Goal: Use online tool/utility: Use online tool/utility

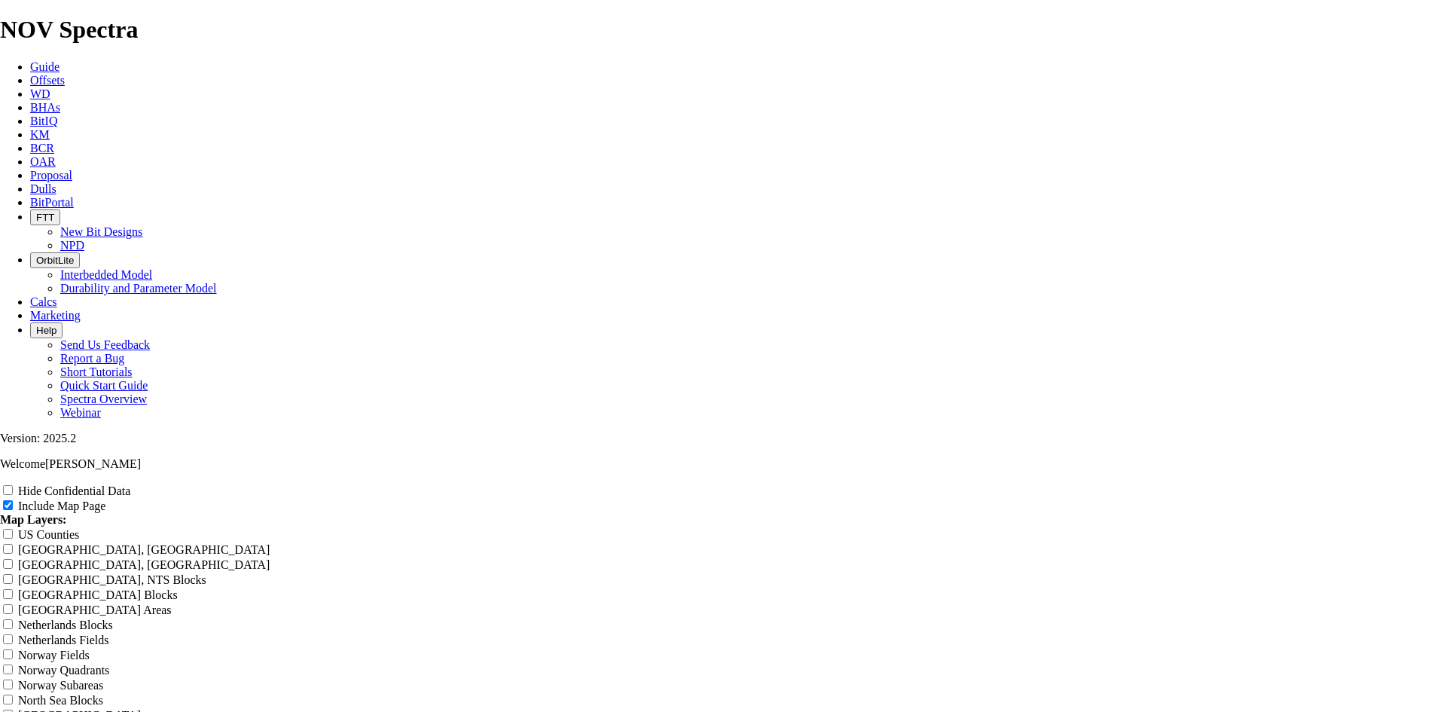
scroll to position [1883, 0]
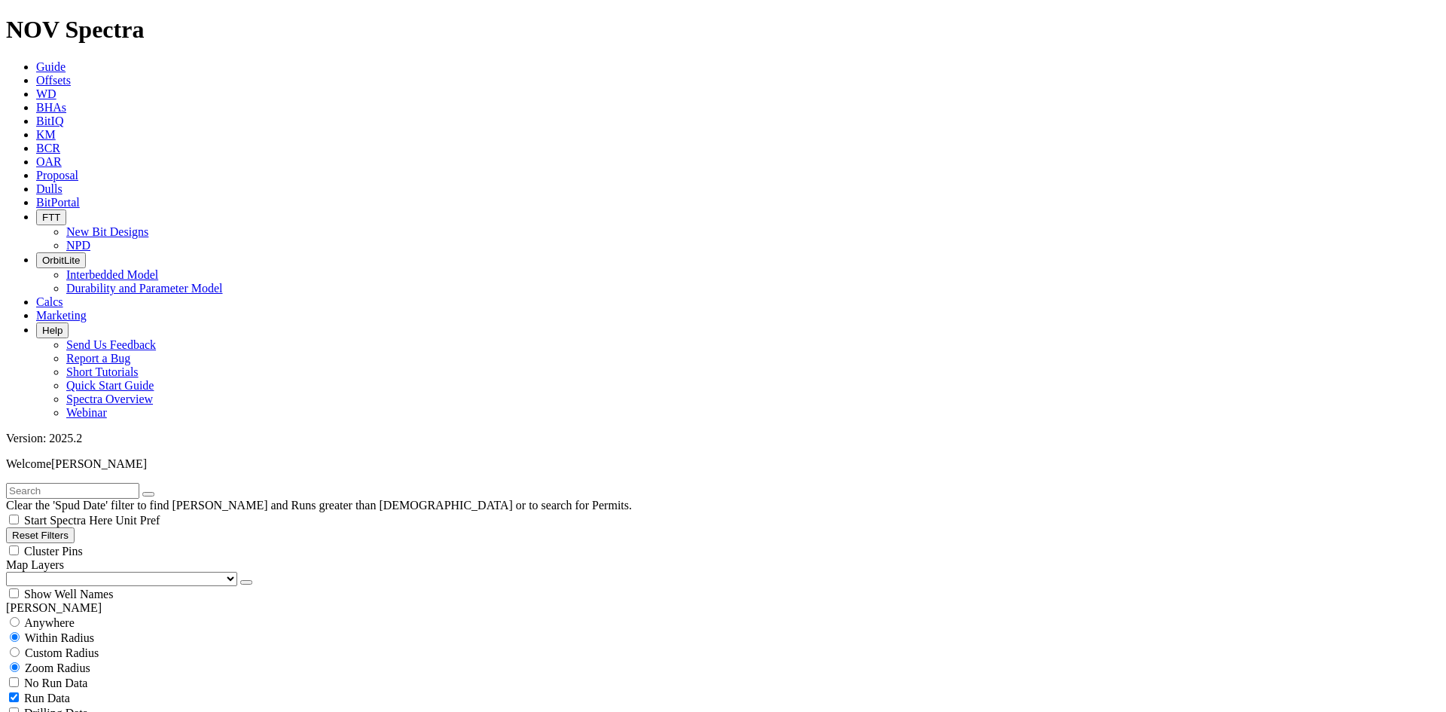
scroll to position [3325, 0]
click at [246, 582] on icon "button" at bounding box center [246, 582] width 0 height 0
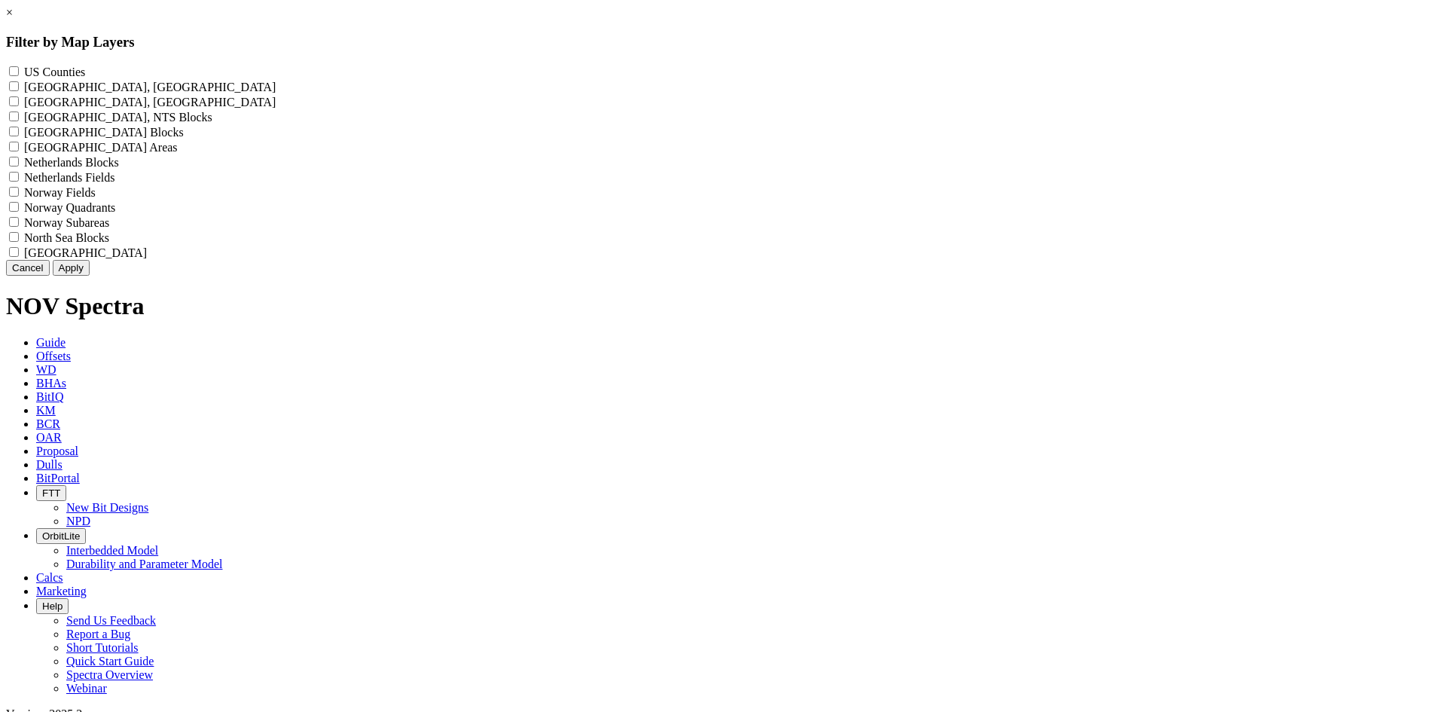
scroll to position [6167, 0]
click at [85, 74] on label "US Counties - ()" at bounding box center [54, 72] width 61 height 13
click at [19, 74] on Counties "US Counties - ()" at bounding box center [14, 71] width 10 height 10
checkbox Counties "true"
click at [90, 276] on button "Apply" at bounding box center [71, 268] width 37 height 16
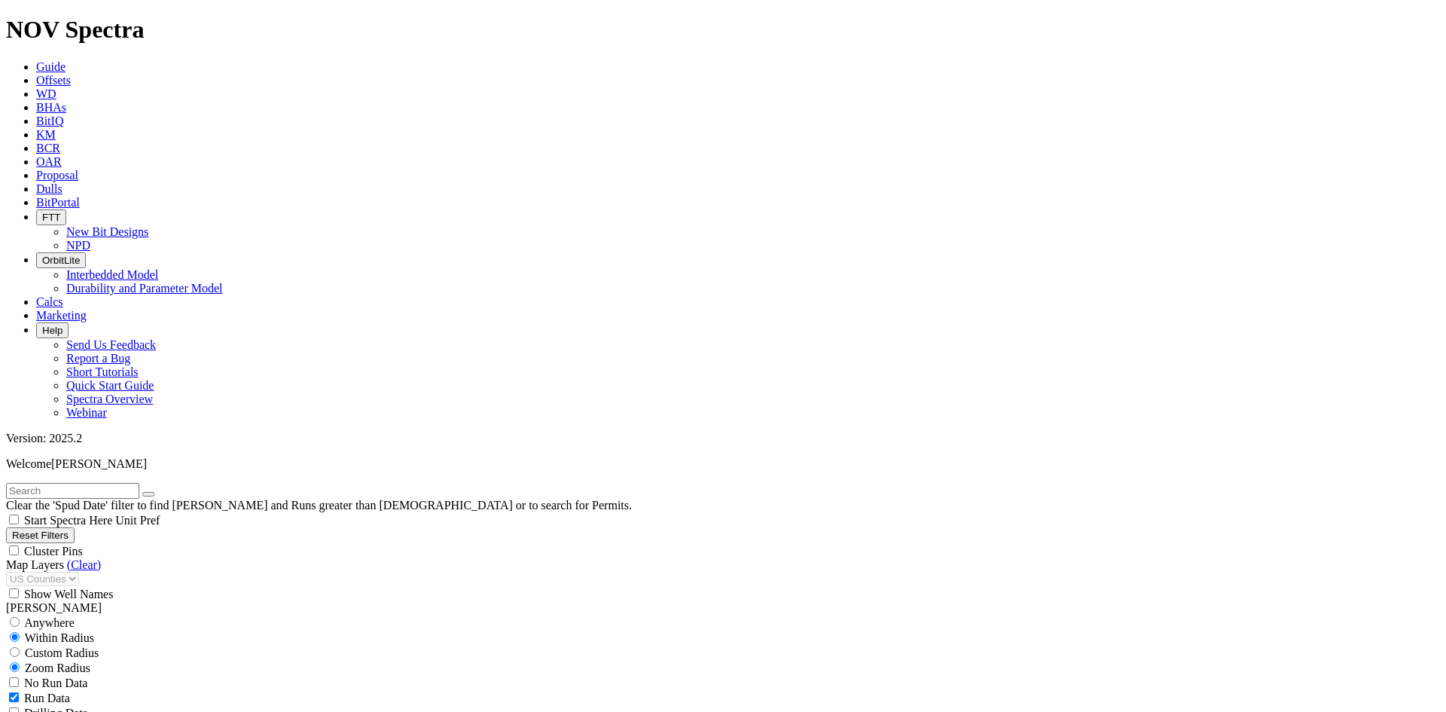
scroll to position [603, 0]
select select
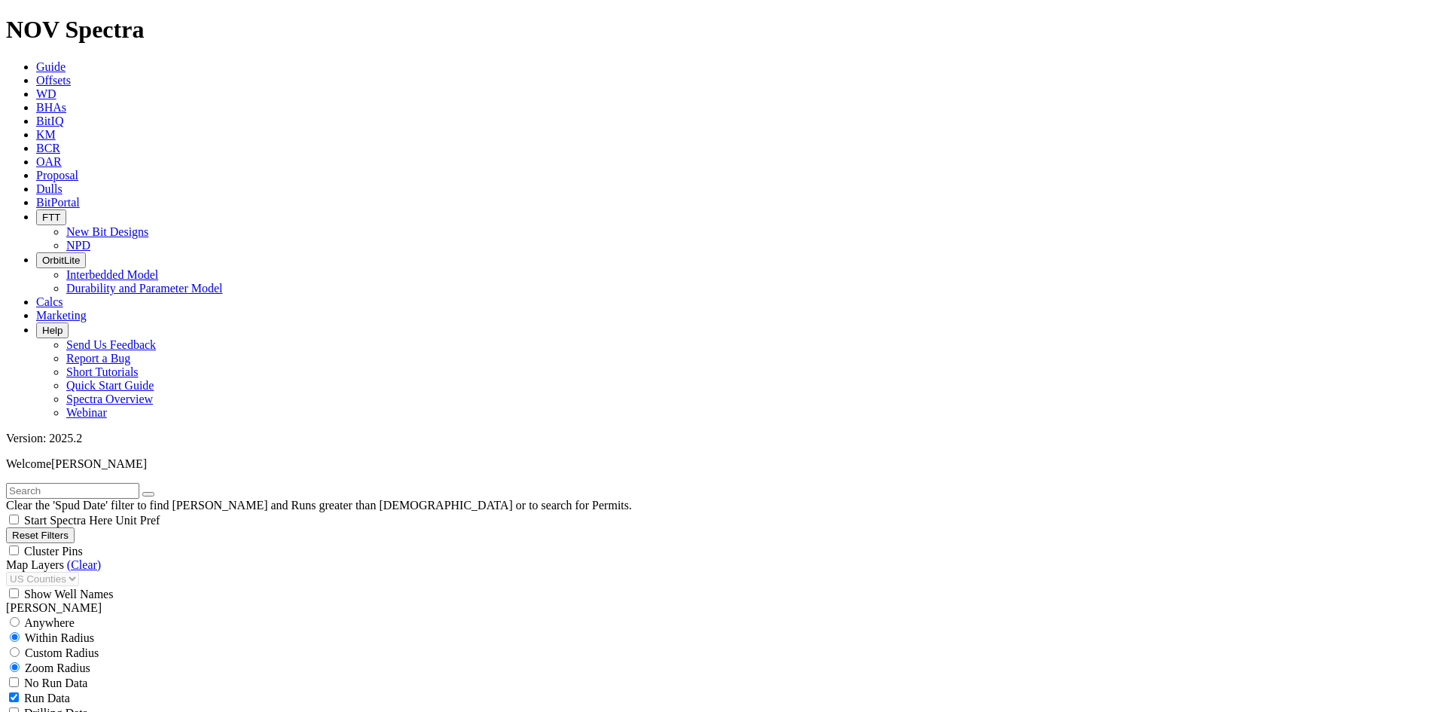
select select
select select "? number:12.25 ?"
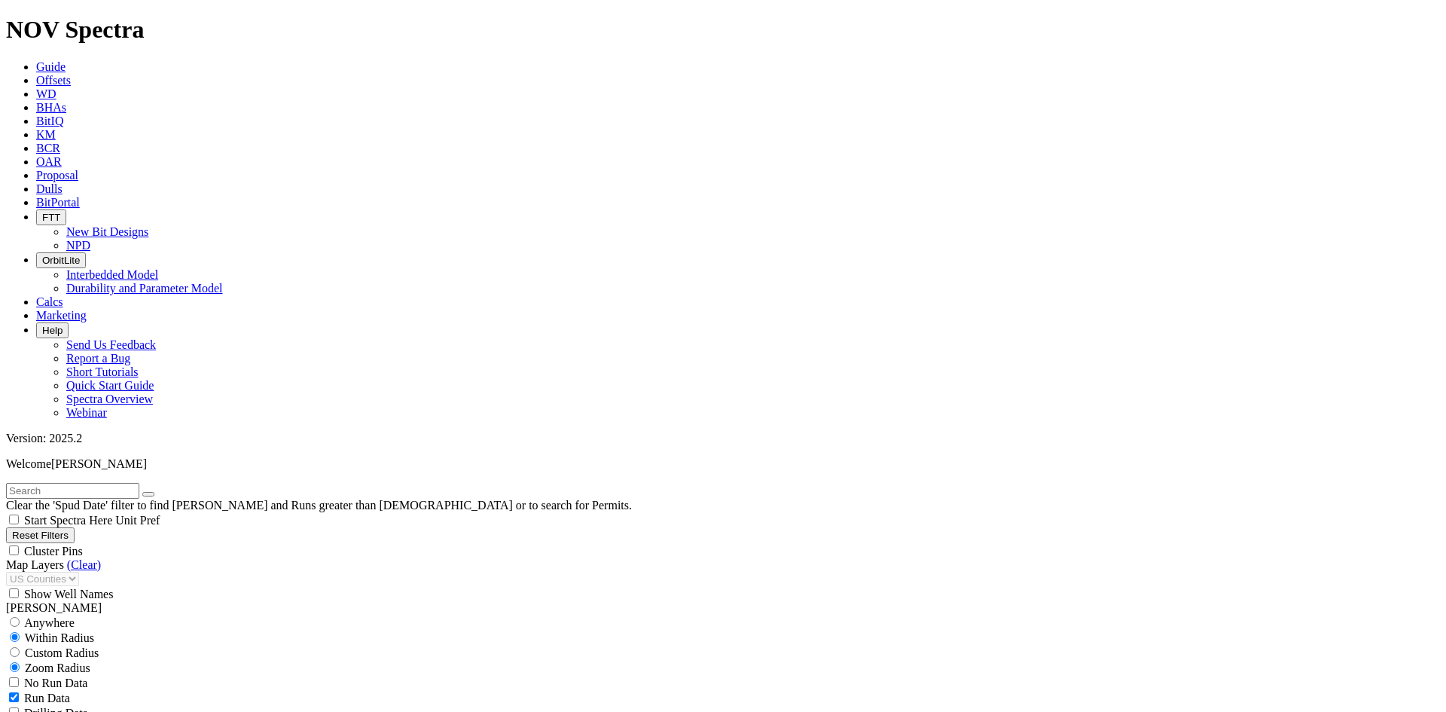
scroll to position [119890, 0]
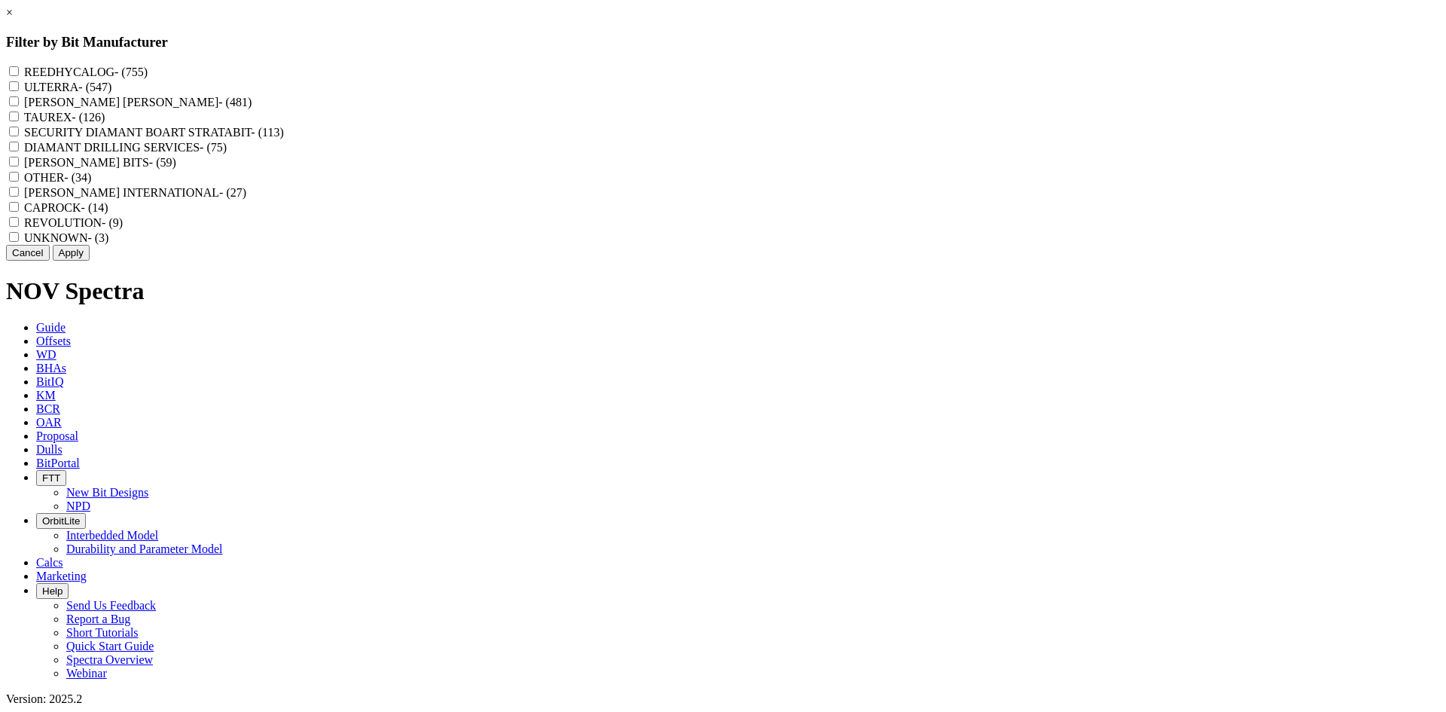
click at [148, 66] on label "REEDHYCALOG - (755)" at bounding box center [86, 72] width 124 height 13
click at [19, 66] on input "REEDHYCALOG - (755)" at bounding box center [14, 71] width 10 height 10
checkbox input "true"
click at [90, 261] on button "Apply" at bounding box center [71, 253] width 37 height 16
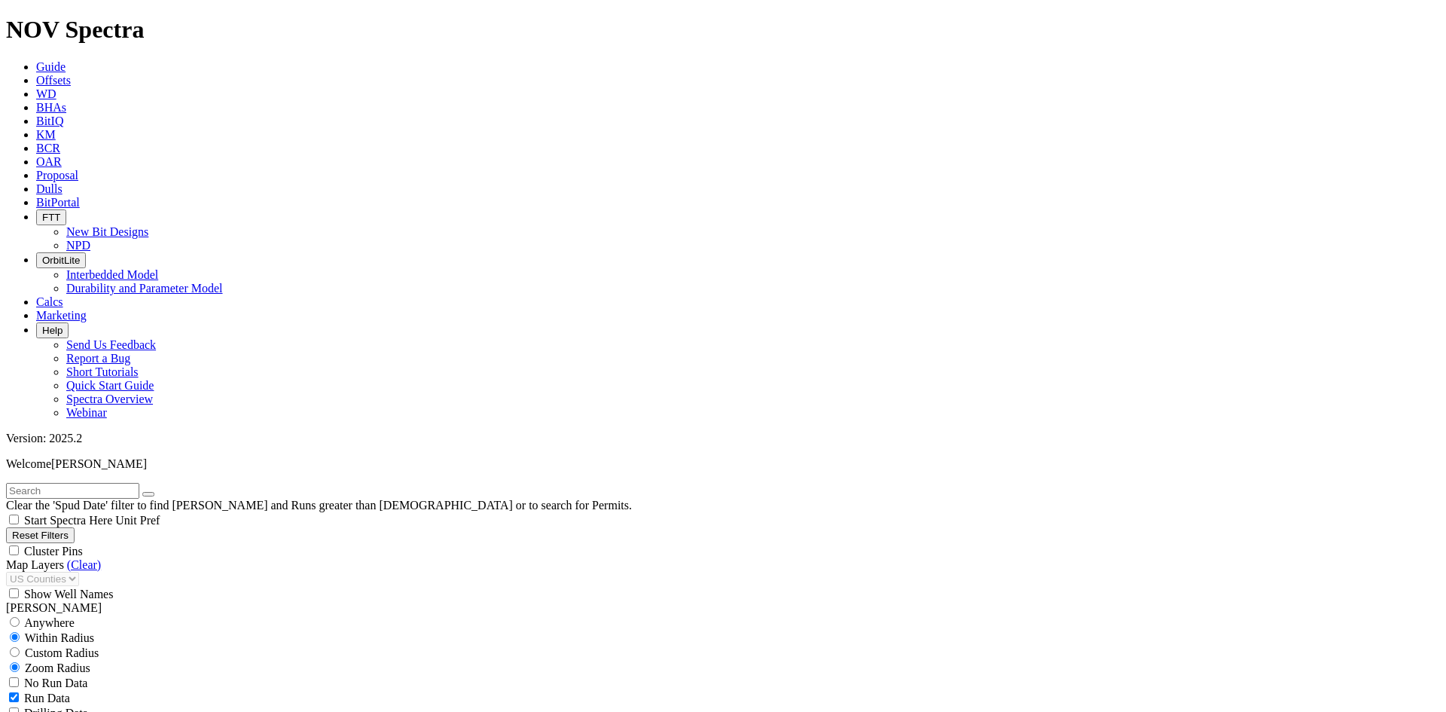
scroll to position [416, 0]
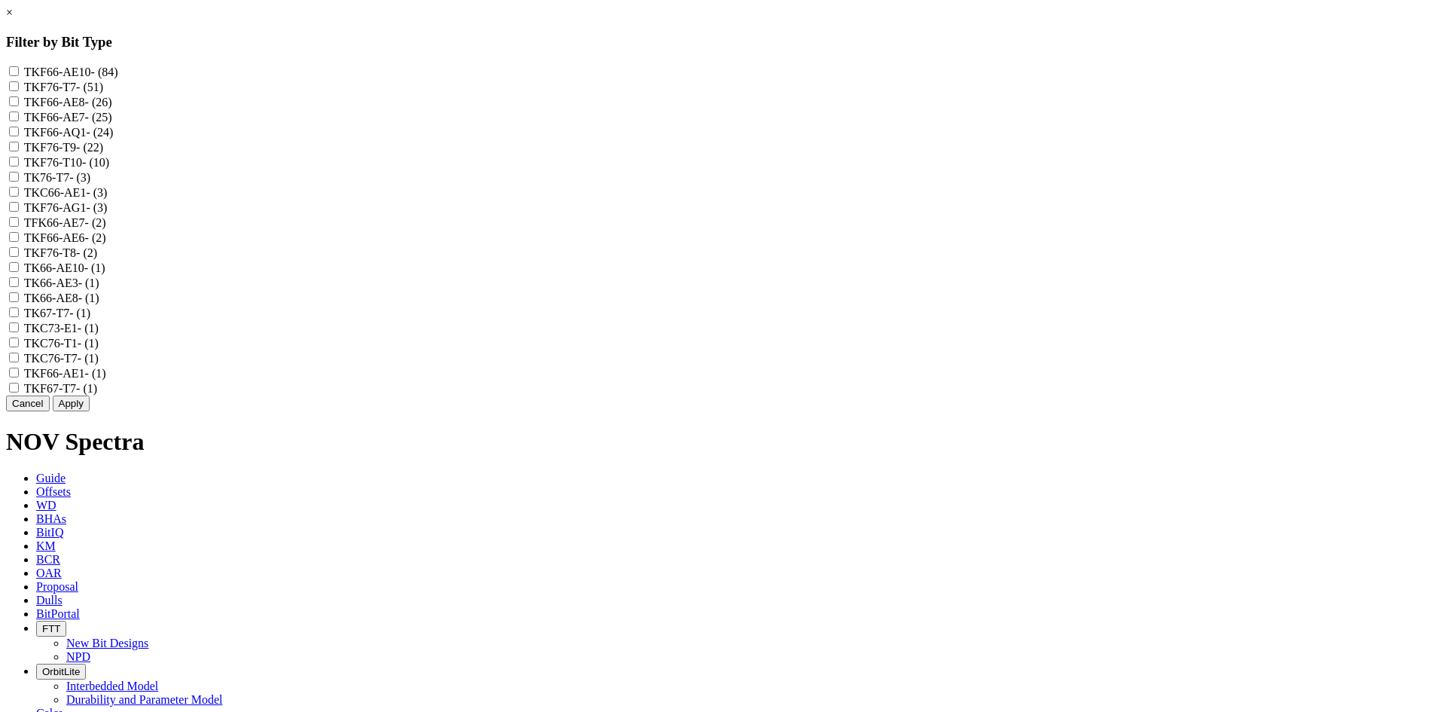
click at [118, 75] on span "- (84)" at bounding box center [104, 72] width 27 height 13
click at [19, 75] on input "TKF66-AE10 - (84)" at bounding box center [14, 71] width 10 height 10
checkbox input "true"
click at [112, 108] on label "TKF66-AE8 - (26)" at bounding box center [68, 102] width 88 height 13
click at [19, 106] on input "TKF66-AE8 - (26)" at bounding box center [14, 101] width 10 height 10
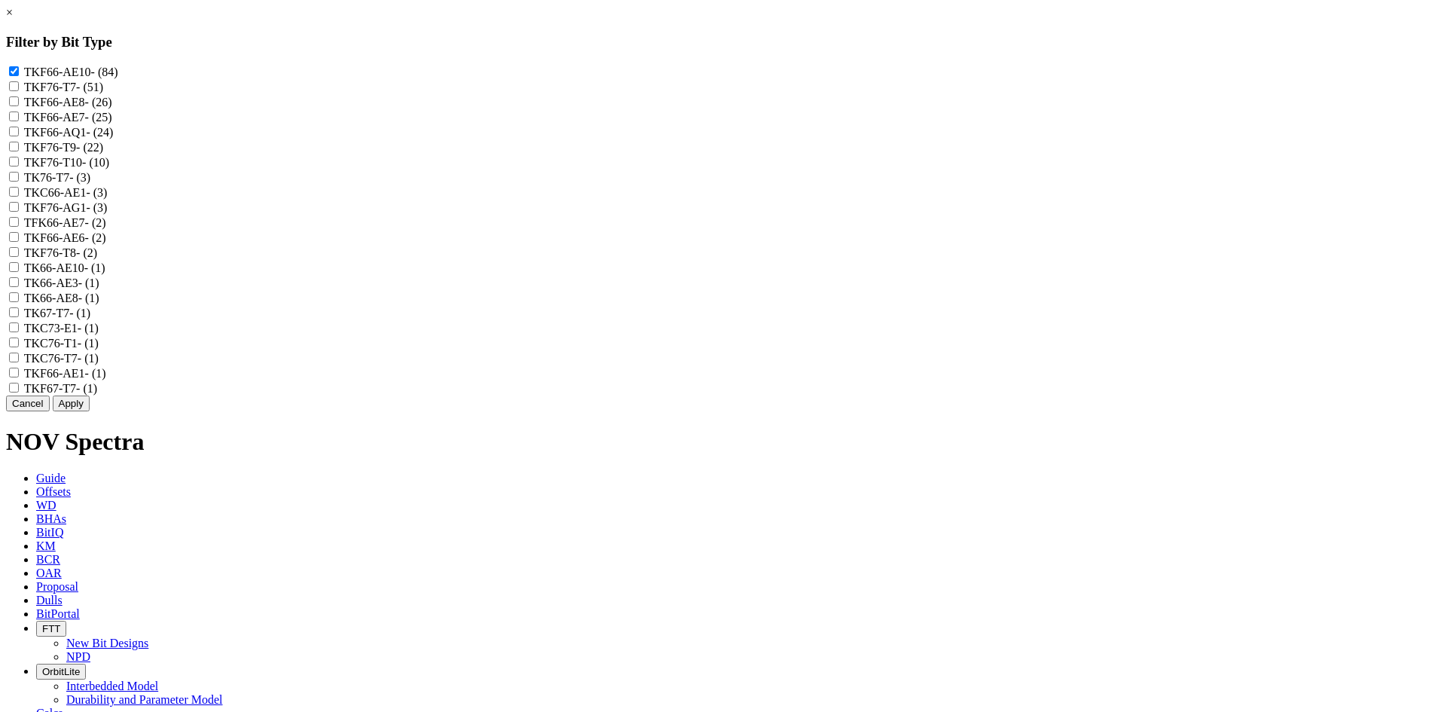
checkbox input "true"
click at [112, 124] on label "TKF66-AE7 - (25)" at bounding box center [68, 117] width 88 height 13
click at [19, 121] on input "TKF66-AE7 - (25)" at bounding box center [14, 116] width 10 height 10
checkbox input "true"
click at [108, 199] on label "TKC66-AE1 - (3)" at bounding box center [66, 192] width 84 height 13
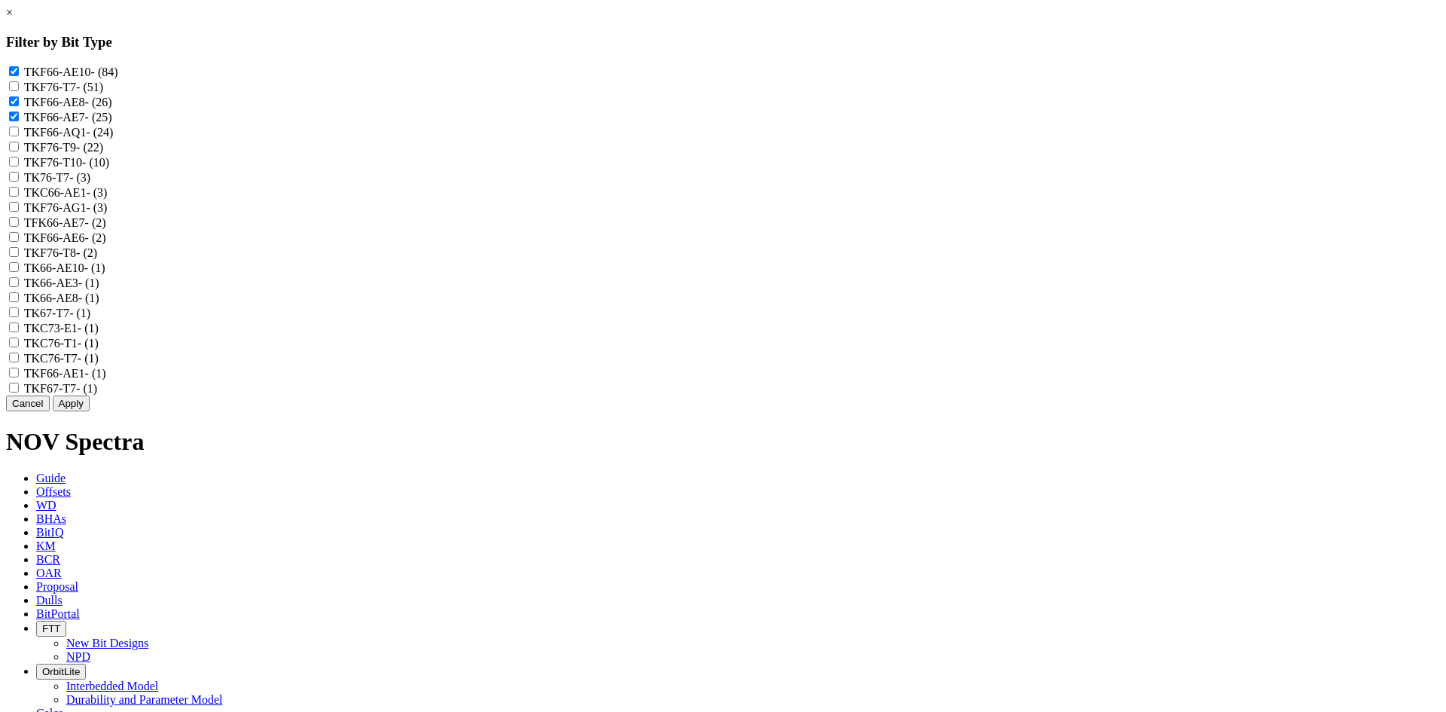
click at [19, 197] on input "TKC66-AE1 - (3)" at bounding box center [14, 192] width 10 height 10
checkbox input "true"
click at [106, 229] on label "TFK66-AE7 - (2)" at bounding box center [65, 222] width 82 height 13
click at [19, 227] on input "TFK66-AE7 - (2)" at bounding box center [14, 222] width 10 height 10
checkbox input "true"
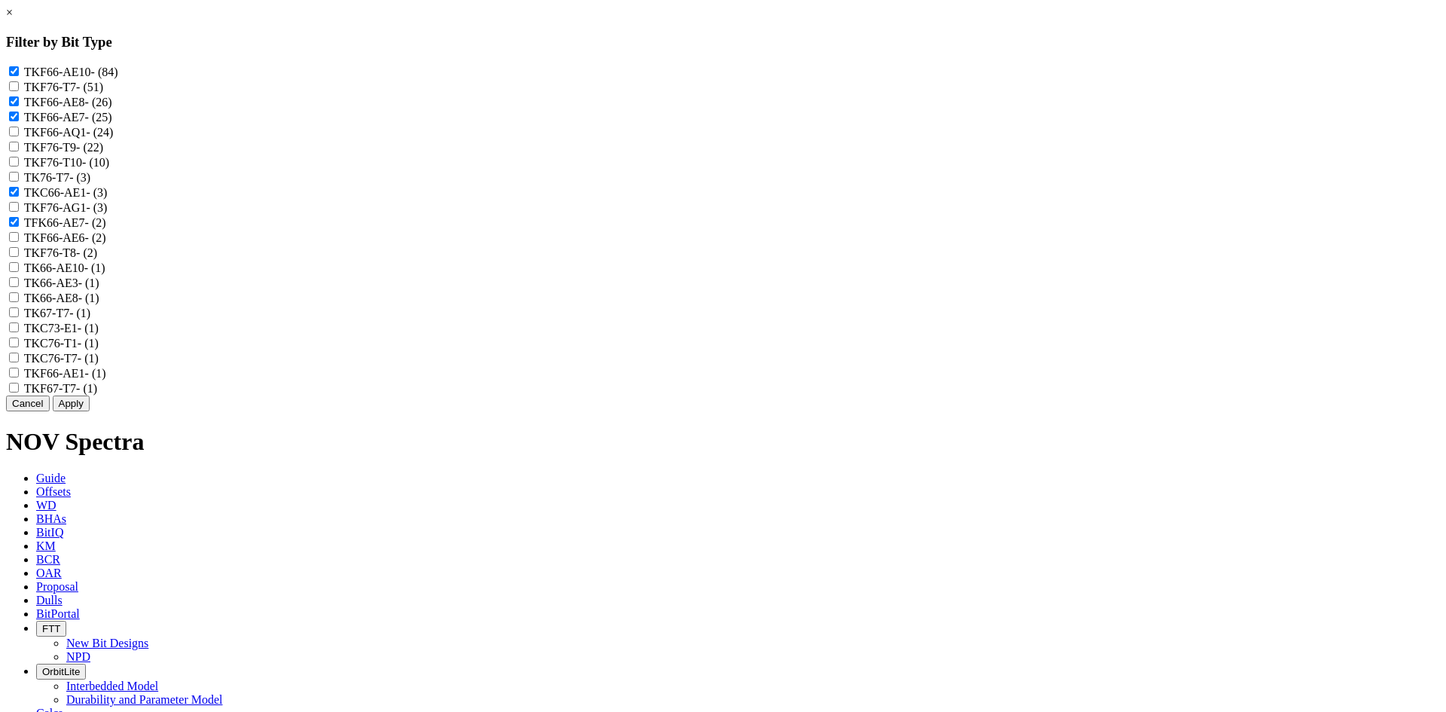
click at [106, 244] on label "TKF66-AE6 - (2)" at bounding box center [65, 237] width 82 height 13
click at [19, 242] on input "TKF66-AE6 - (2)" at bounding box center [14, 237] width 10 height 10
checkbox input "true"
click at [105, 274] on label "TK66-AE10 - (1)" at bounding box center [64, 267] width 81 height 13
click at [19, 272] on input "TK66-AE10 - (1)" at bounding box center [14, 267] width 10 height 10
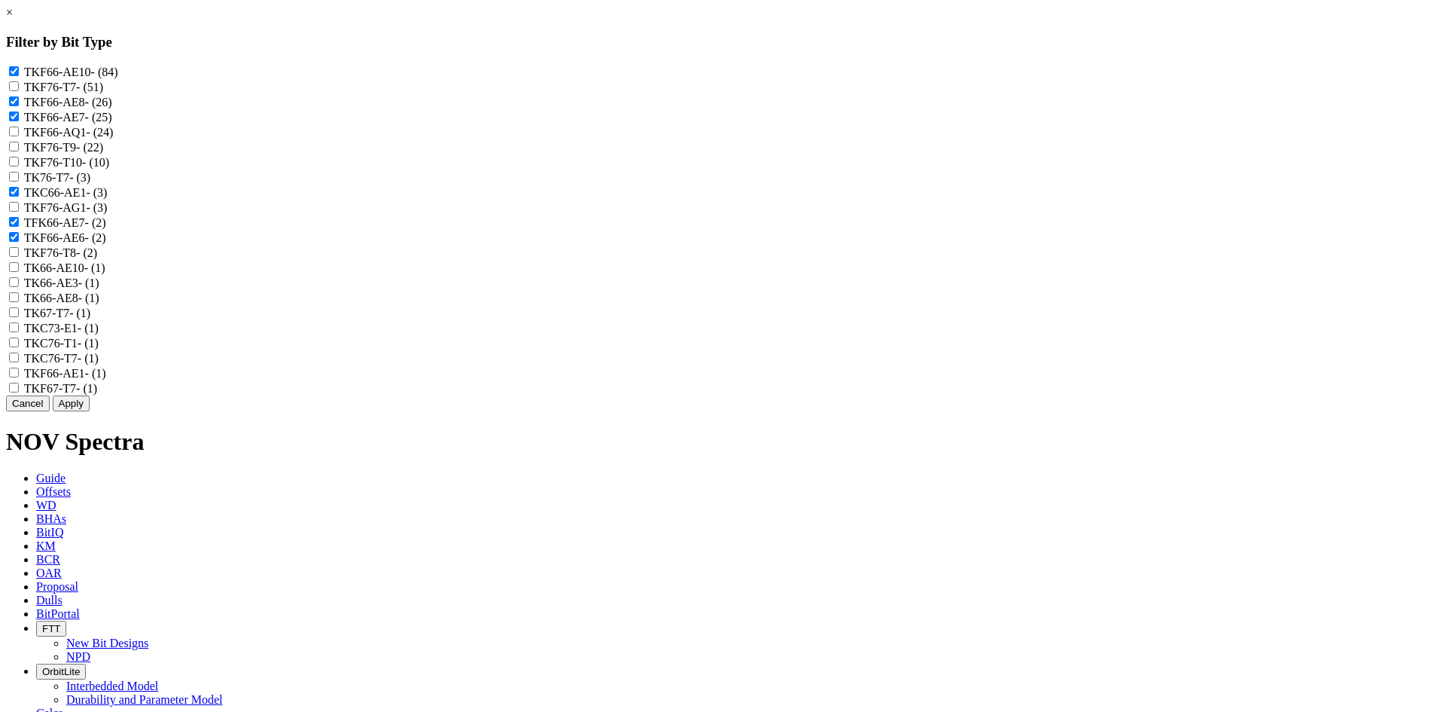
checkbox input "true"
click at [99, 289] on label "TK66-AE3 - (1)" at bounding box center [61, 282] width 75 height 13
click at [19, 287] on input "TK66-AE3 - (1)" at bounding box center [14, 282] width 10 height 10
checkbox input "true"
click at [99, 304] on label "TK66-AE8 - (1)" at bounding box center [61, 298] width 75 height 13
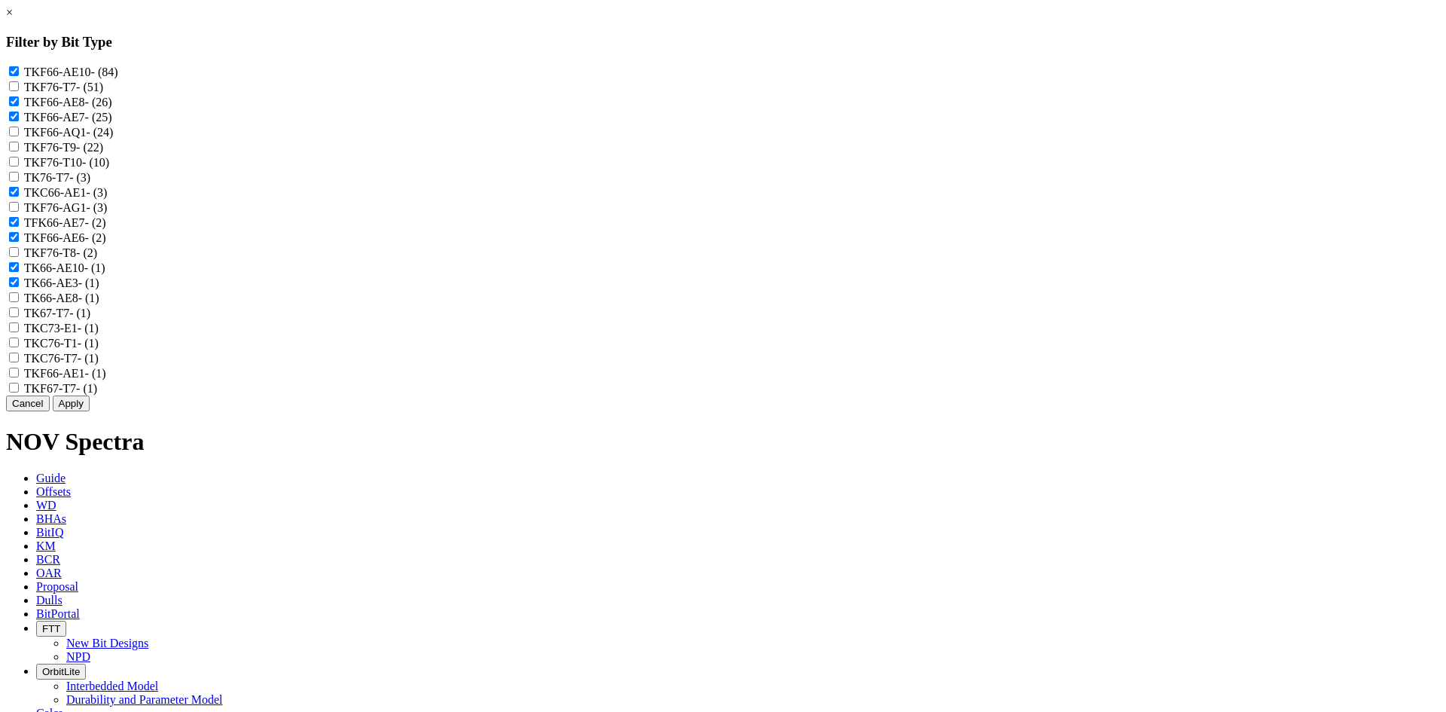
click at [19, 302] on input "TK66-AE8 - (1)" at bounding box center [14, 297] width 10 height 10
checkbox input "true"
click at [106, 380] on label "TKF66-AE1 - (1)" at bounding box center [65, 373] width 82 height 13
click at [19, 377] on input "TKF66-AE1 - (1)" at bounding box center [14, 373] width 10 height 10
checkbox input "true"
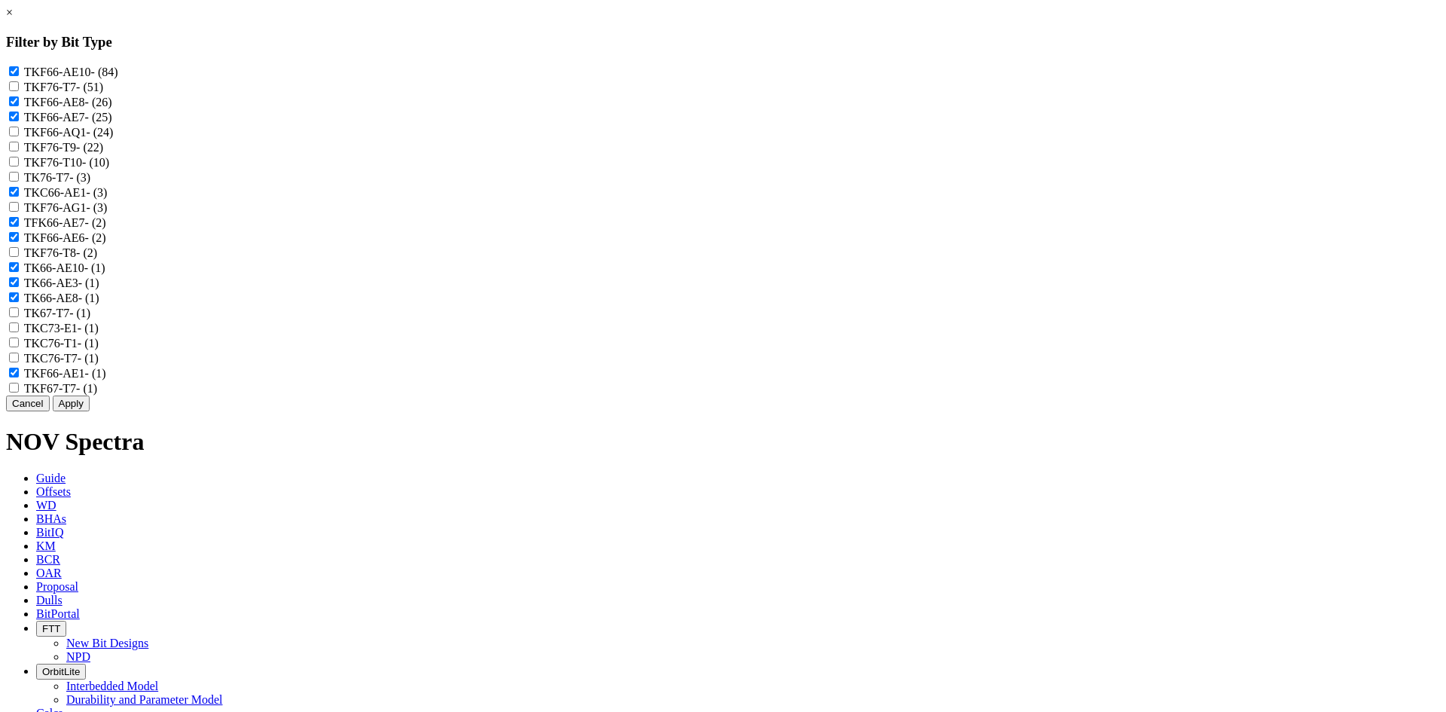
click at [90, 411] on button "Apply" at bounding box center [71, 403] width 37 height 16
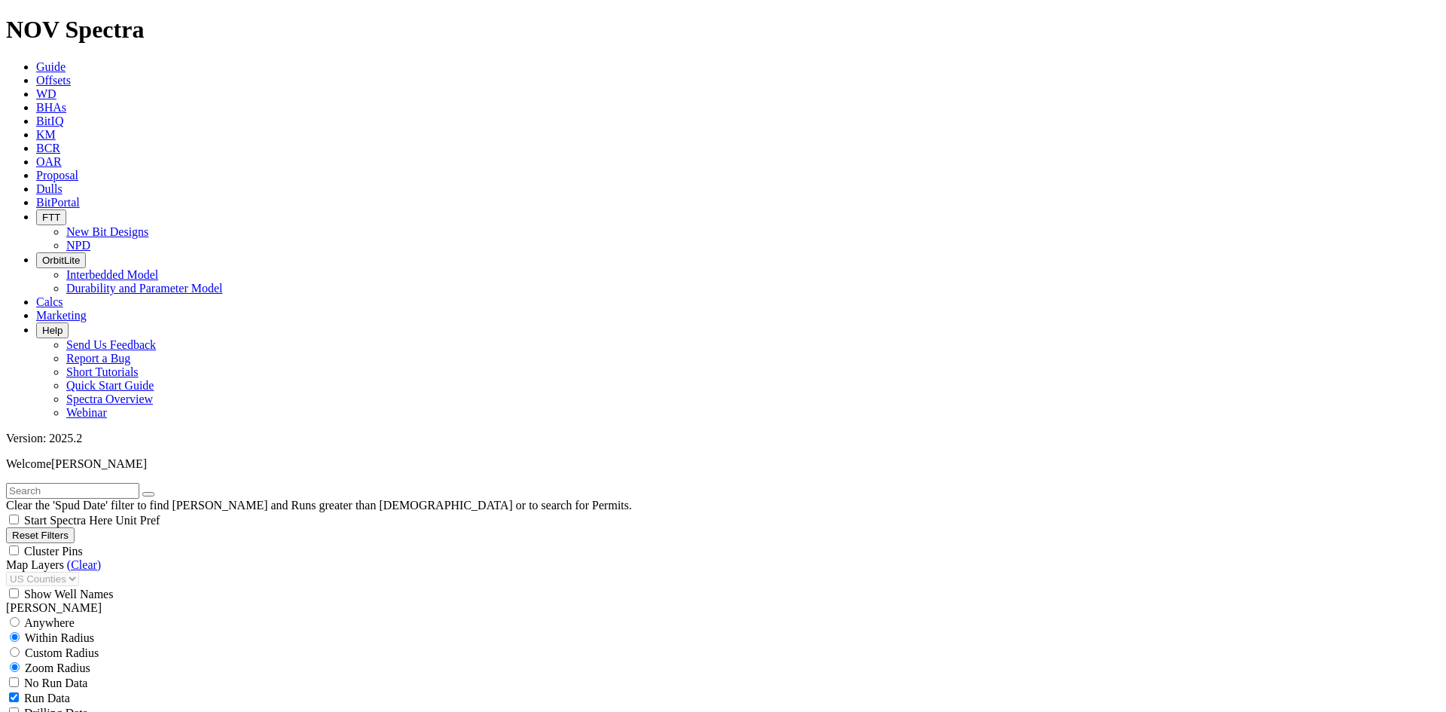
scroll to position [5128, 0]
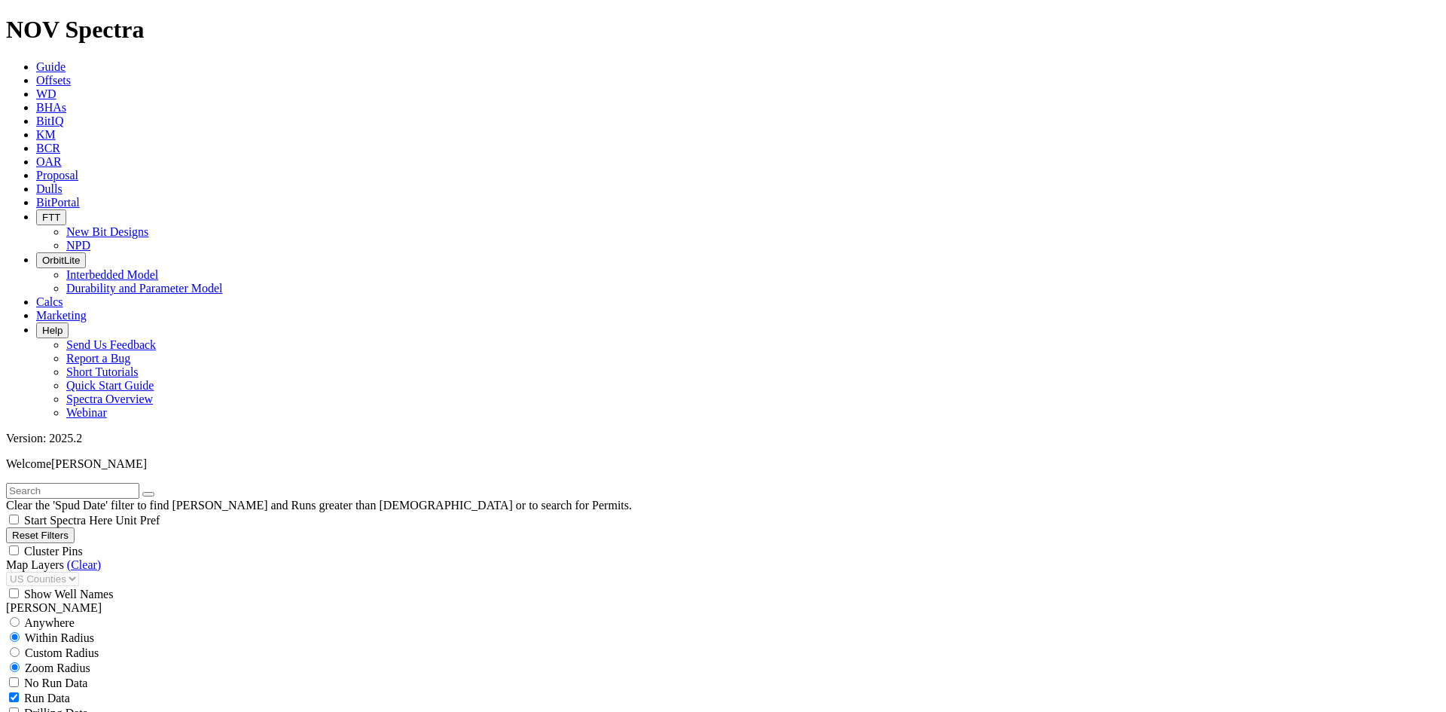
scroll to position [7207, 0]
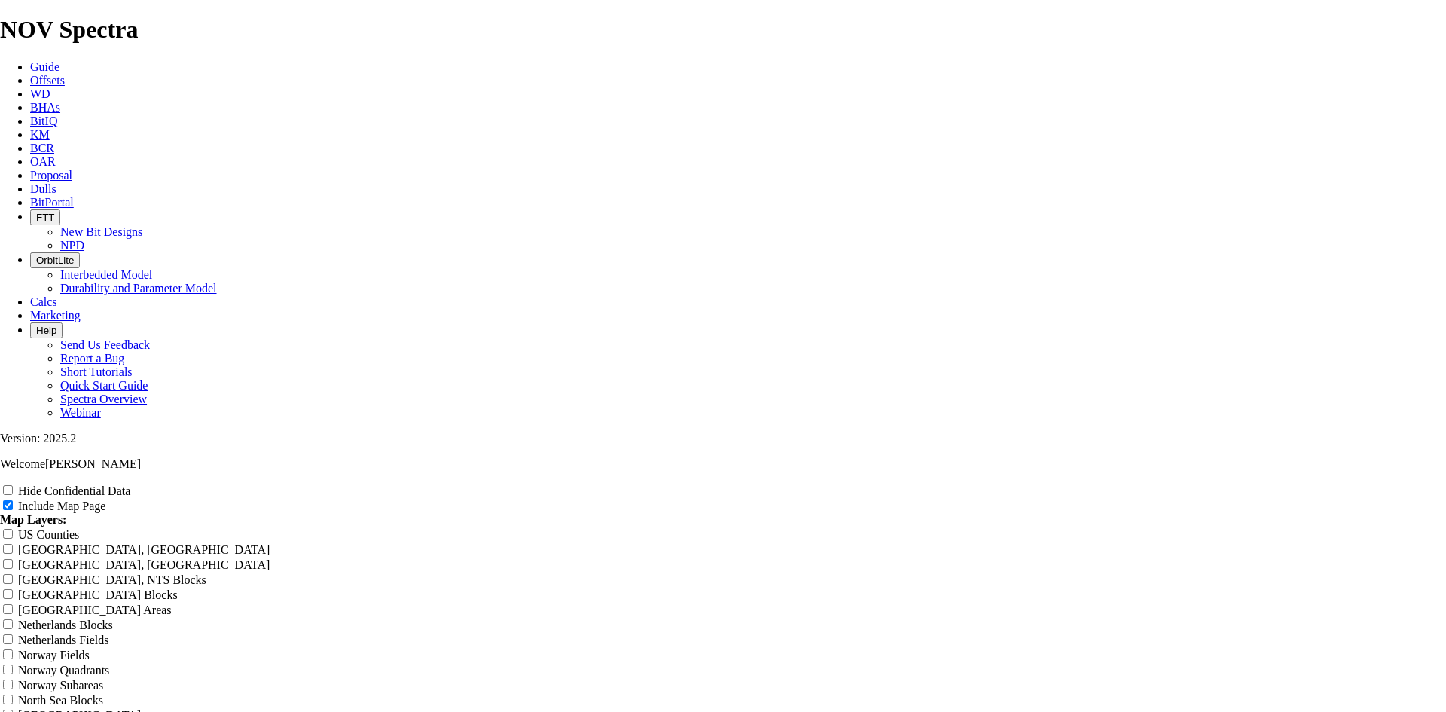
click at [130, 484] on label "Hide Confidential Data" at bounding box center [74, 490] width 112 height 13
click at [13, 485] on input "Hide Confidential Data" at bounding box center [8, 490] width 10 height 10
checkbox input "true"
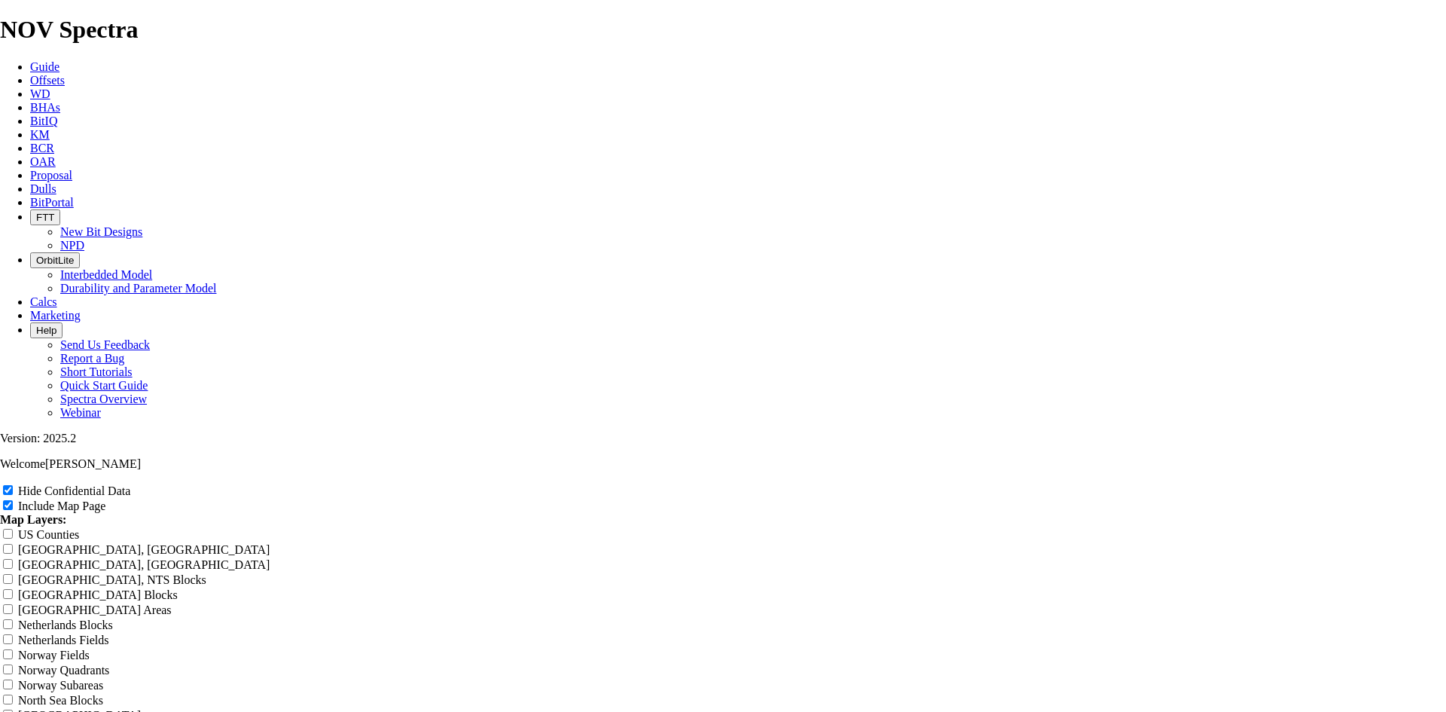
radio input "true"
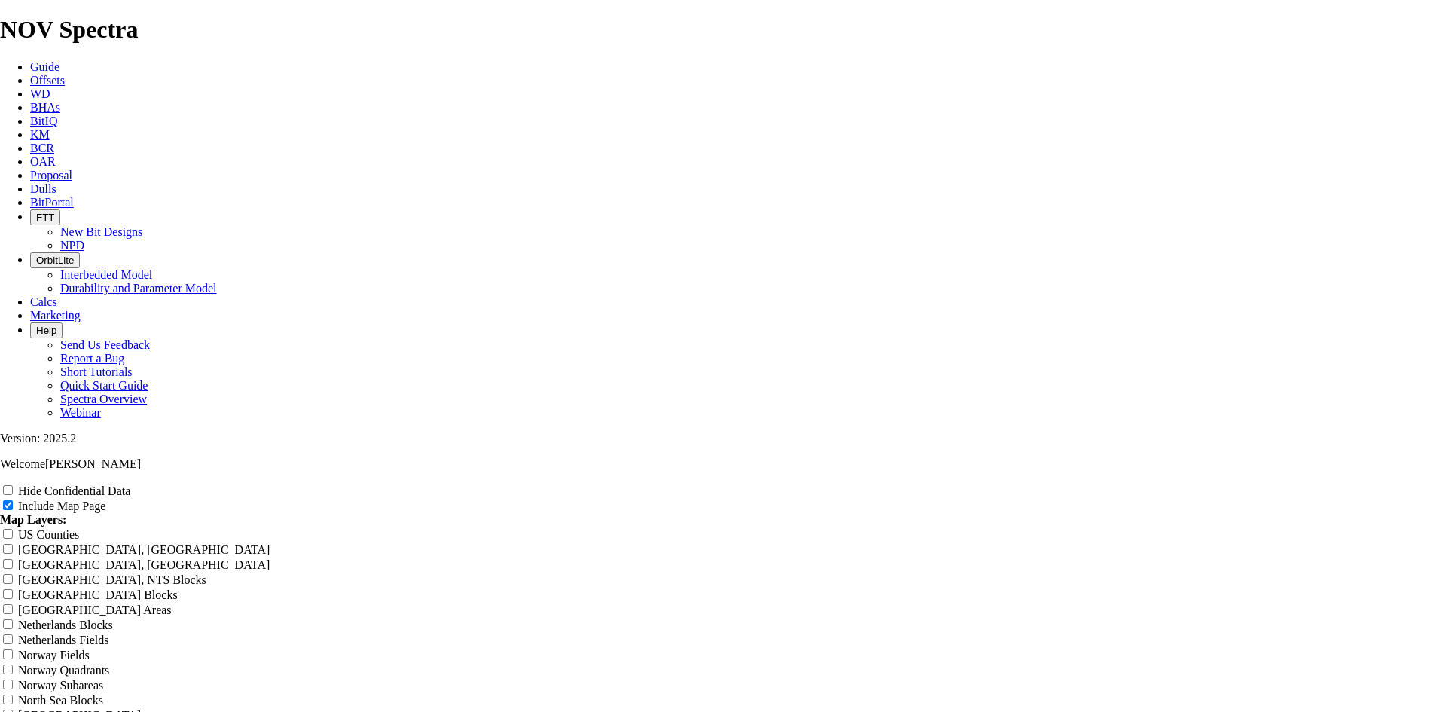
click at [130, 484] on label "Hide Confidential Data" at bounding box center [74, 490] width 112 height 13
click at [13, 485] on input "Hide Confidential Data" at bounding box center [8, 490] width 10 height 10
checkbox input "true"
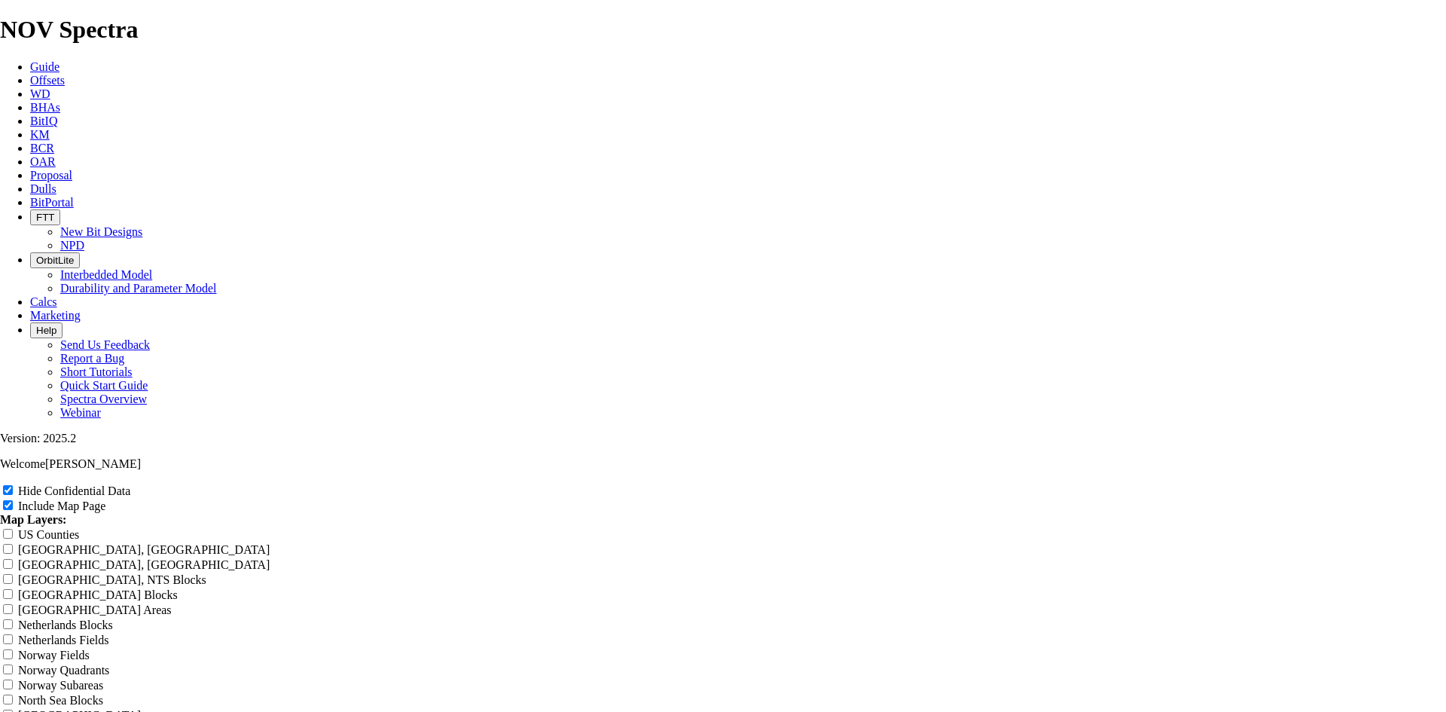
radio input "true"
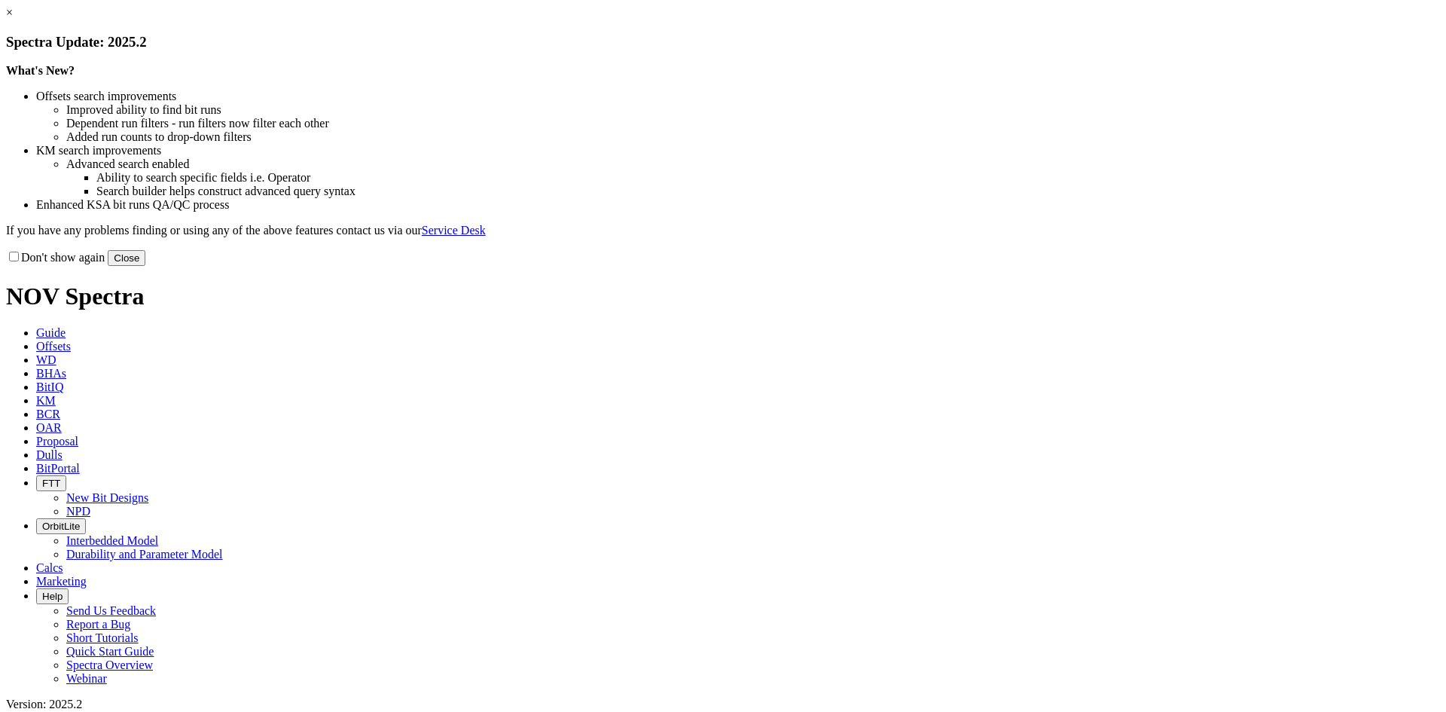
click at [13, 19] on link "×" at bounding box center [9, 12] width 7 height 13
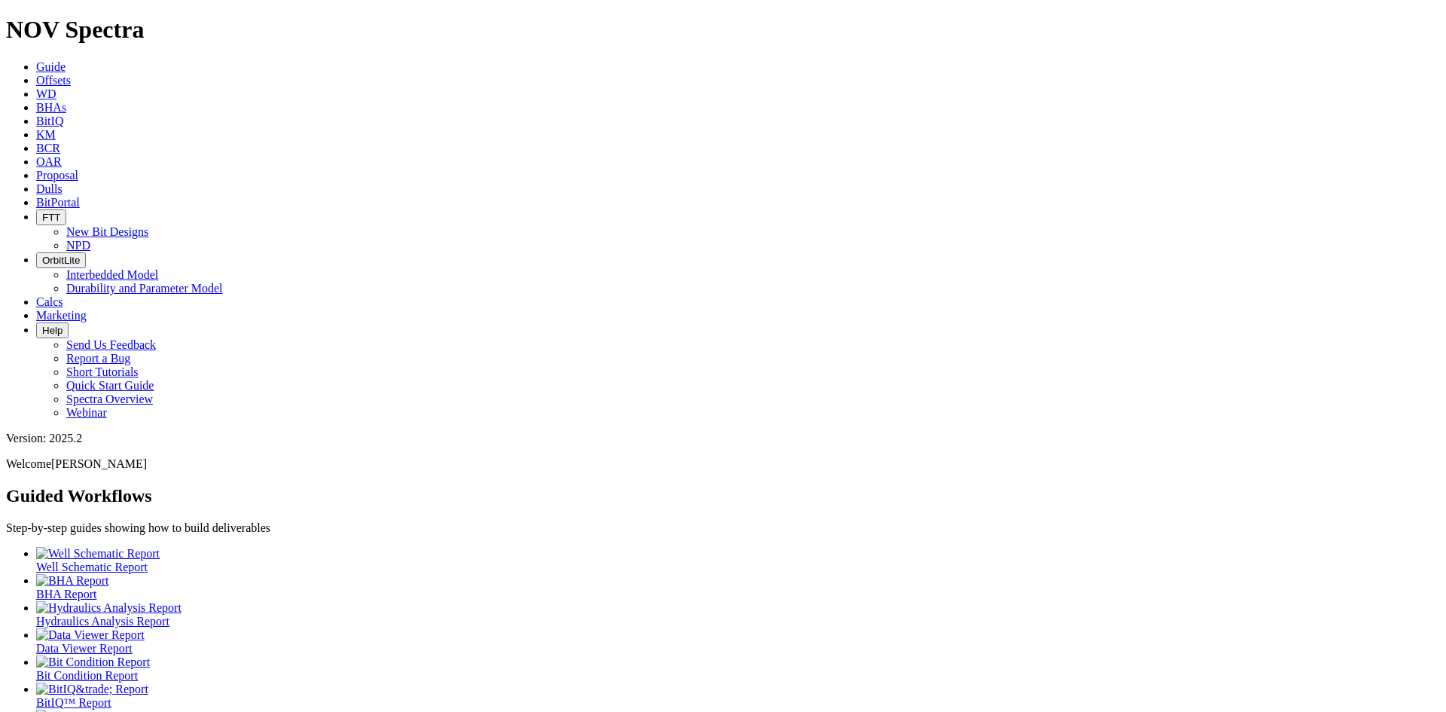
click at [71, 74] on span "Offsets" at bounding box center [53, 80] width 35 height 13
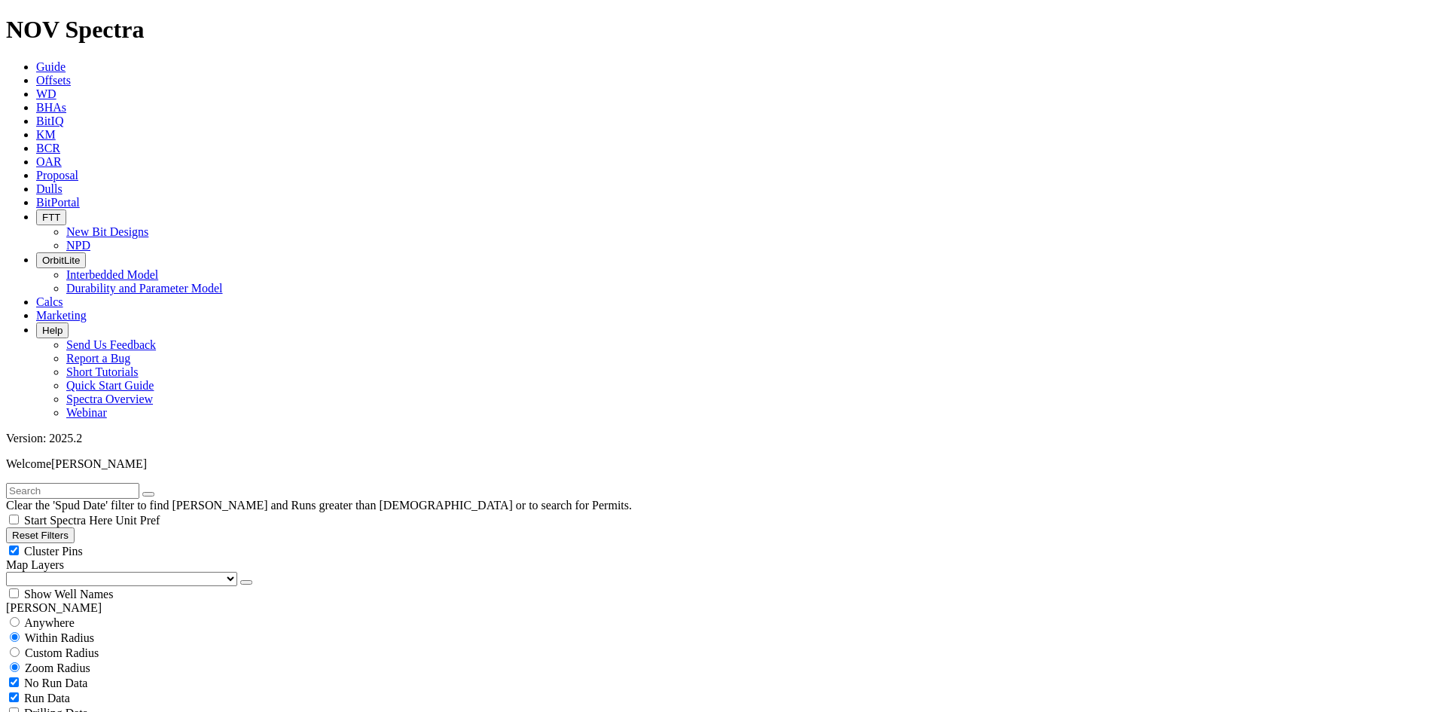
click at [240, 580] on button "button" at bounding box center [246, 582] width 12 height 5
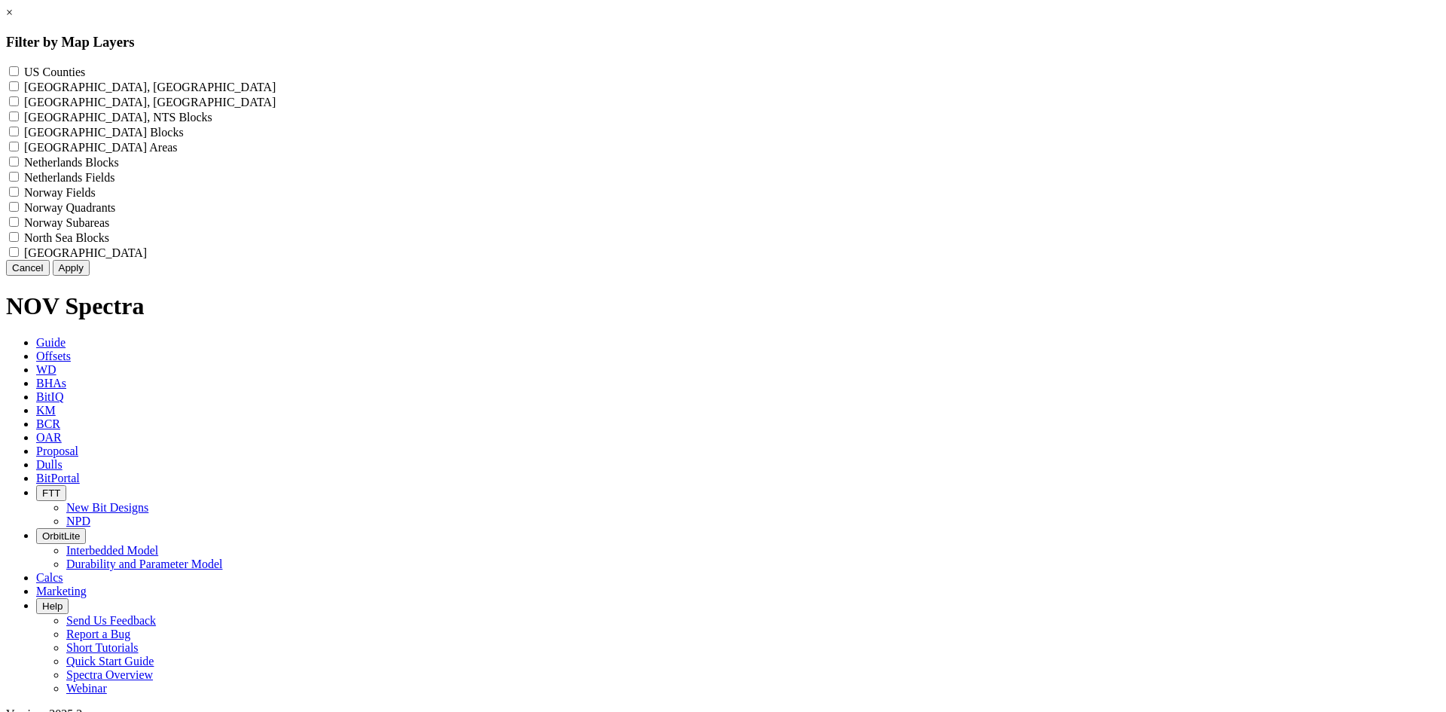
click at [85, 78] on label "US Counties - ()" at bounding box center [54, 72] width 61 height 13
click at [19, 76] on Counties "US Counties - ()" at bounding box center [14, 71] width 10 height 10
checkbox Counties "true"
click at [90, 276] on button "Apply" at bounding box center [71, 268] width 37 height 16
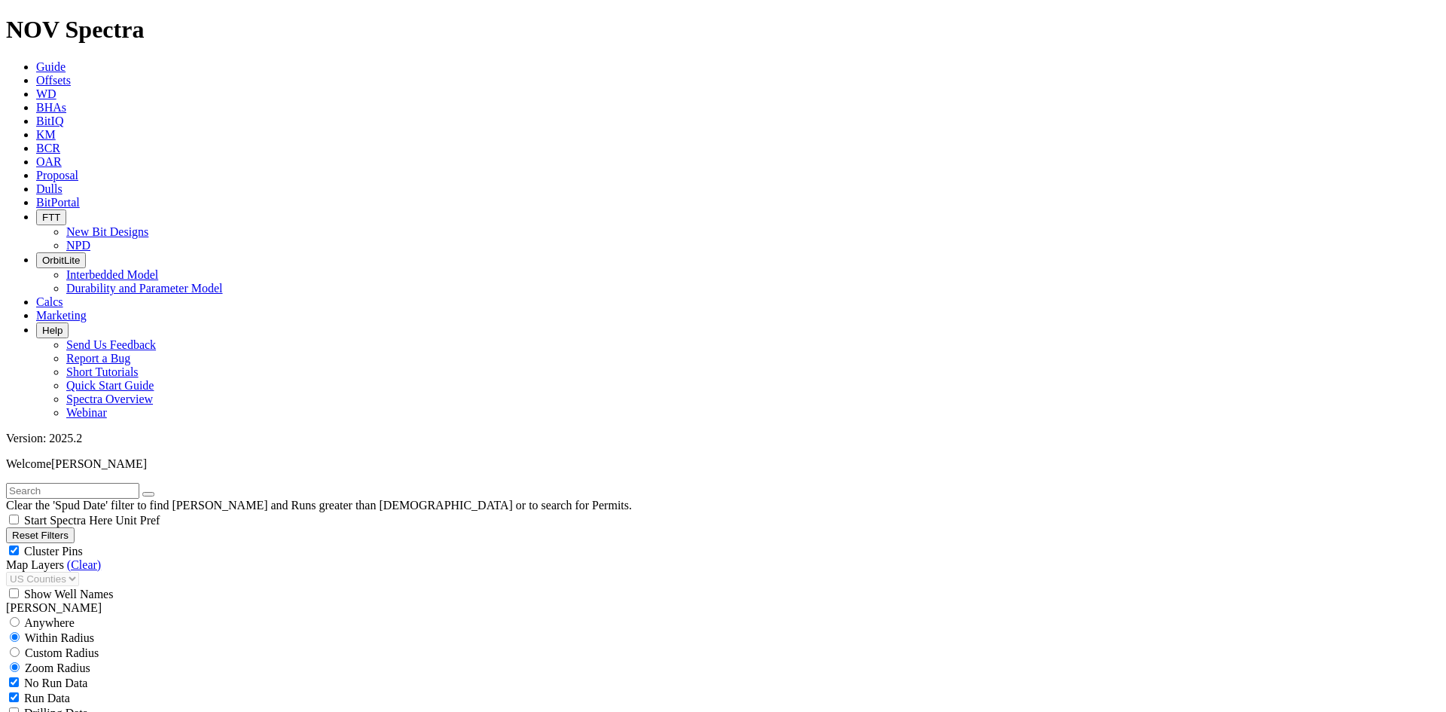
scroll to position [452, 0]
select select "8.5"
checkbox input "false"
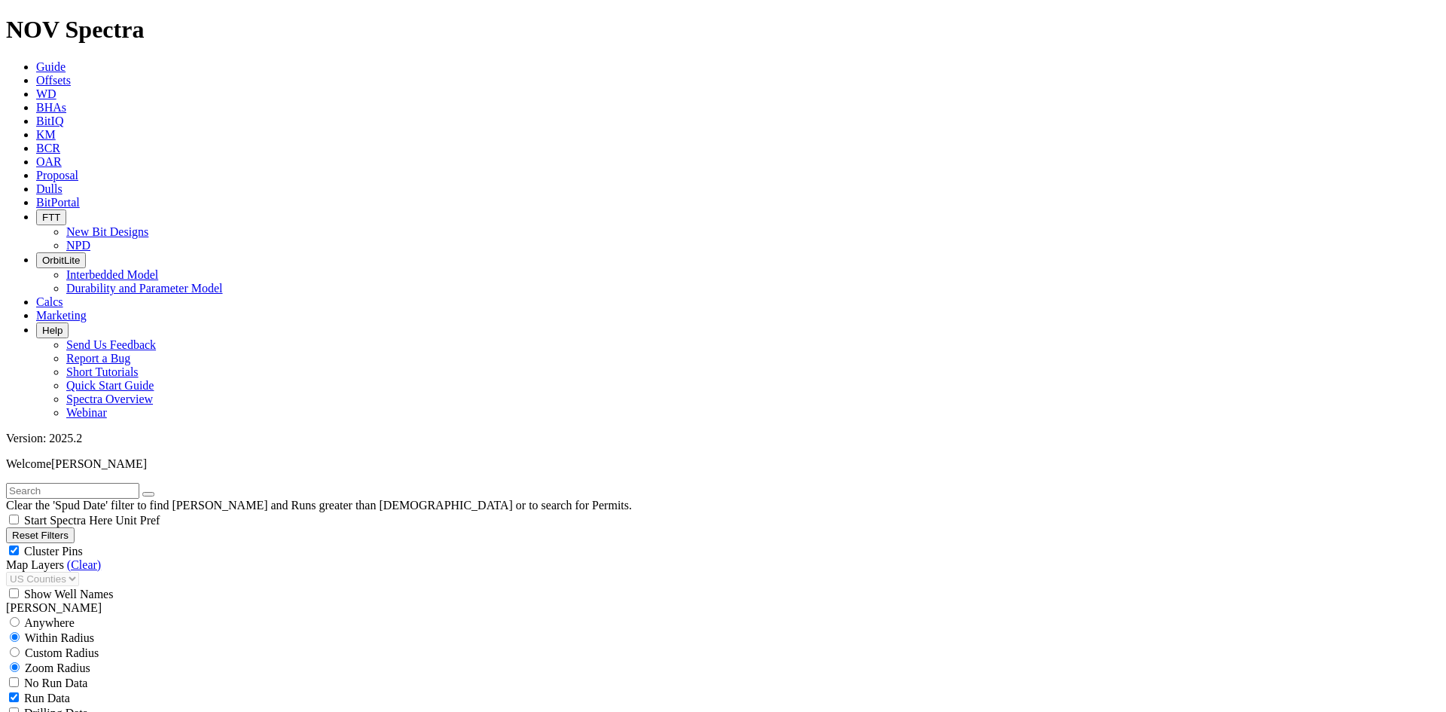
select select "? number:8.5 ?"
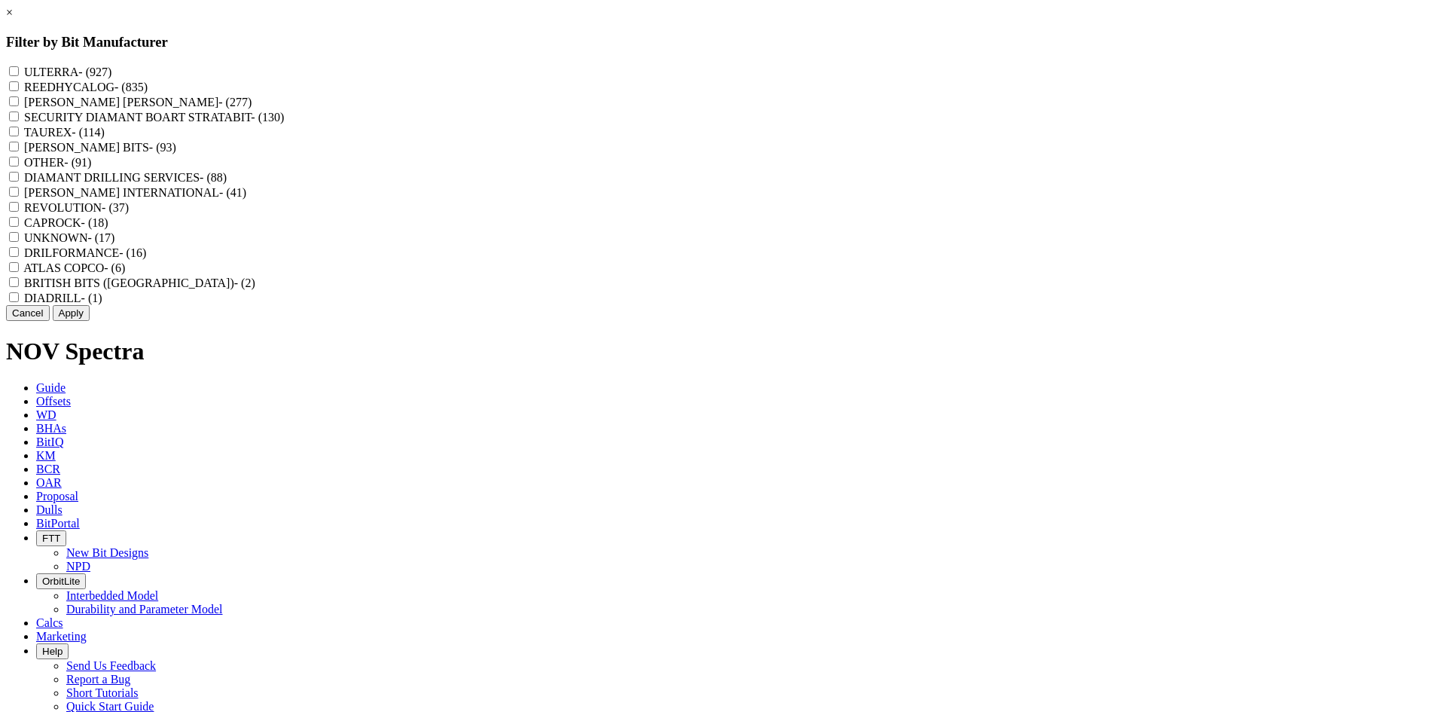
click at [148, 90] on label "REEDHYCALOG - (835)" at bounding box center [86, 87] width 124 height 13
click at [19, 90] on input "REEDHYCALOG - (835)" at bounding box center [14, 86] width 10 height 10
checkbox input "true"
click at [90, 321] on button "Apply" at bounding box center [71, 313] width 37 height 16
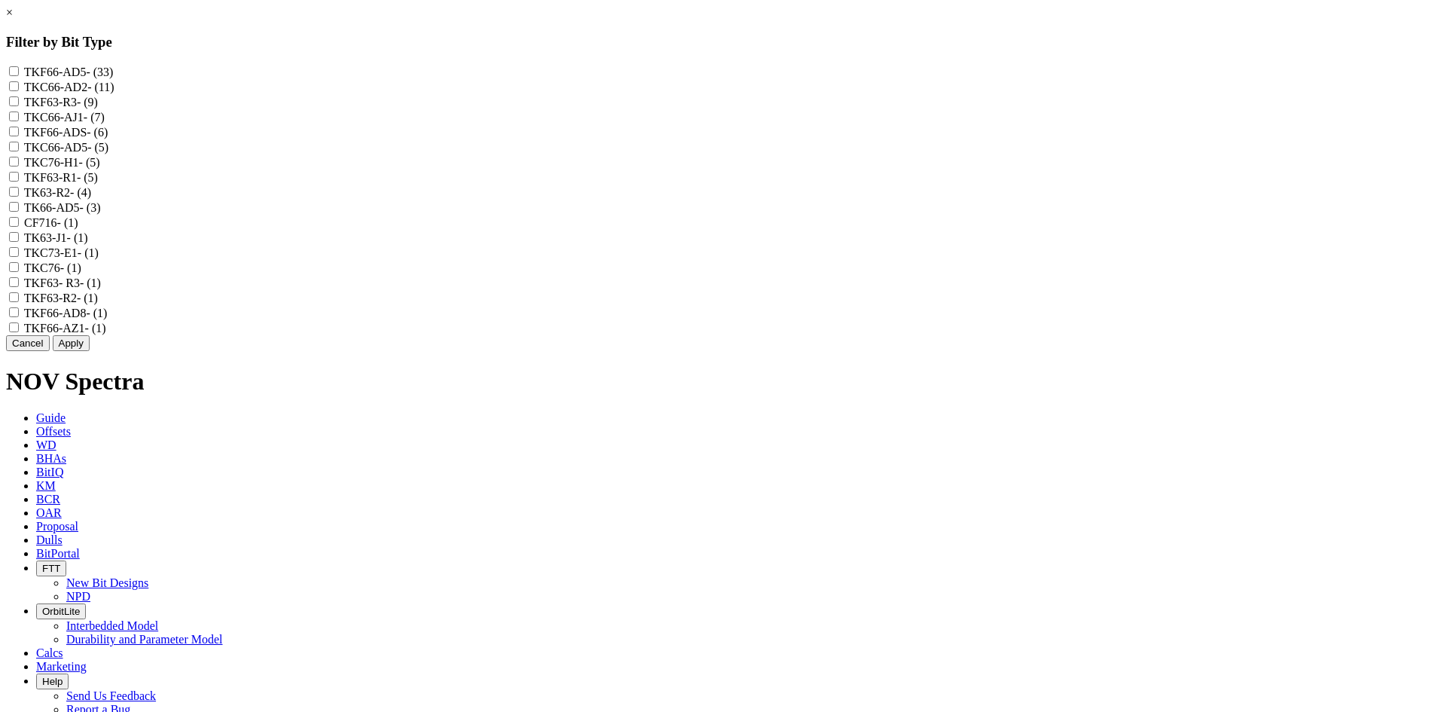
click at [114, 69] on label "TKF66-AD5 - (33)" at bounding box center [69, 72] width 90 height 13
click at [19, 69] on input "TKF66-AD5 - (33)" at bounding box center [14, 71] width 10 height 10
checkbox input "true"
click at [114, 87] on label "TKC66-AD2 - (11)" at bounding box center [69, 87] width 90 height 13
click at [19, 87] on input "TKC66-AD2 - (11)" at bounding box center [14, 86] width 10 height 10
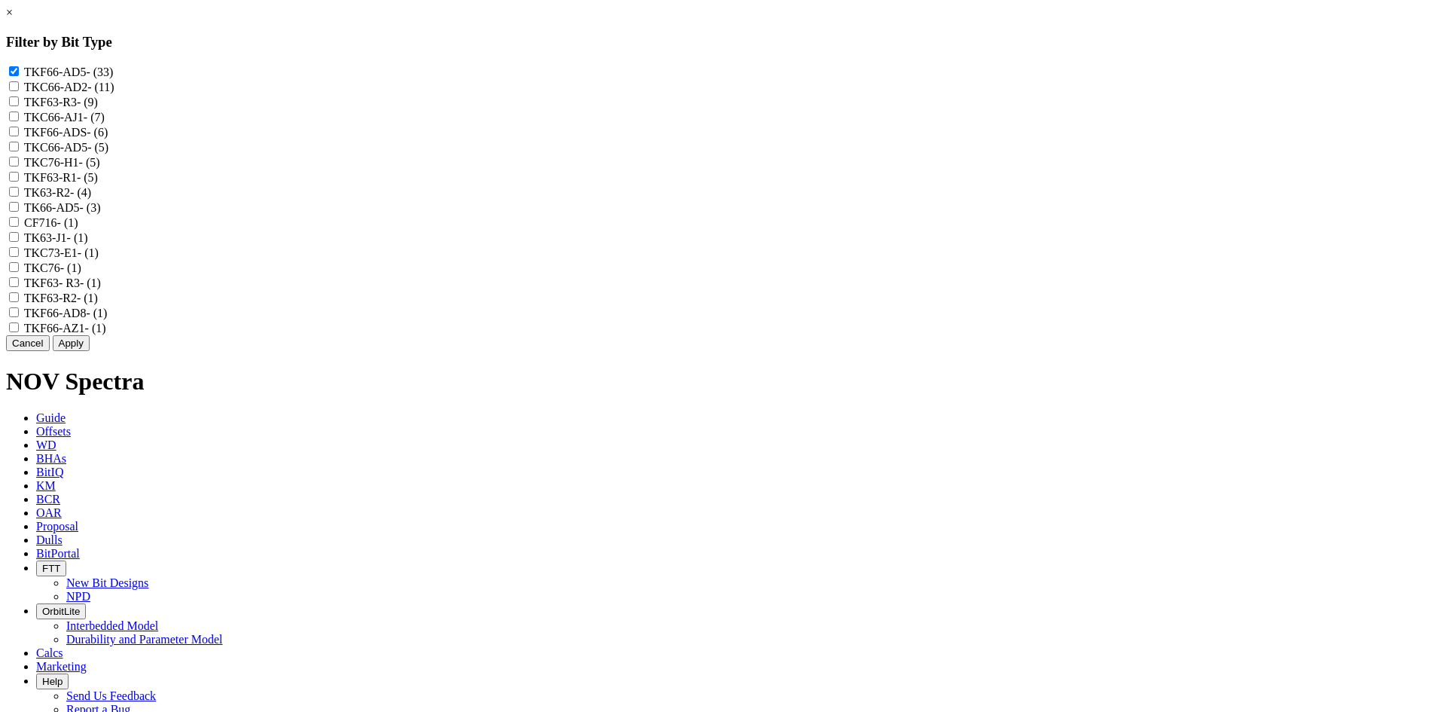
checkbox input "true"
click at [108, 139] on label "TKF66-ADS - (6)" at bounding box center [66, 132] width 84 height 13
click at [19, 136] on input "TKF66-ADS - (6)" at bounding box center [14, 132] width 10 height 10
checkbox input "true"
click at [108, 154] on label "TKC66-AD5 - (5)" at bounding box center [66, 147] width 84 height 13
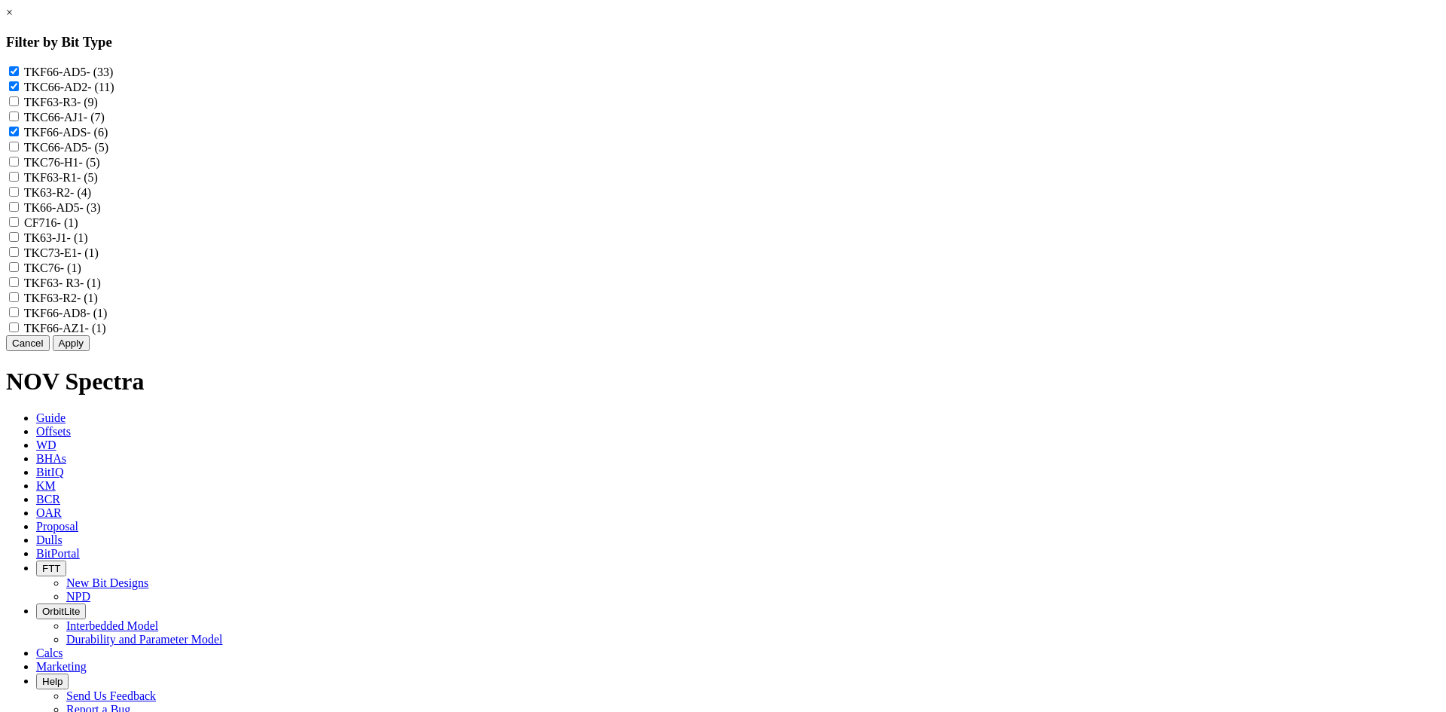
click at [19, 151] on input "TKC66-AD5 - (5)" at bounding box center [14, 147] width 10 height 10
checkbox input "true"
click at [101, 214] on label "TK66-AD5 - (3)" at bounding box center [62, 207] width 77 height 13
click at [19, 212] on input "TK66-AD5 - (3)" at bounding box center [14, 207] width 10 height 10
checkbox input "true"
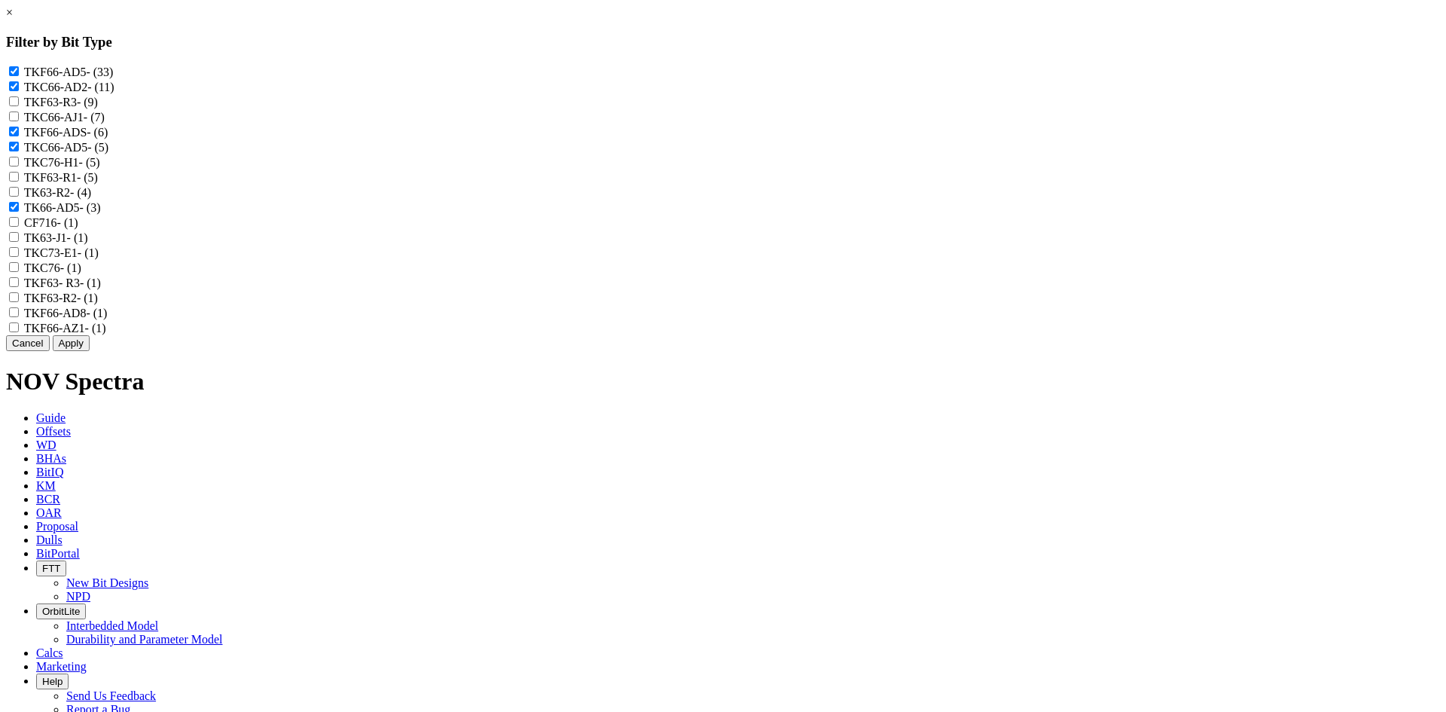
drag, startPoint x: 681, startPoint y: 401, endPoint x: 734, endPoint y: 422, distance: 56.8
click at [108, 319] on label "TKF66-AD8 - (1)" at bounding box center [66, 313] width 84 height 13
click at [19, 317] on input "TKF66-AD8 - (1)" at bounding box center [14, 312] width 10 height 10
checkbox input "true"
click at [90, 351] on button "Apply" at bounding box center [71, 343] width 37 height 16
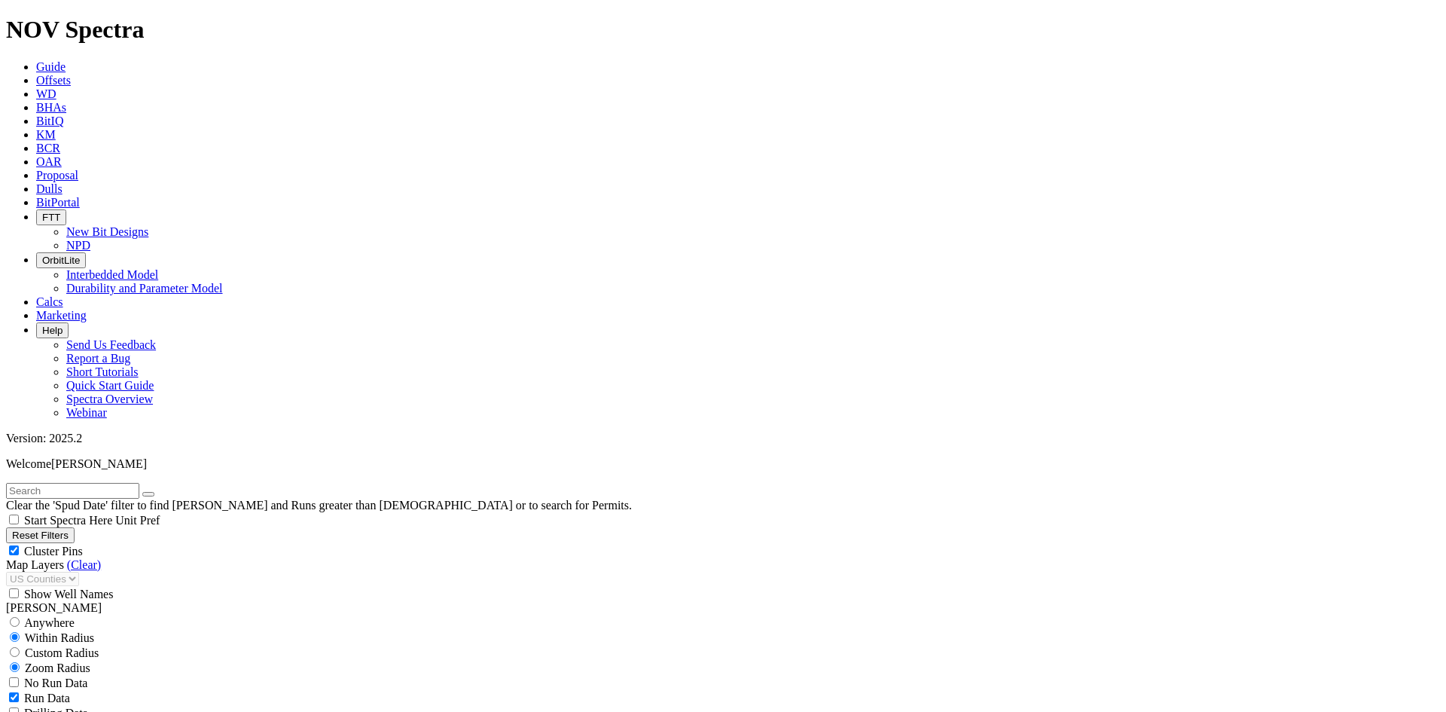
click at [238, 543] on div "Cluster Pins" at bounding box center [723, 550] width 1434 height 15
checkbox input "false"
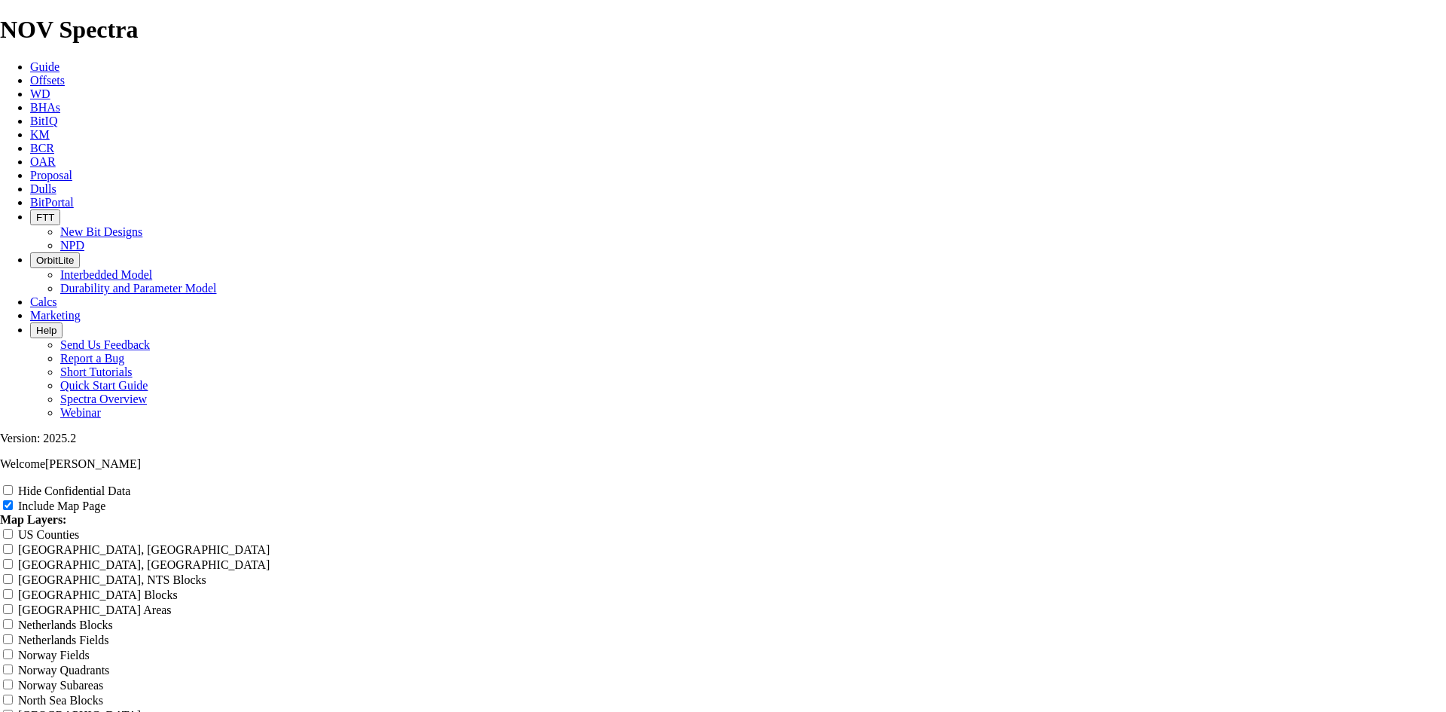
click at [130, 484] on label "Hide Confidential Data" at bounding box center [74, 490] width 112 height 13
click at [13, 485] on input "Hide Confidential Data" at bounding box center [8, 490] width 10 height 10
checkbox input "true"
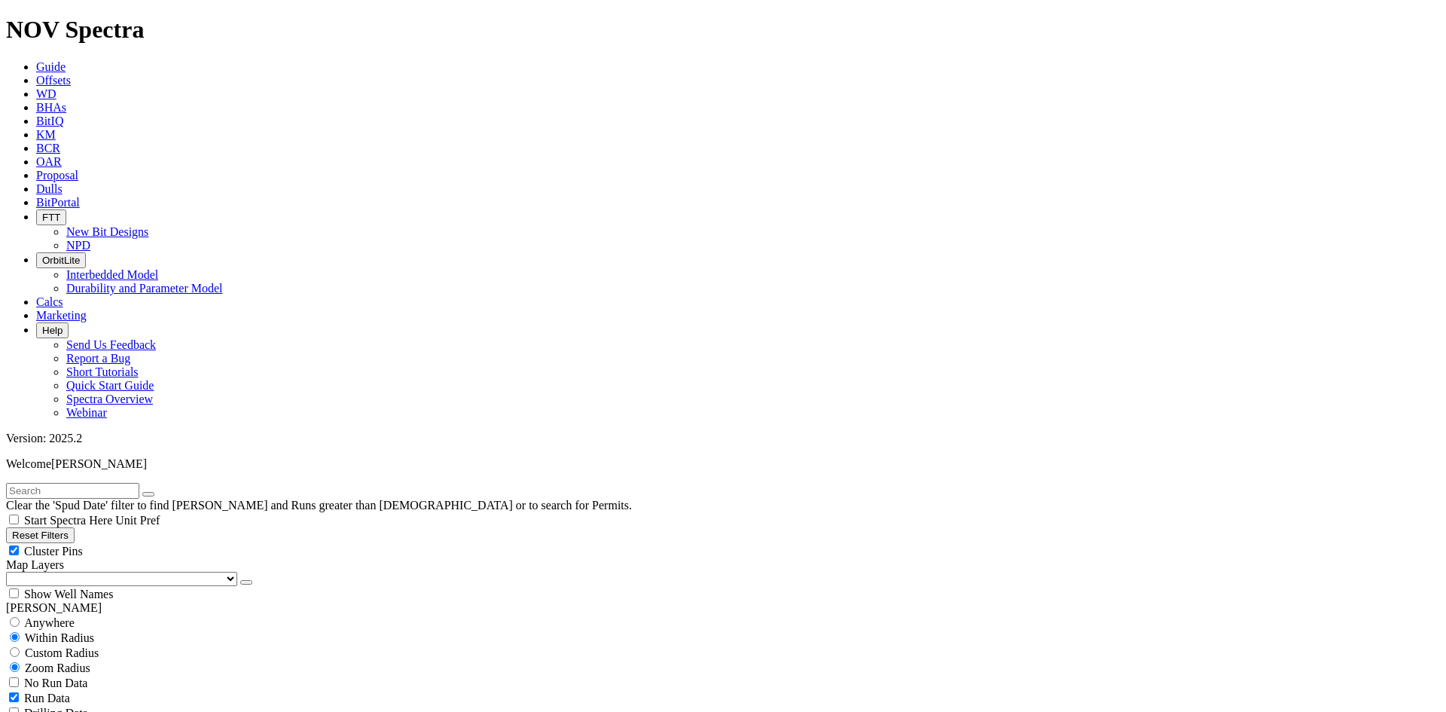
click at [246, 582] on icon "button" at bounding box center [246, 582] width 0 height 0
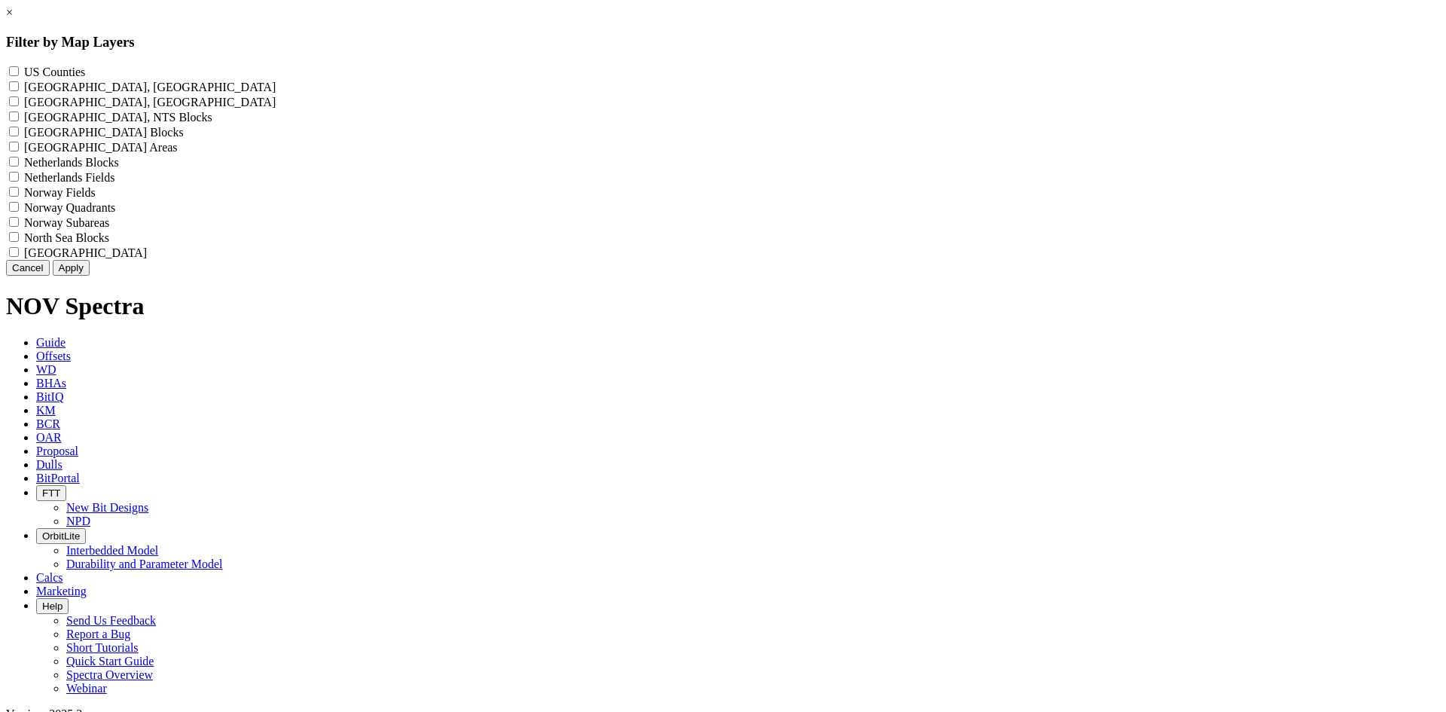
click at [85, 72] on label "US Counties - ()" at bounding box center [54, 72] width 61 height 13
click at [19, 72] on Counties "US Counties - ()" at bounding box center [14, 71] width 10 height 10
checkbox Counties "true"
click at [90, 276] on button "Apply" at bounding box center [71, 268] width 37 height 16
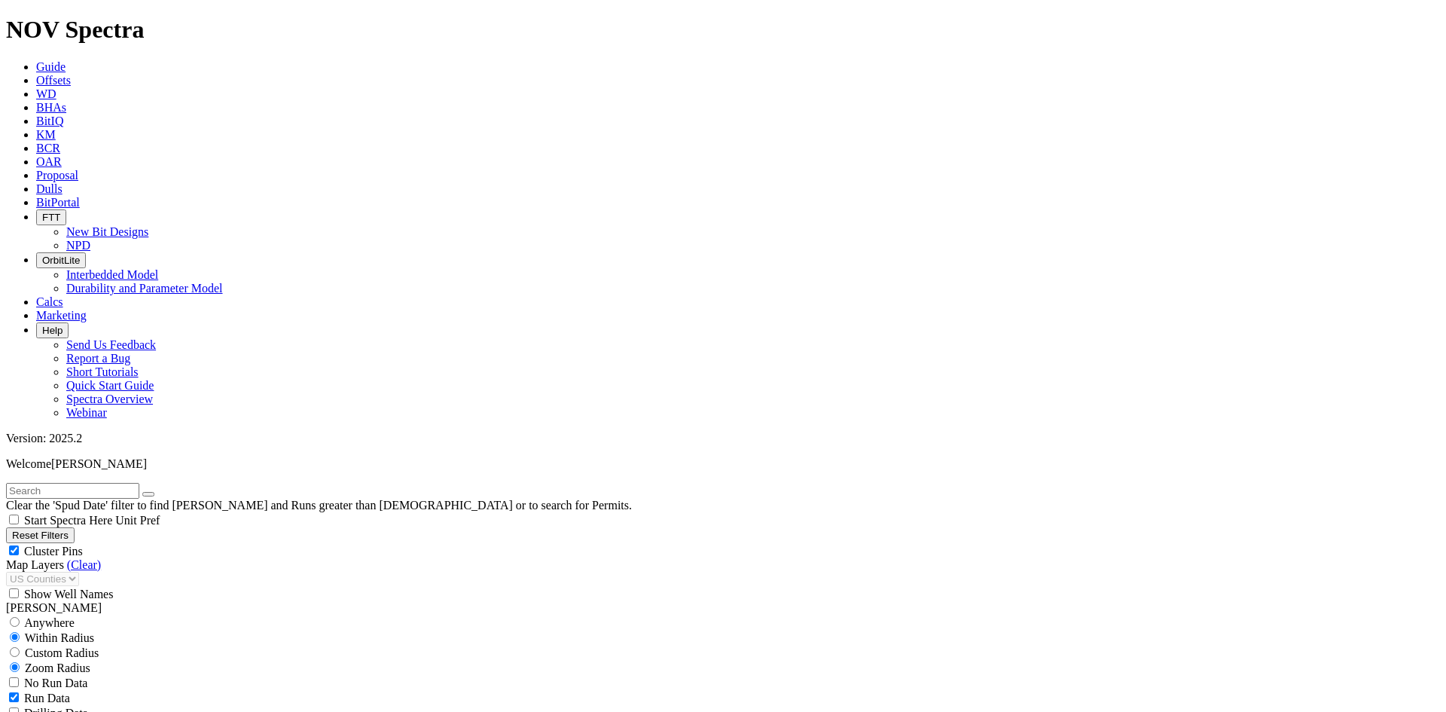
scroll to position [527, 0]
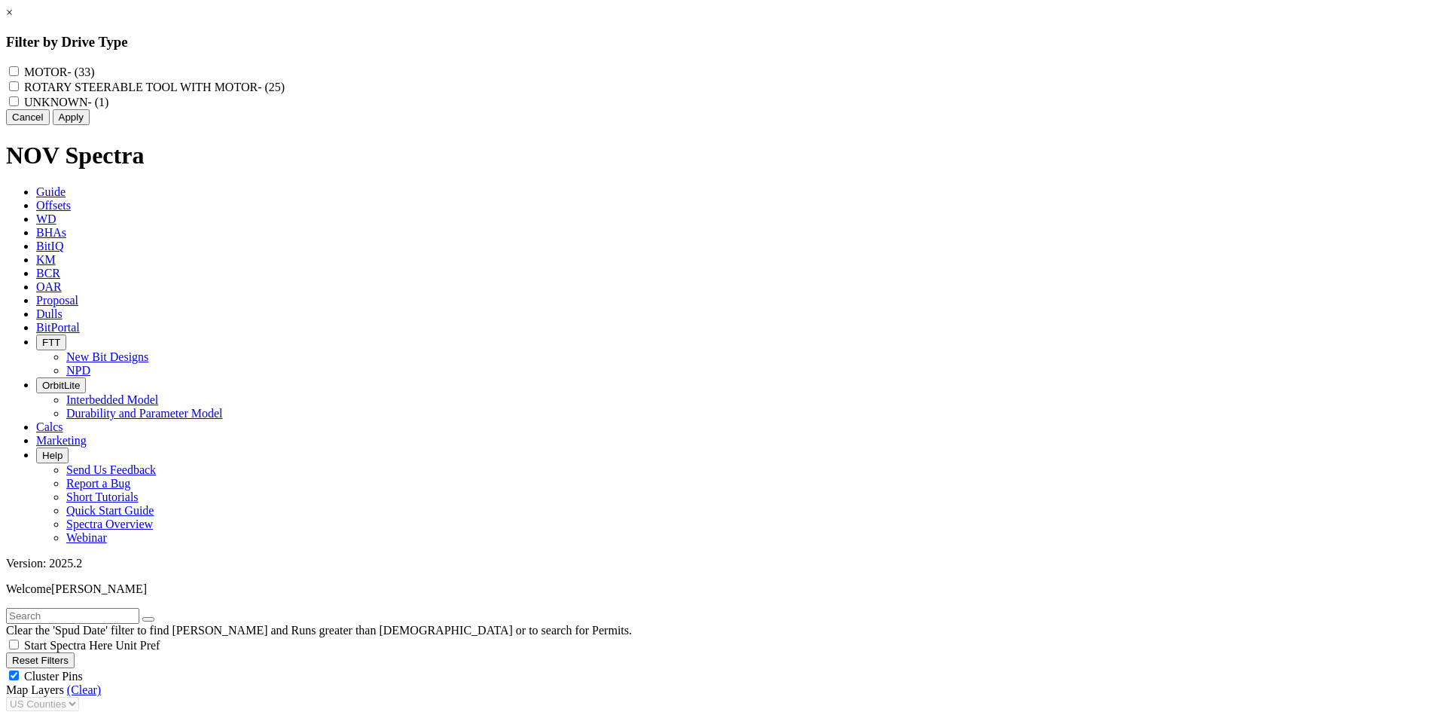
click at [662, 64] on div "MOTOR - (33)" at bounding box center [723, 71] width 1434 height 15
click at [94, 66] on label "MOTOR - (33)" at bounding box center [59, 72] width 70 height 13
click at [19, 66] on input "MOTOR - (33)" at bounding box center [14, 71] width 10 height 10
checkbox input "true"
click at [90, 125] on button "Apply" at bounding box center [71, 117] width 37 height 16
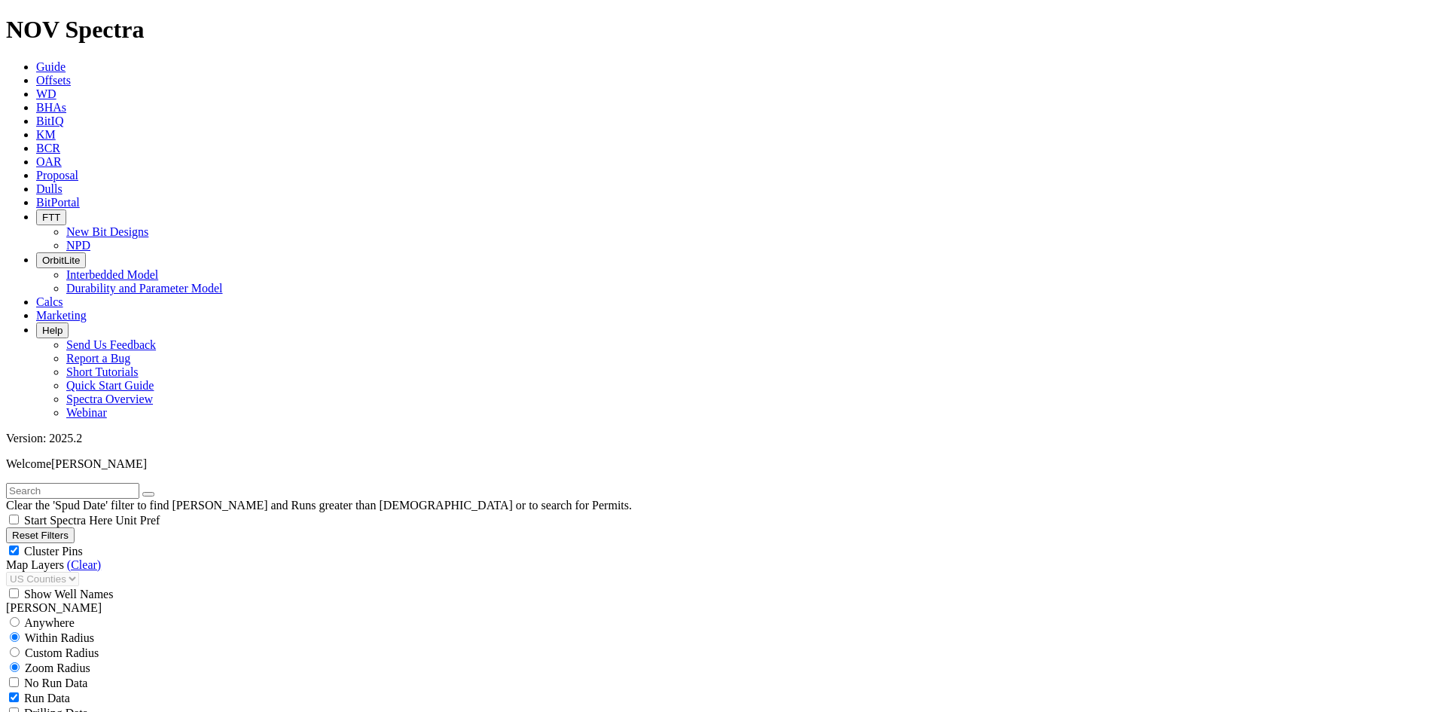
click at [83, 545] on span "Cluster Pins" at bounding box center [53, 551] width 59 height 13
checkbox input "false"
drag, startPoint x: 1381, startPoint y: 110, endPoint x: 1337, endPoint y: 208, distance: 107.2
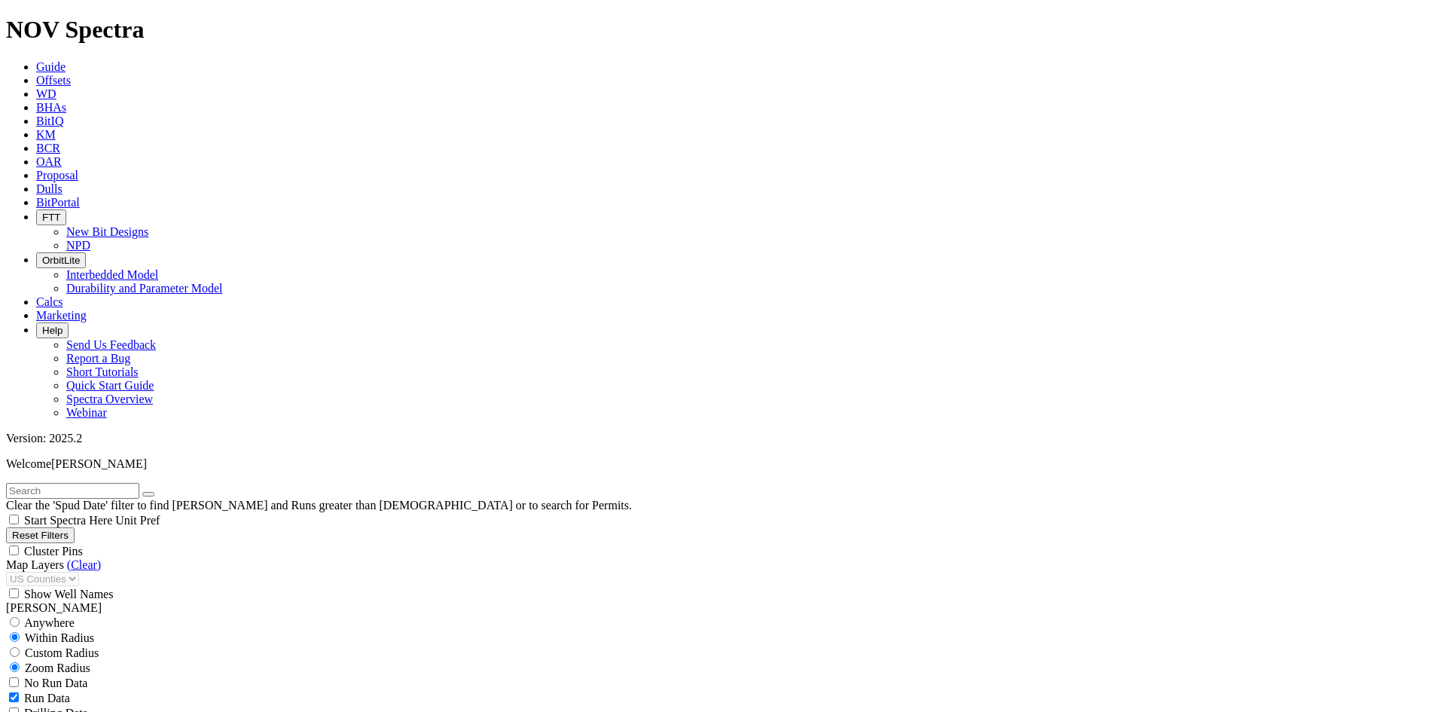
scroll to position [3188, 0]
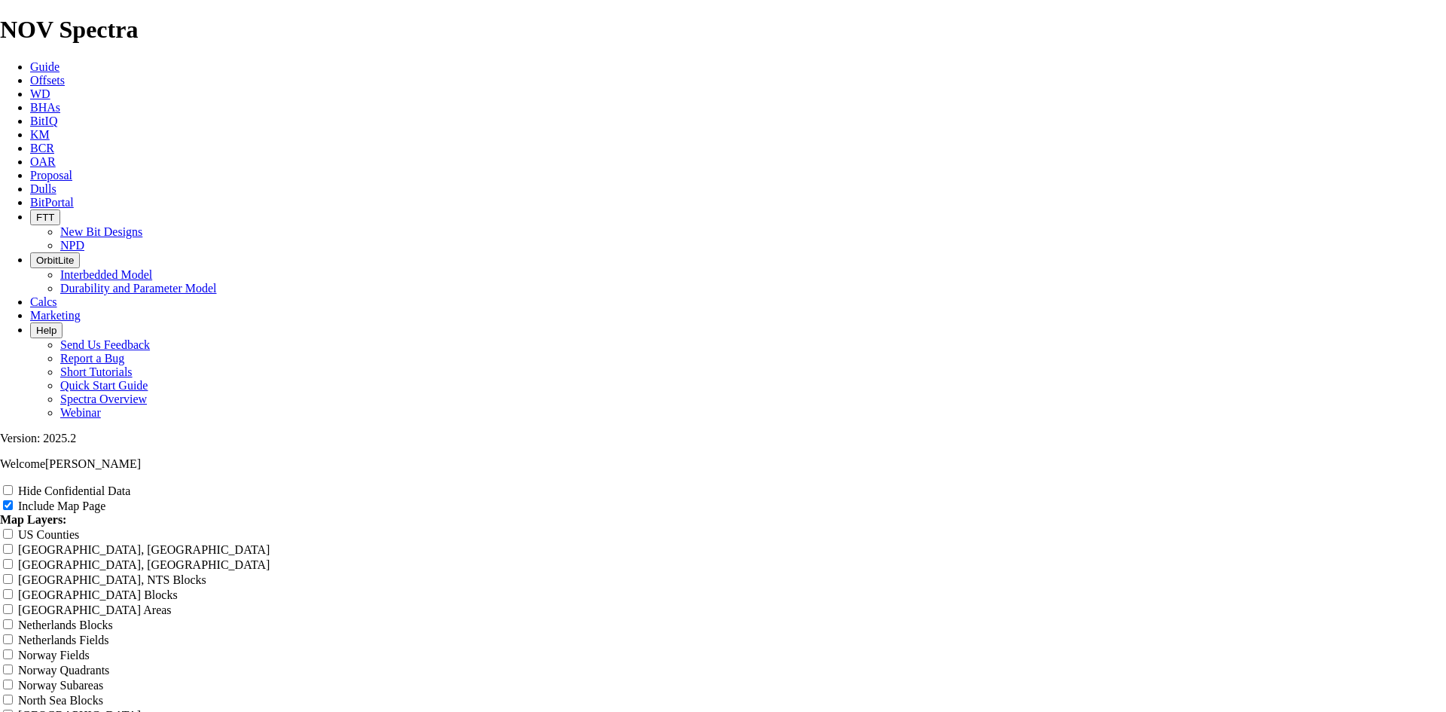
click at [130, 484] on label "Hide Confidential Data" at bounding box center [74, 490] width 112 height 13
click at [13, 485] on input "Hide Confidential Data" at bounding box center [8, 490] width 10 height 10
checkbox input "true"
drag, startPoint x: 860, startPoint y: 118, endPoint x: 536, endPoint y: 125, distance: 324.0
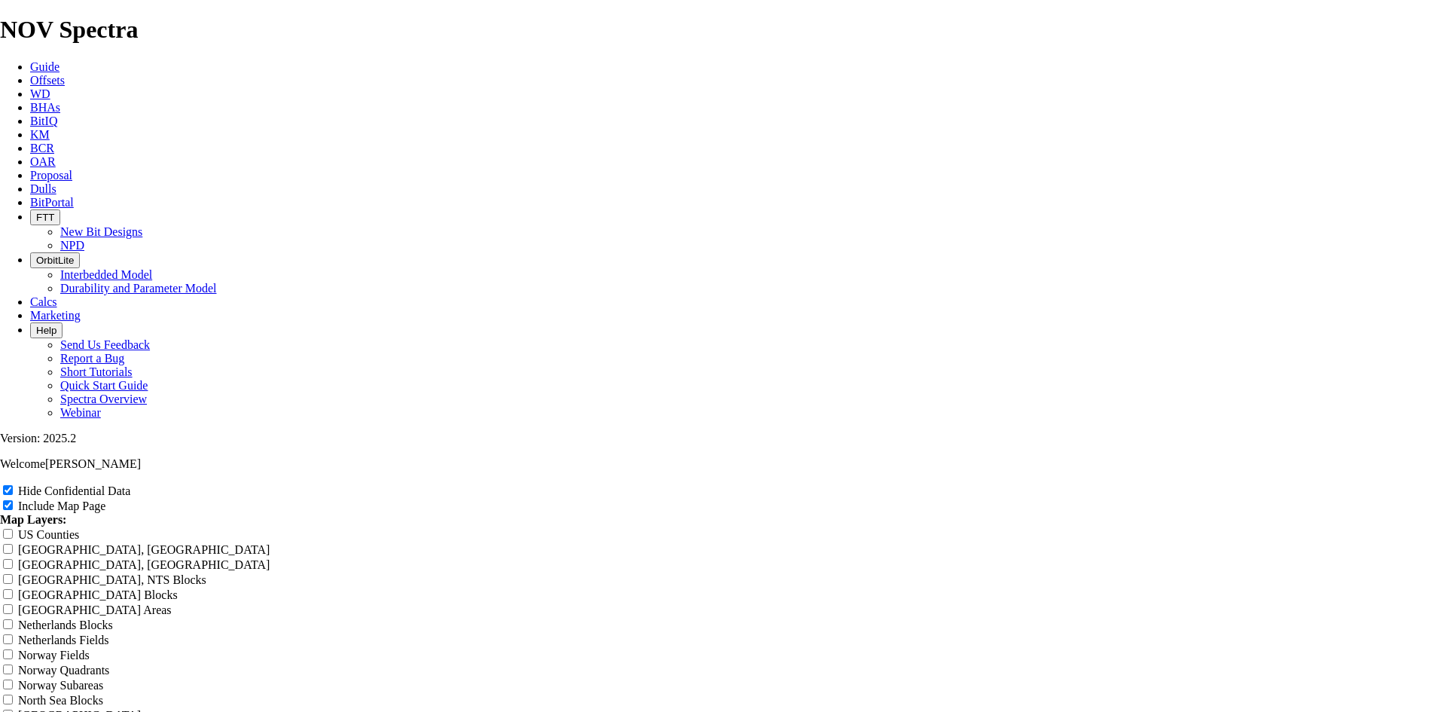
type input "8"
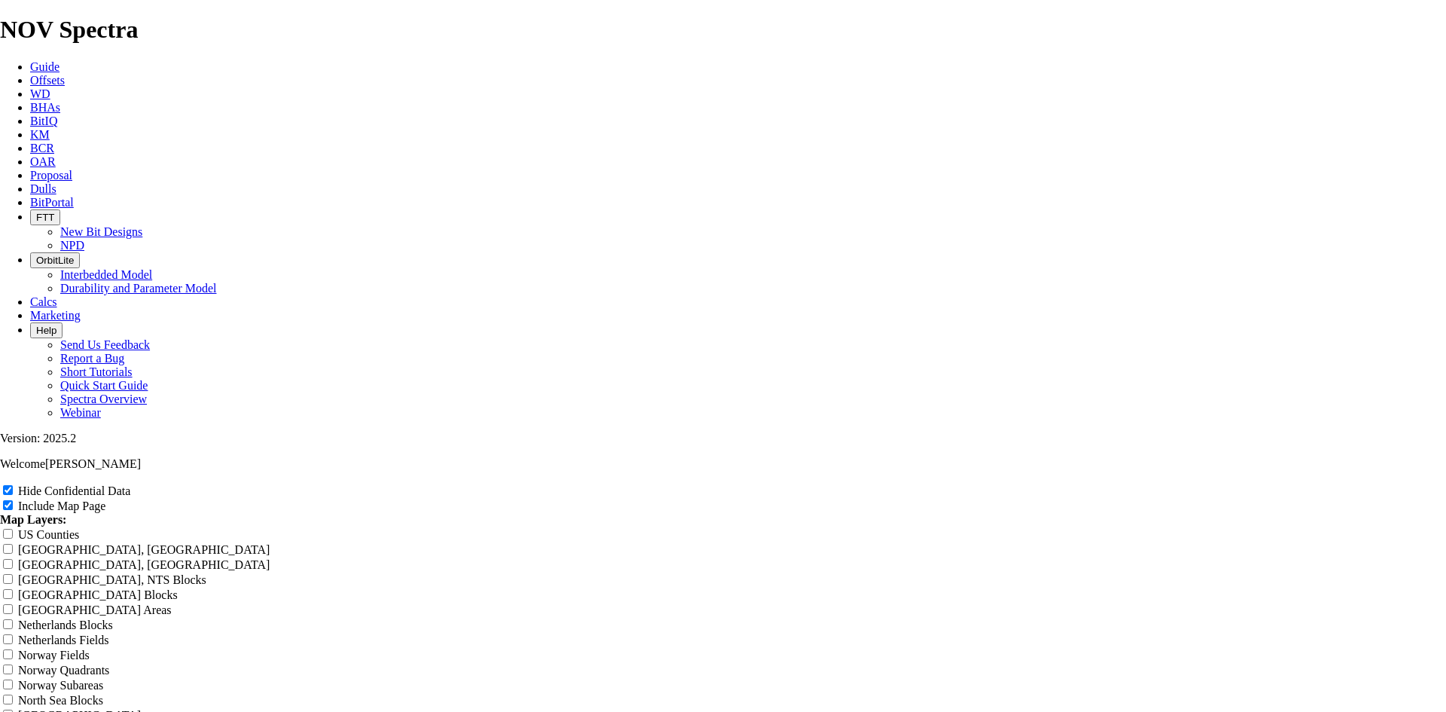
type input "8"
type input "8."
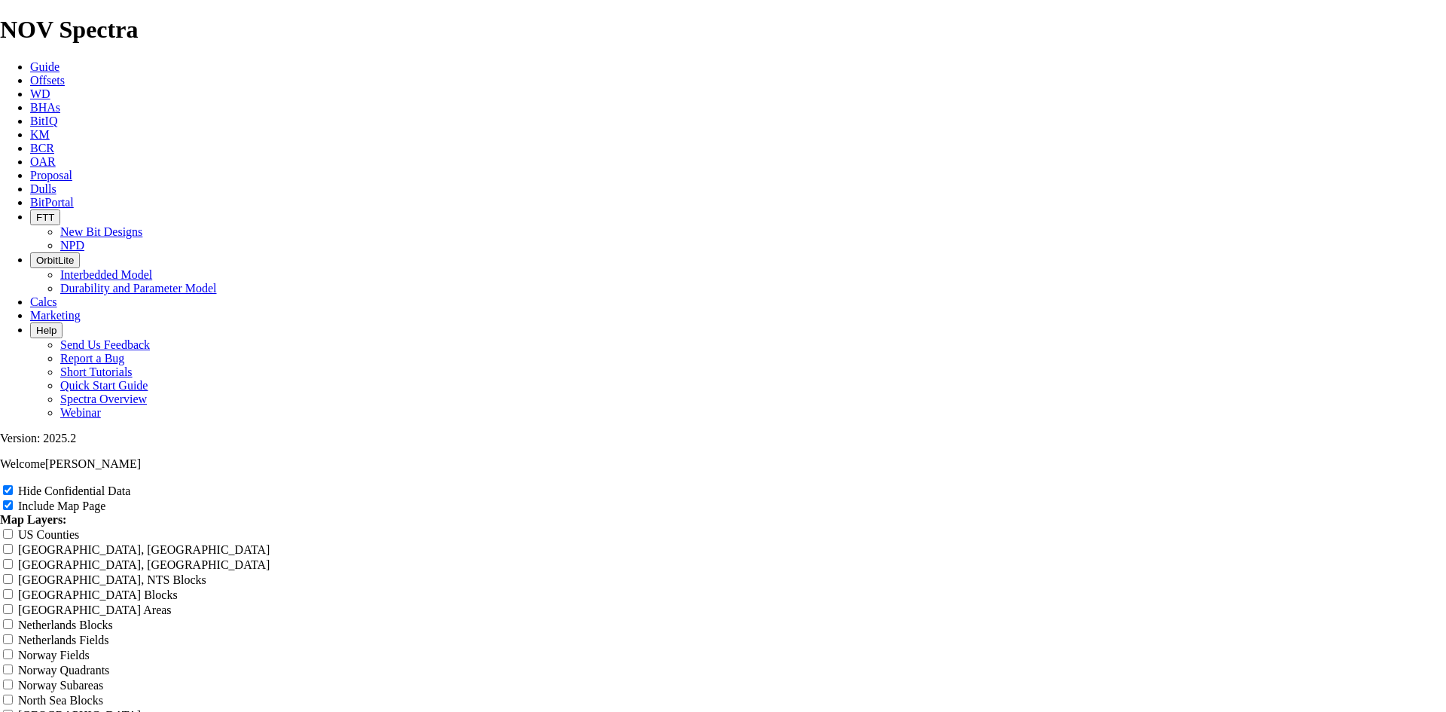
type input "8."
type input "8. T"
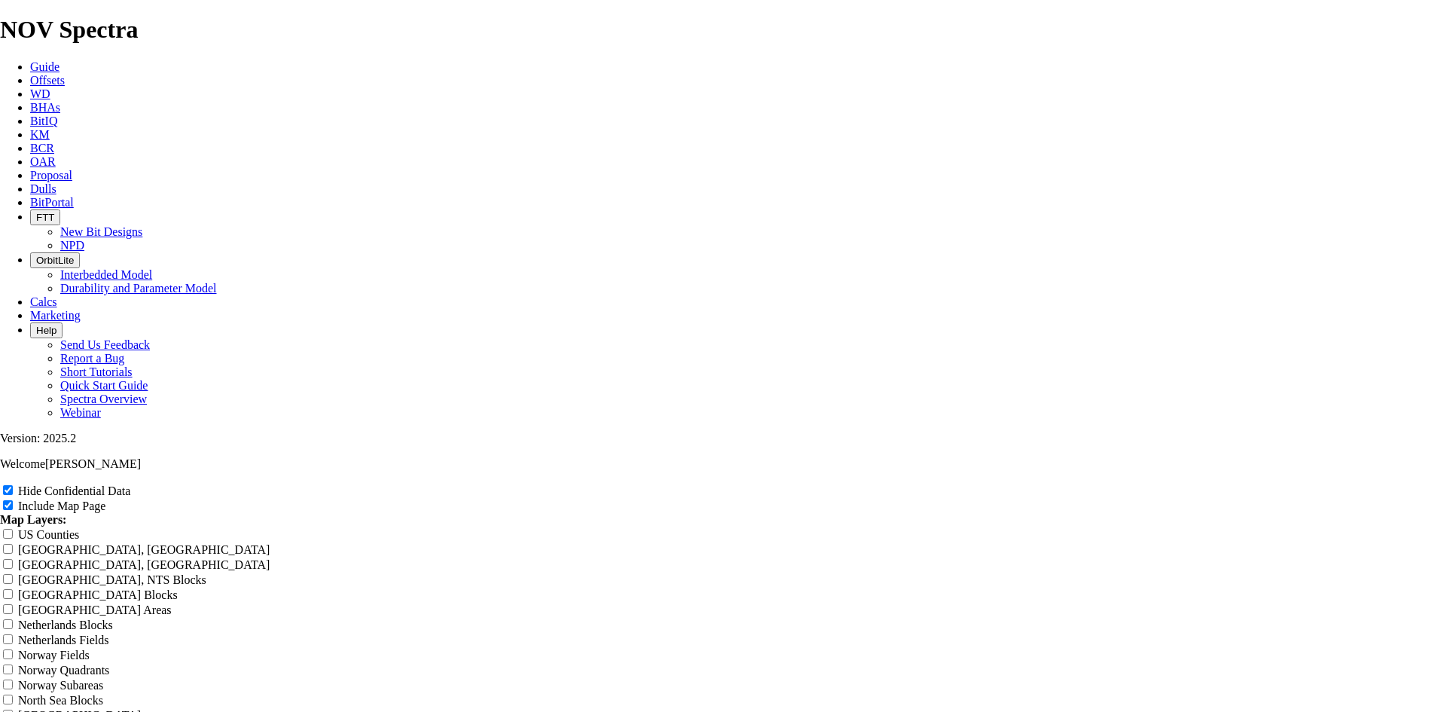
type input "8. T"
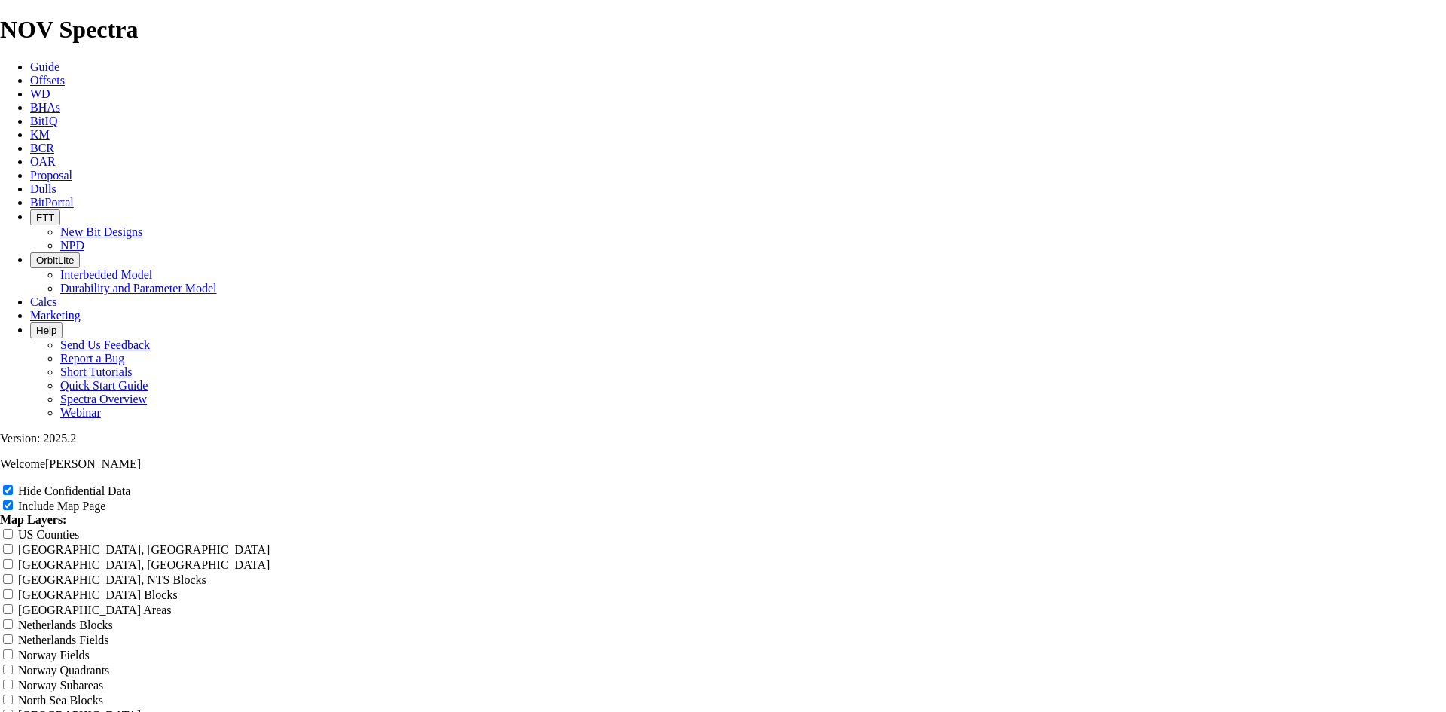
type input "8. T"
type input "8. TK"
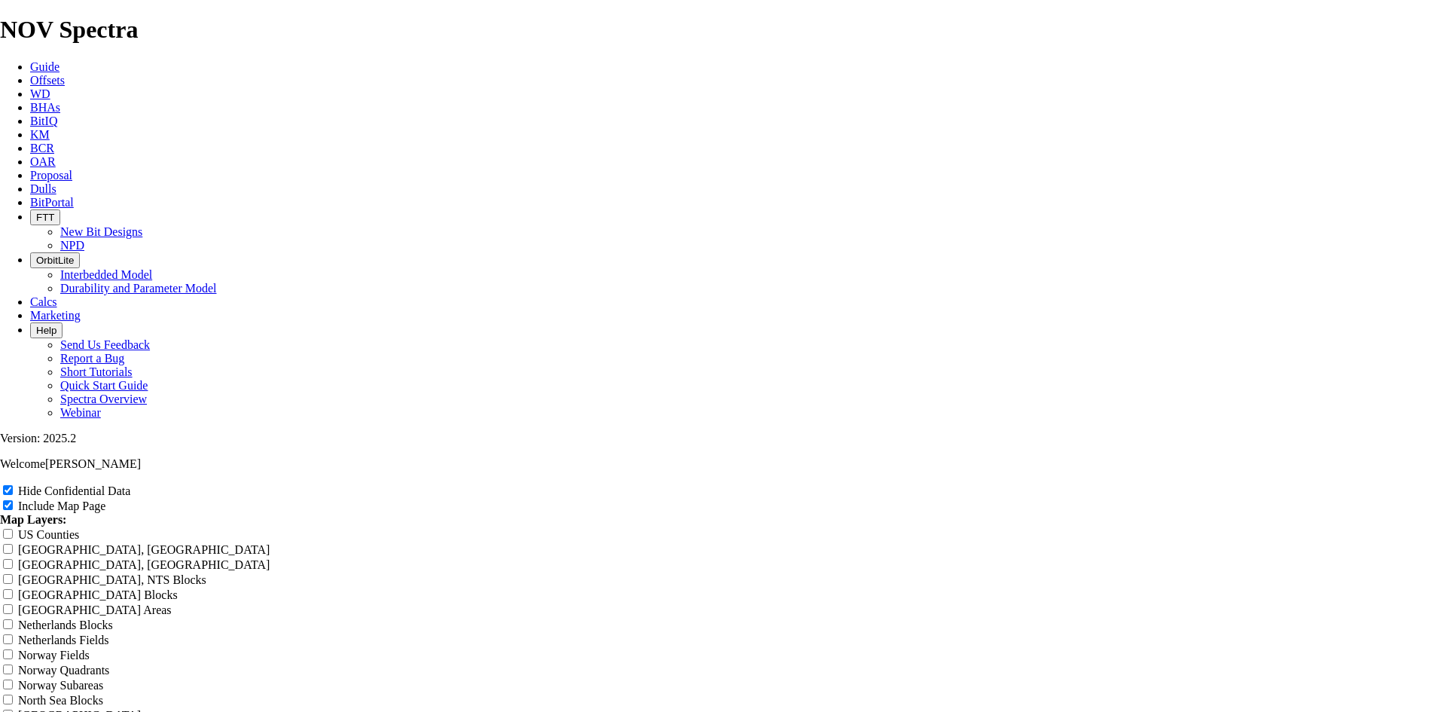
type input "8. TK"
type input "8. TKF"
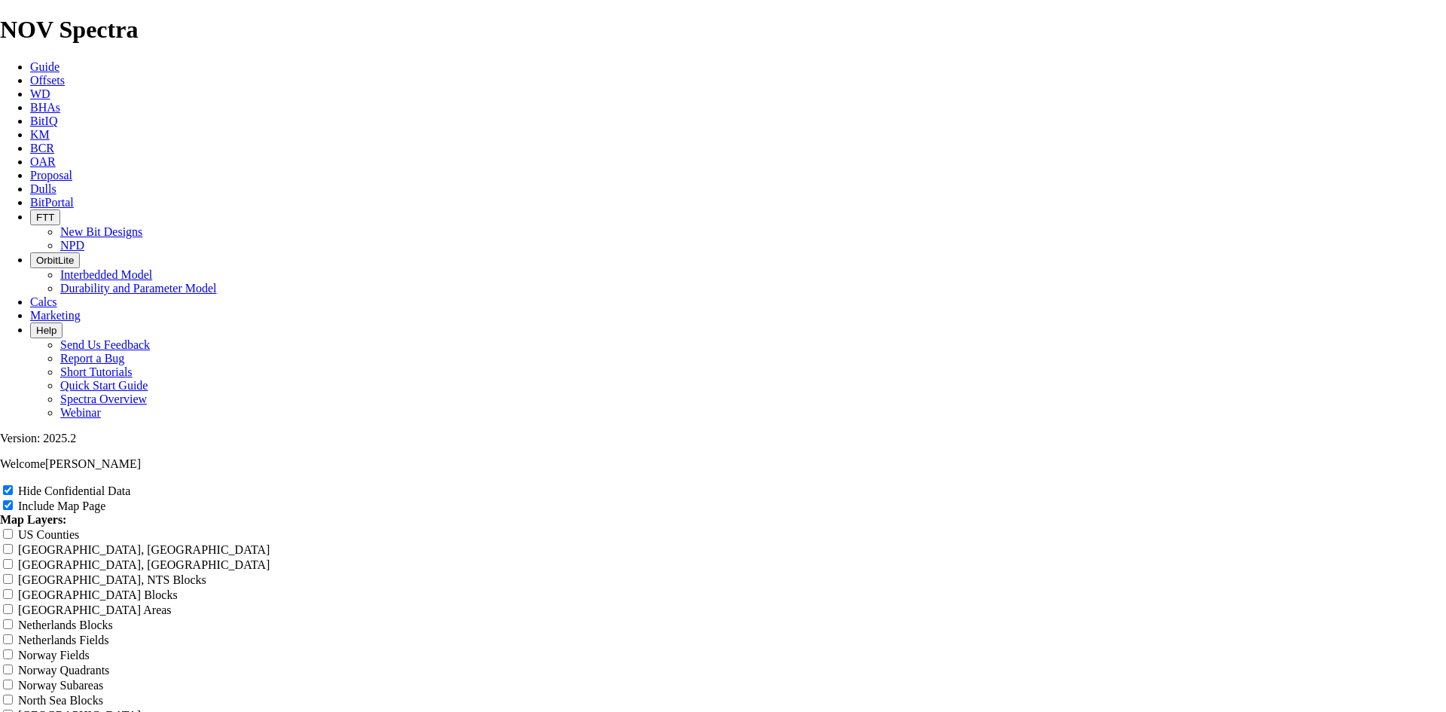
type input "8. TKF"
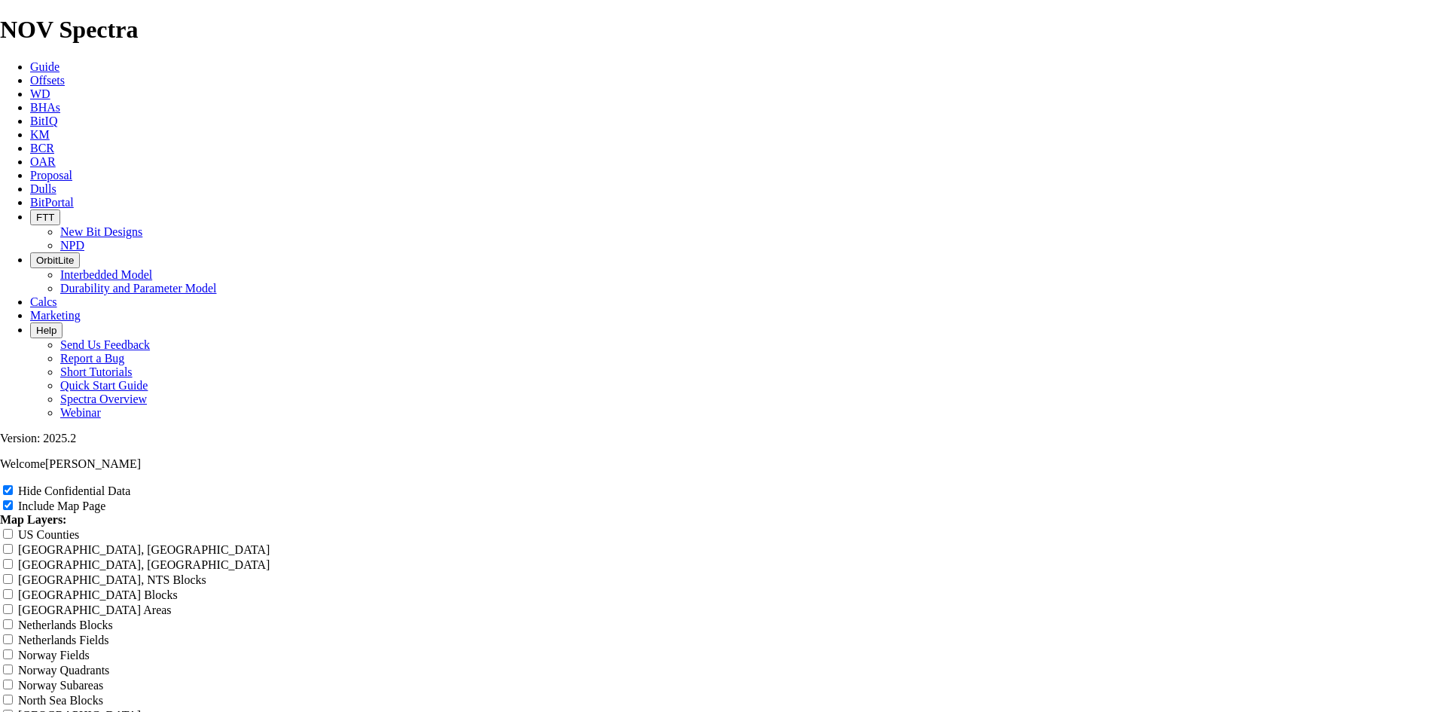
type input "8. TKF6"
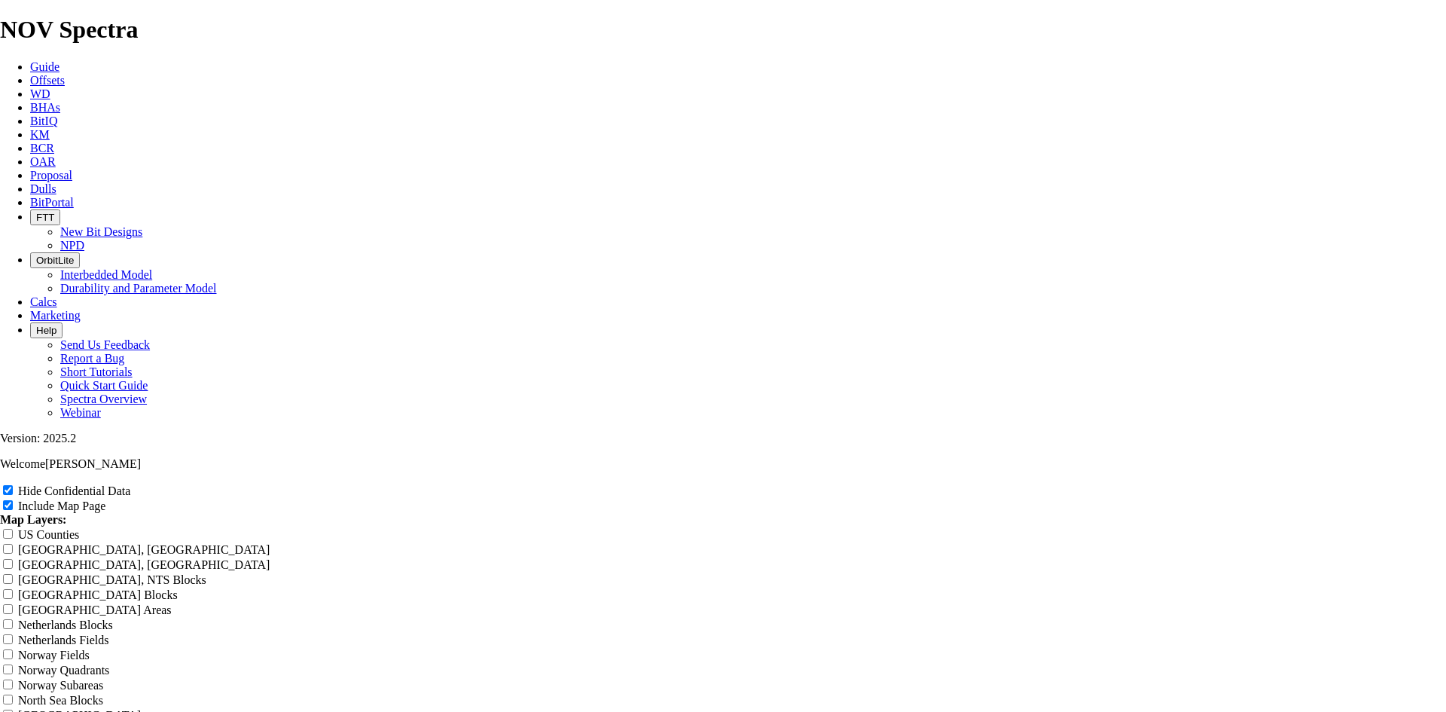
type input "8. TKF6"
type input "8. TKF66"
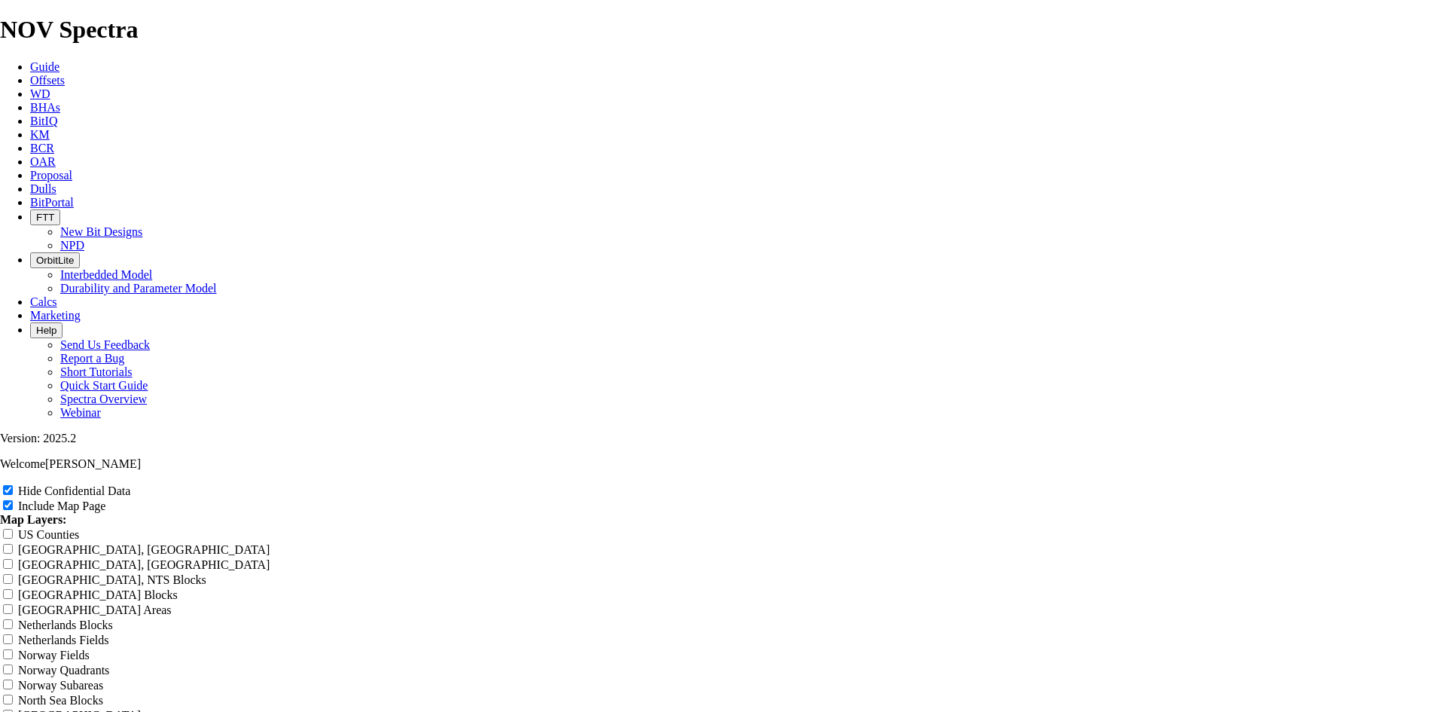
type input "8. TKF66"
type input "8. TKF66 A"
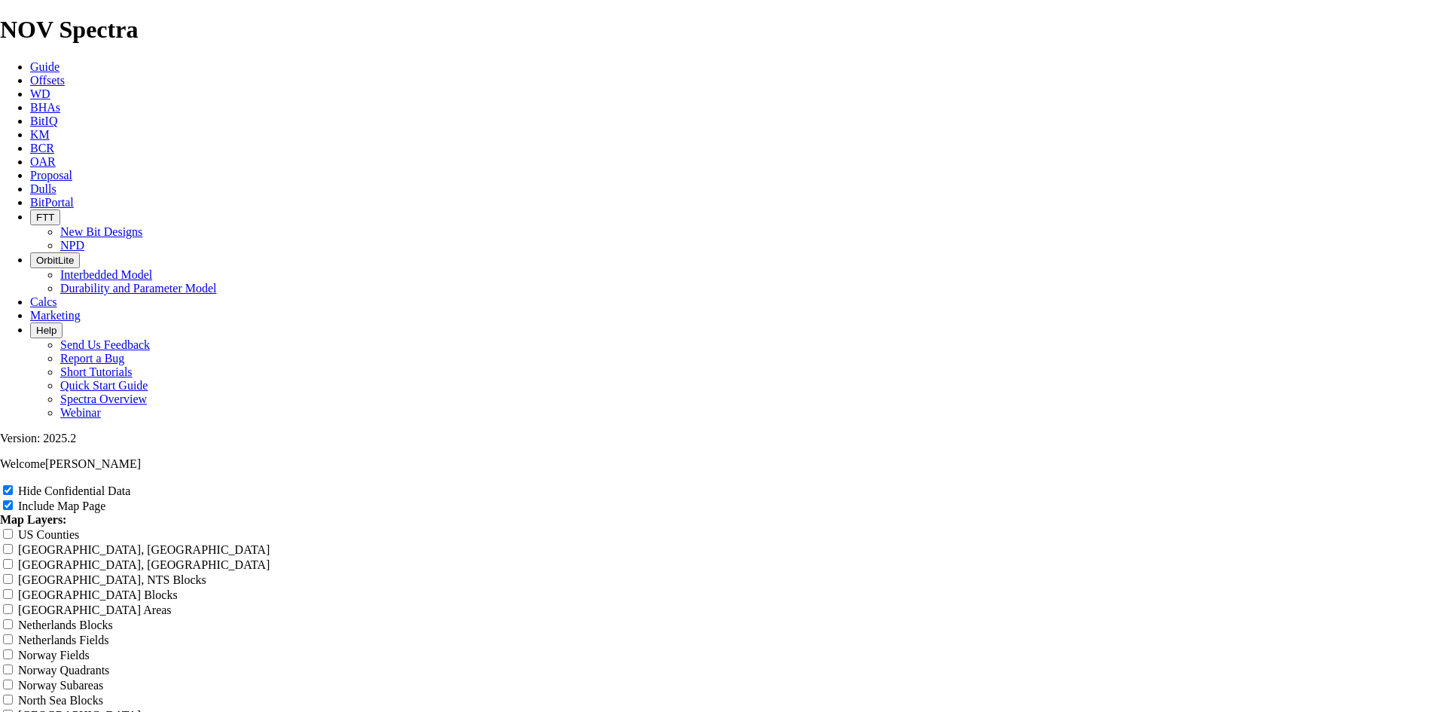
type input "8. TKF66 A"
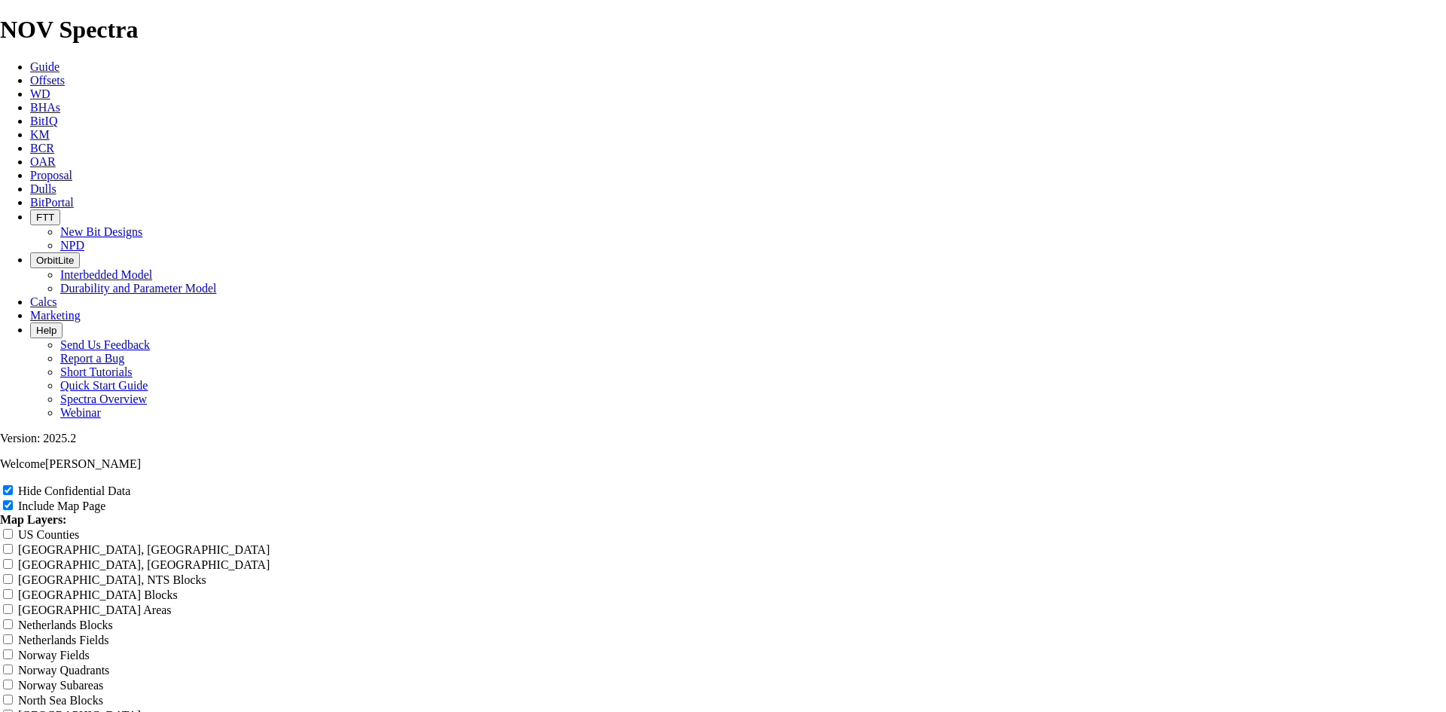
type input "8. TKF66 A"
type input "8. TKF66 AD"
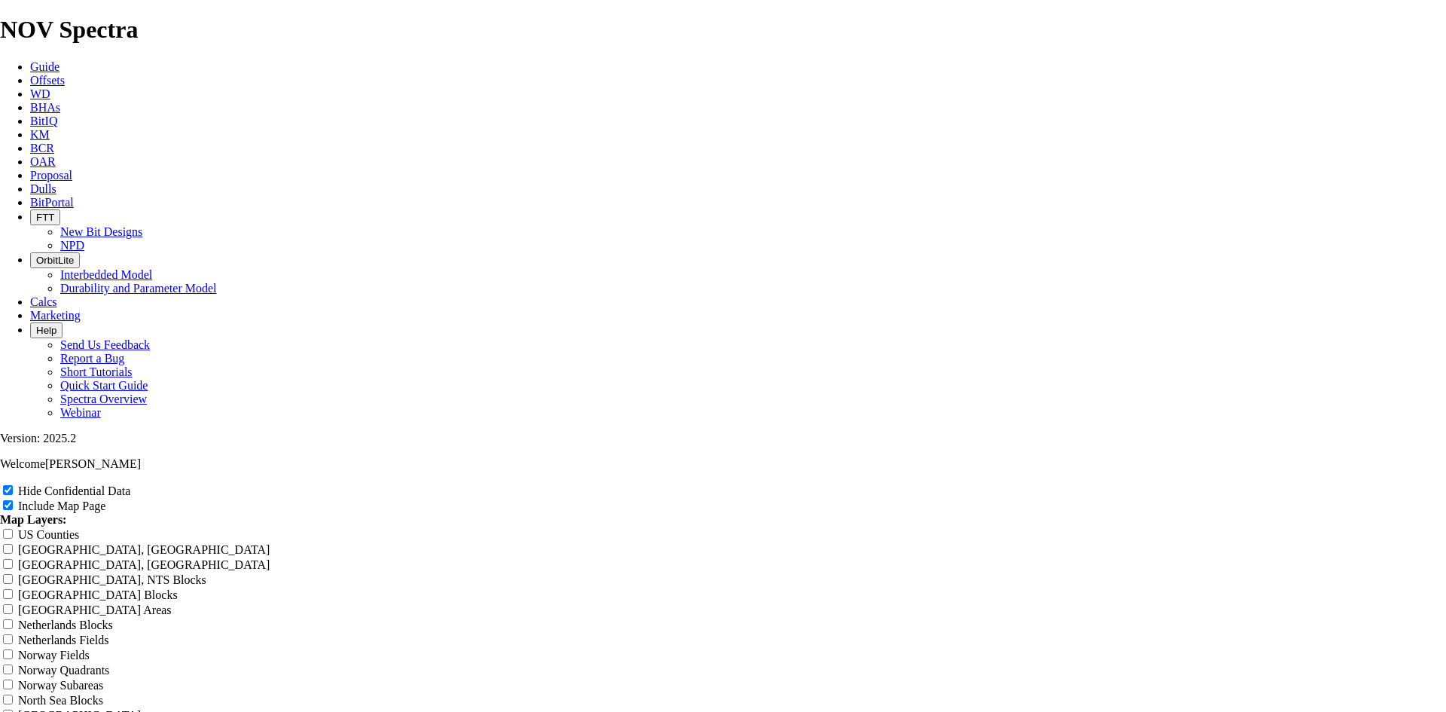
type input "8. TKF66 AD"
type input "8. TKF66 AD5"
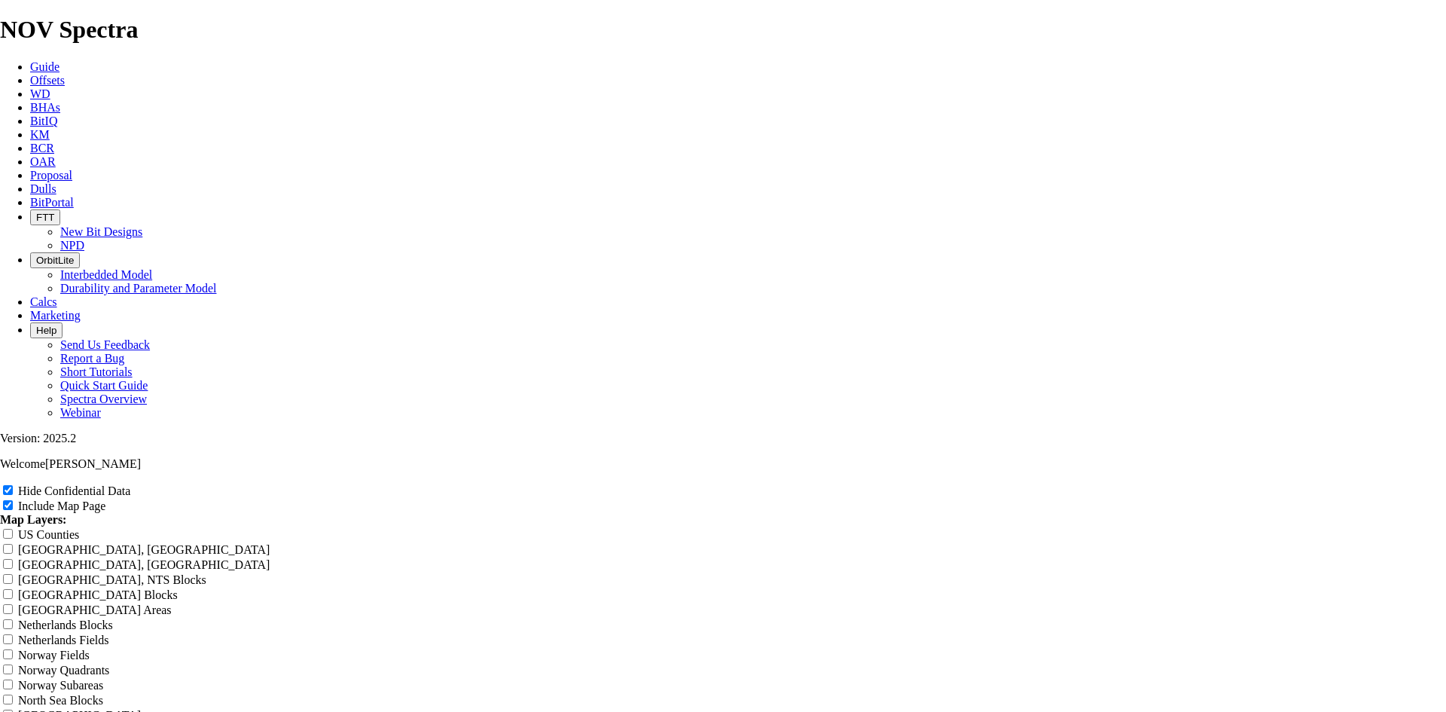
type input "8. TKF66 AD5"
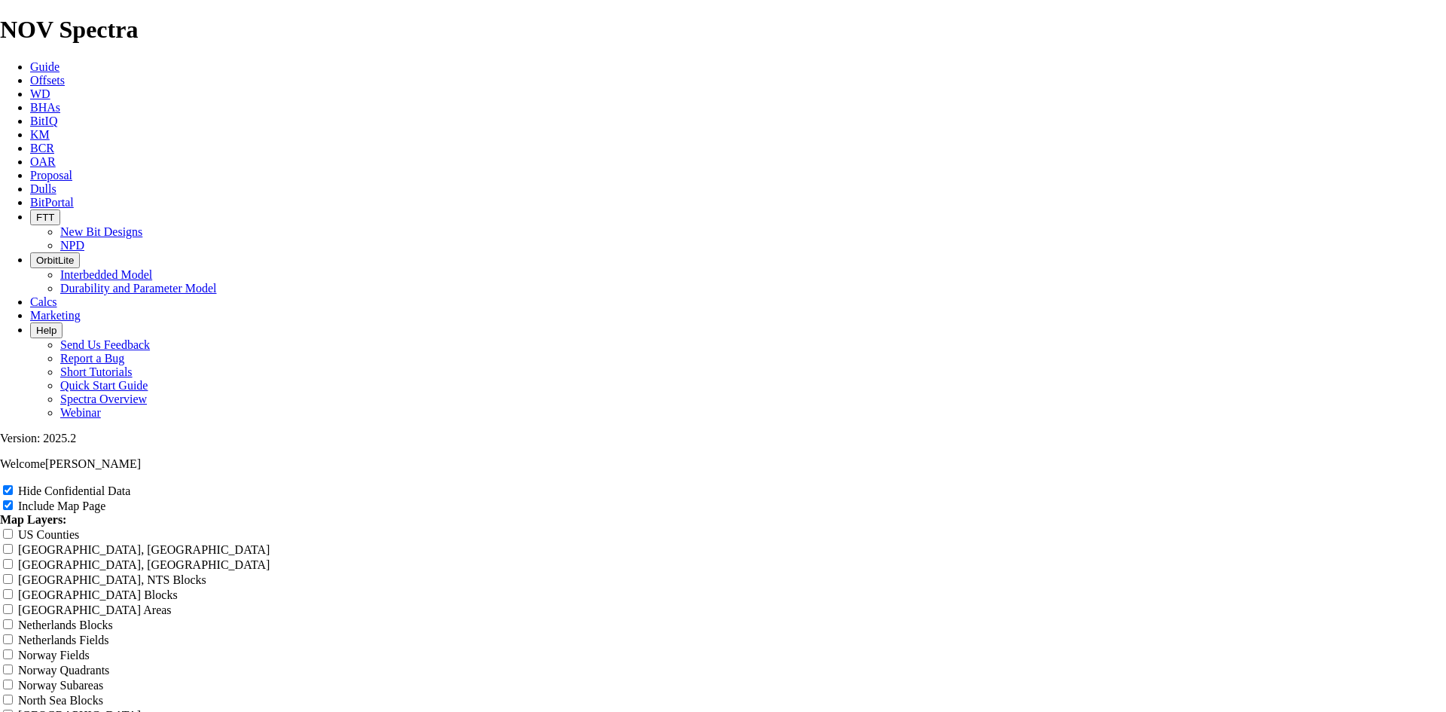
type input "8. TKF66 AD5 N"
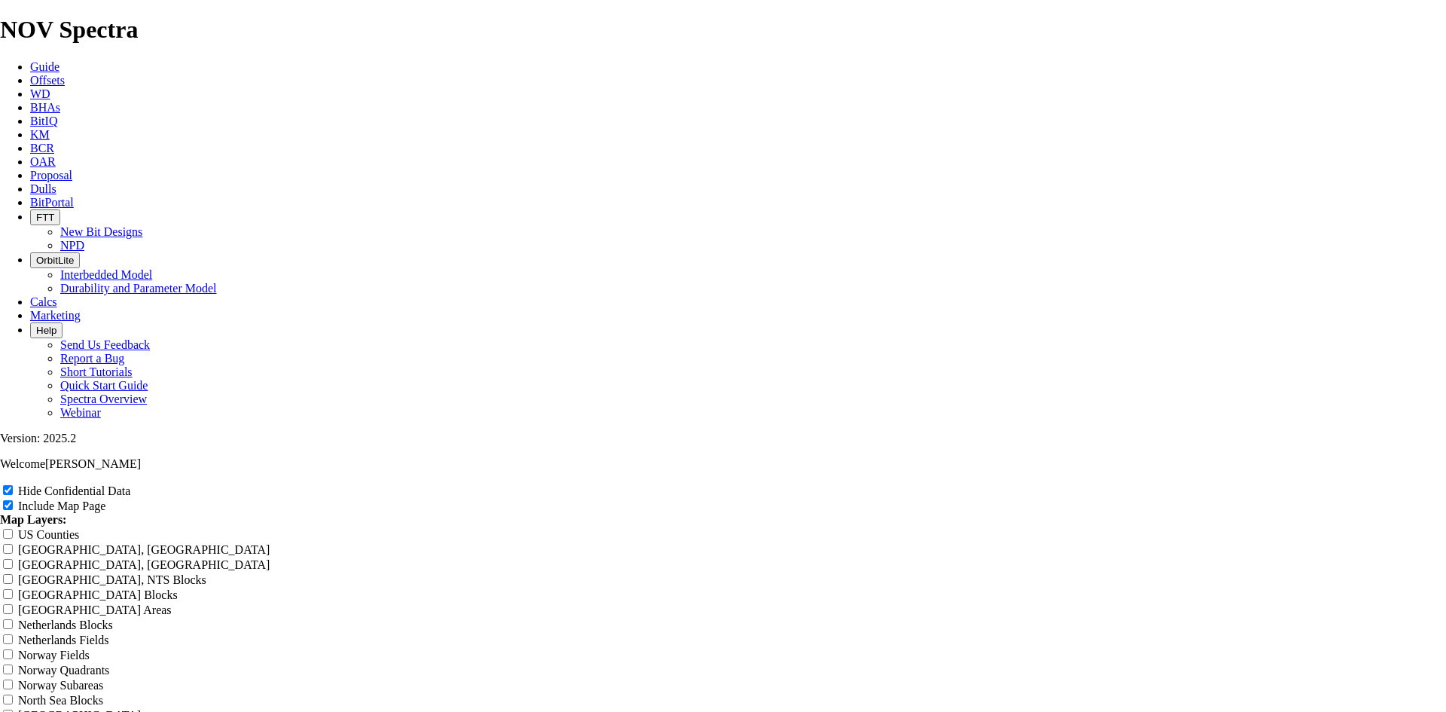
type input "8. TKF66 AD5 N"
type input "8. TKF66 AD5 No"
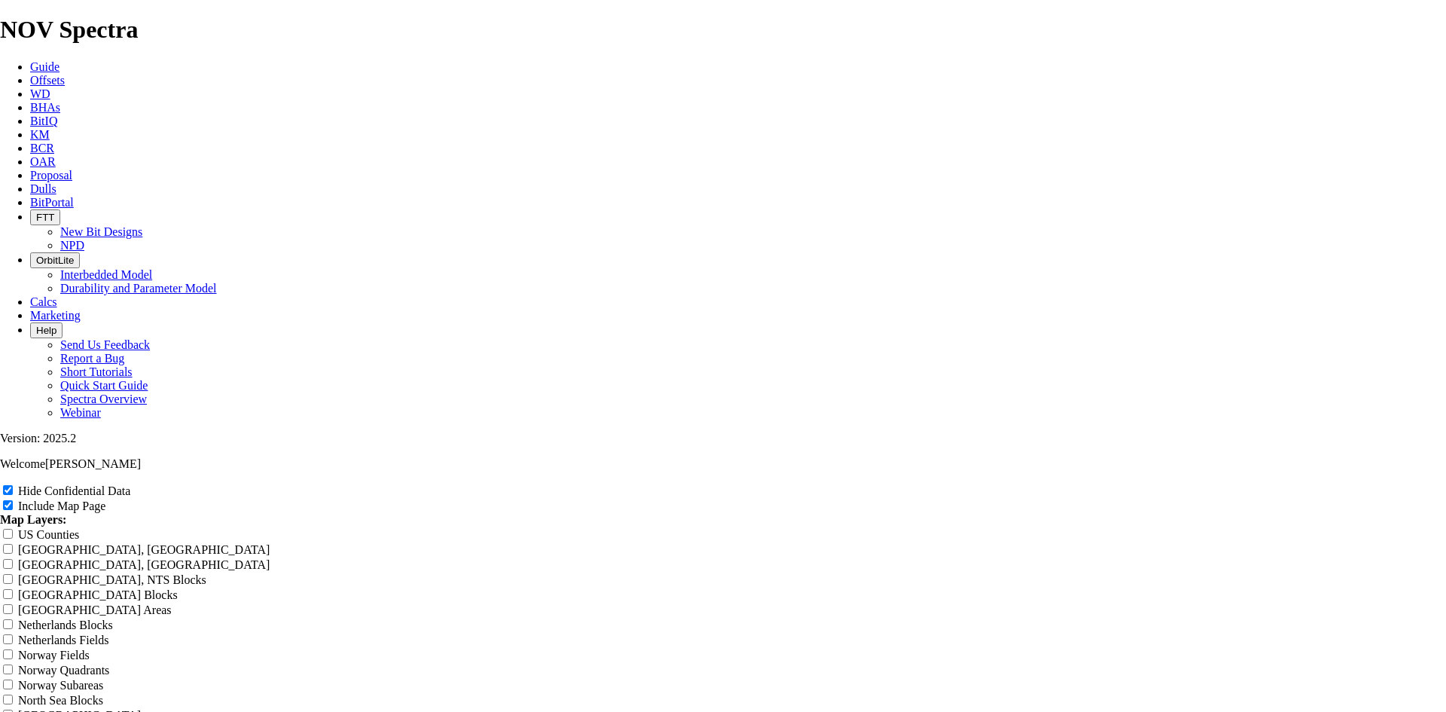
type input "8. TKF66 AD5 No"
type input "8. TKF66 AD5 Nor"
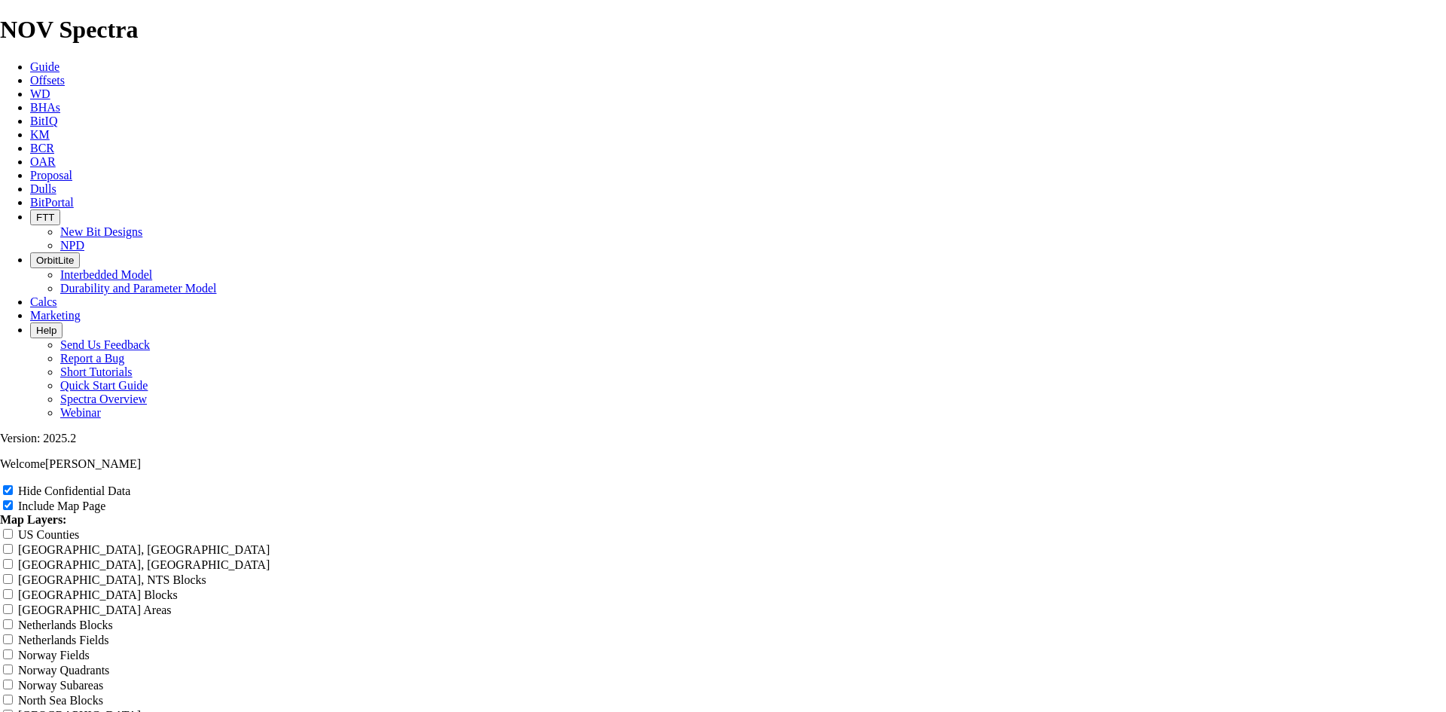
type input "8. TKF66 AD5 Nor"
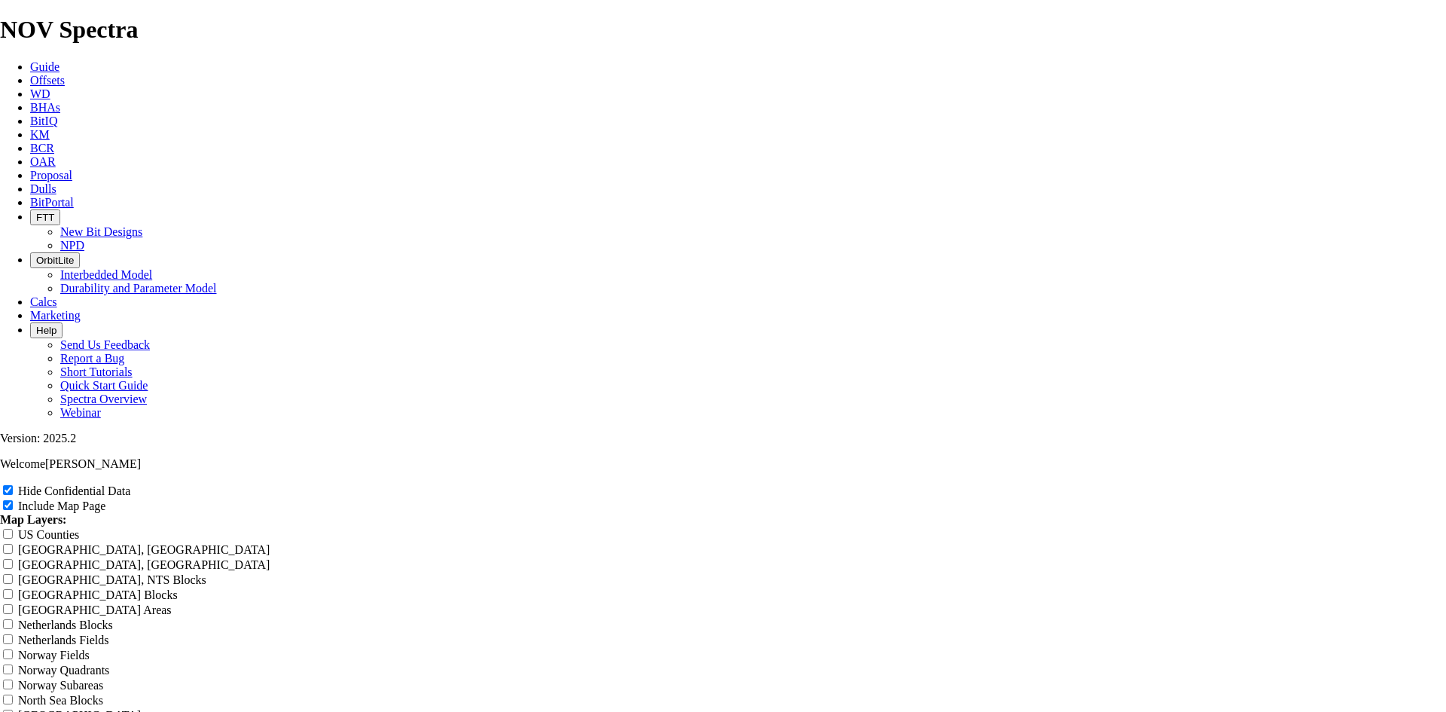
type input "8. TKF66 AD5 Nor"
type input "8. TKF66 AD5 No"
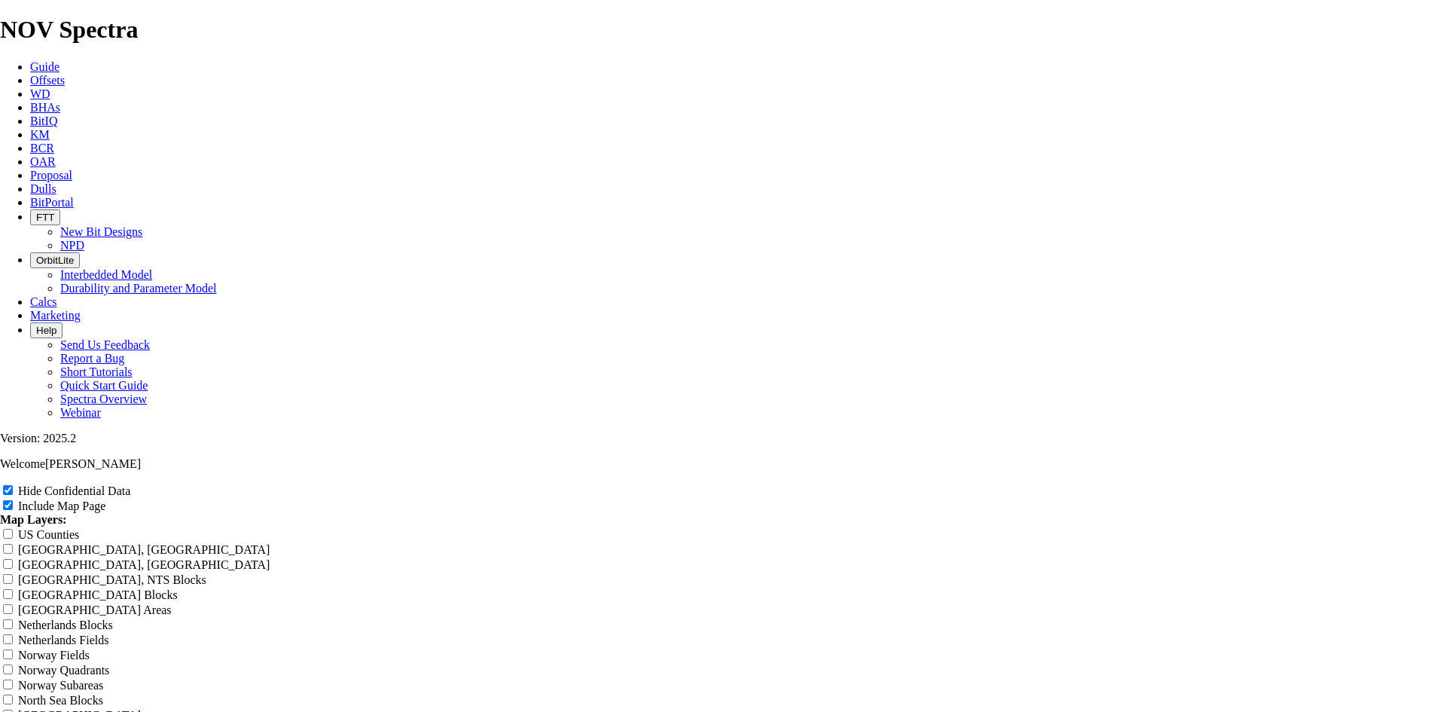
type input "8. TKF66 AD5 No"
type input "8. TKF66 AD5 N"
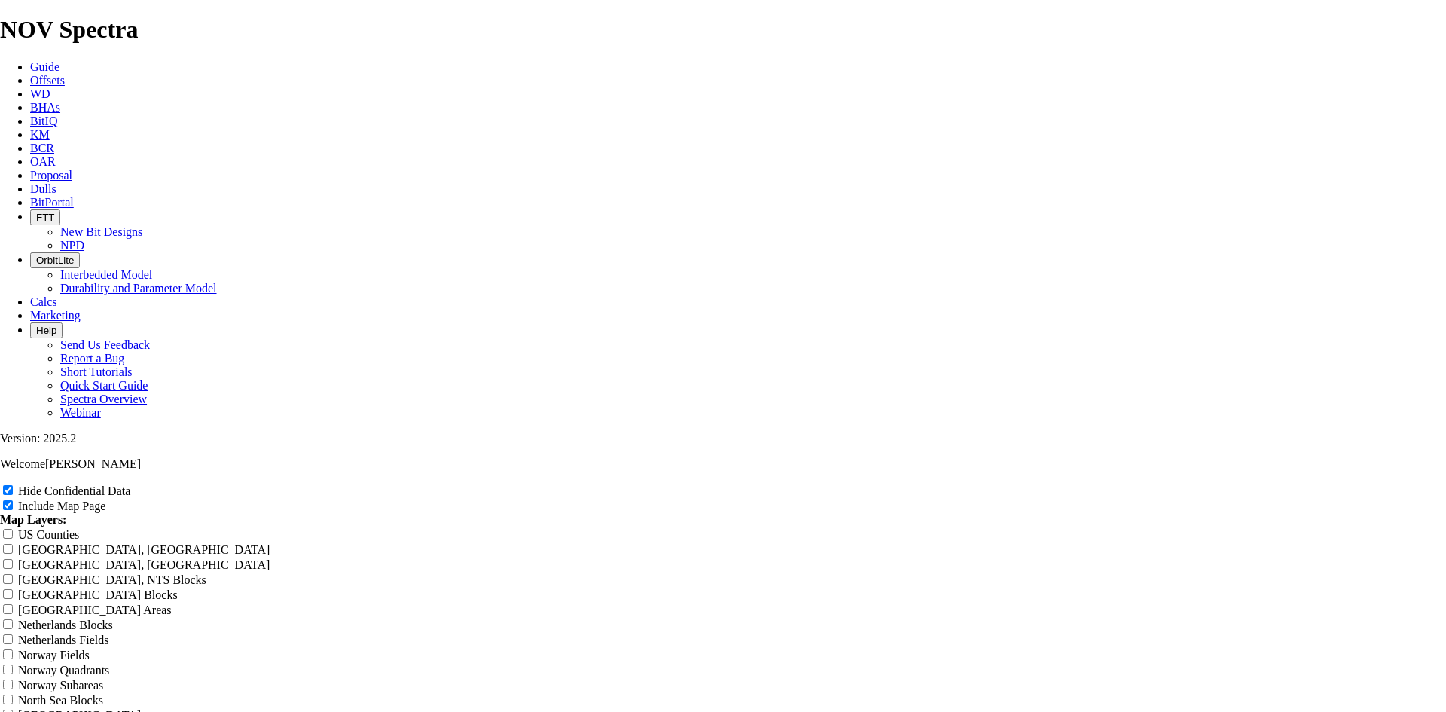
type input "8. TKF66 AD5 N"
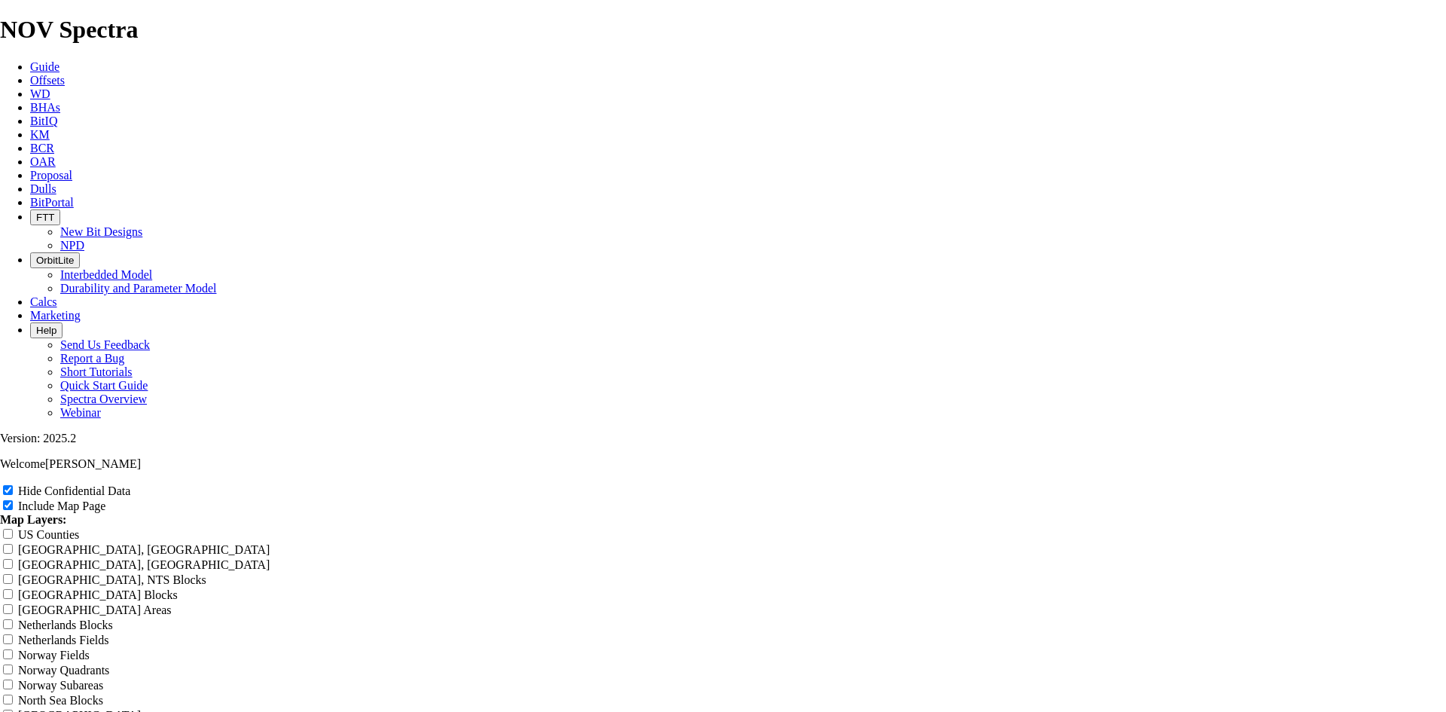
type input "8. TKF66 AD5"
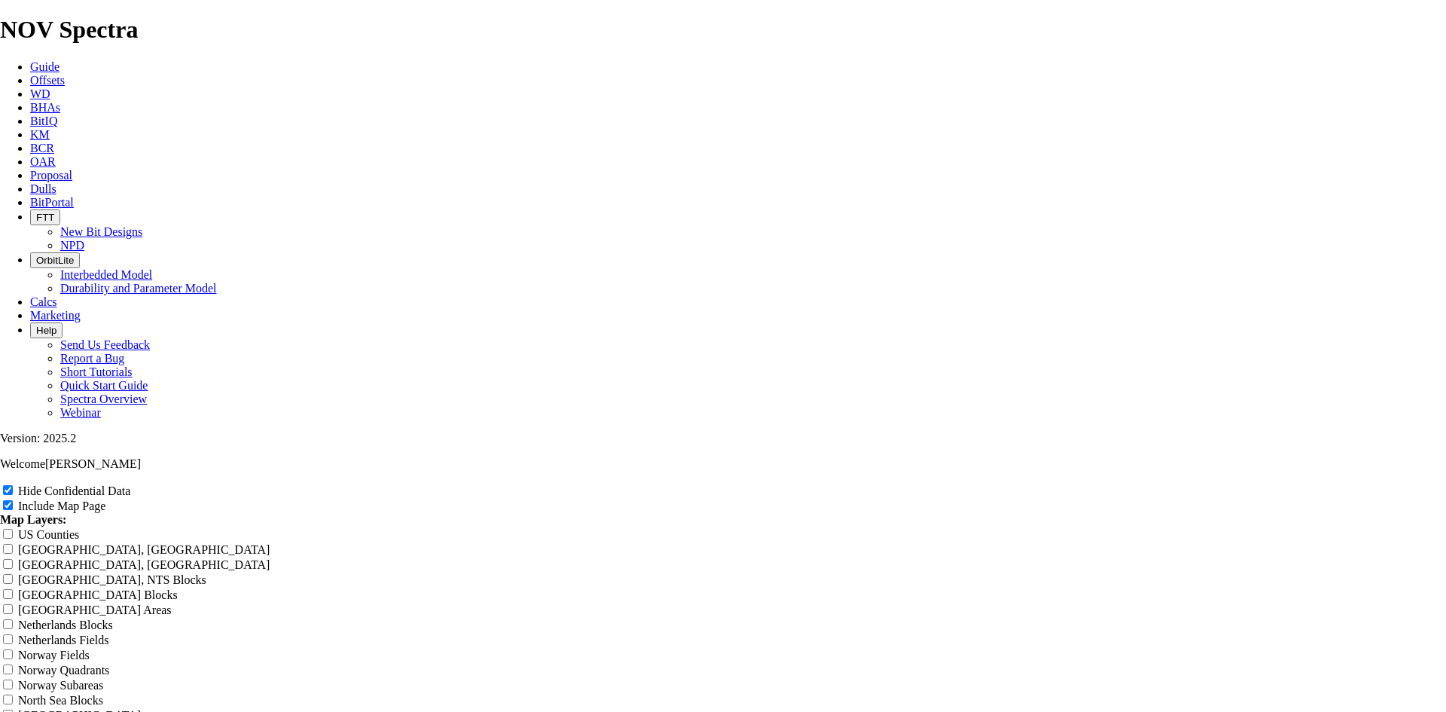
type input "8. TKF66 AD5"
type input "8. TKF66 AD5 O"
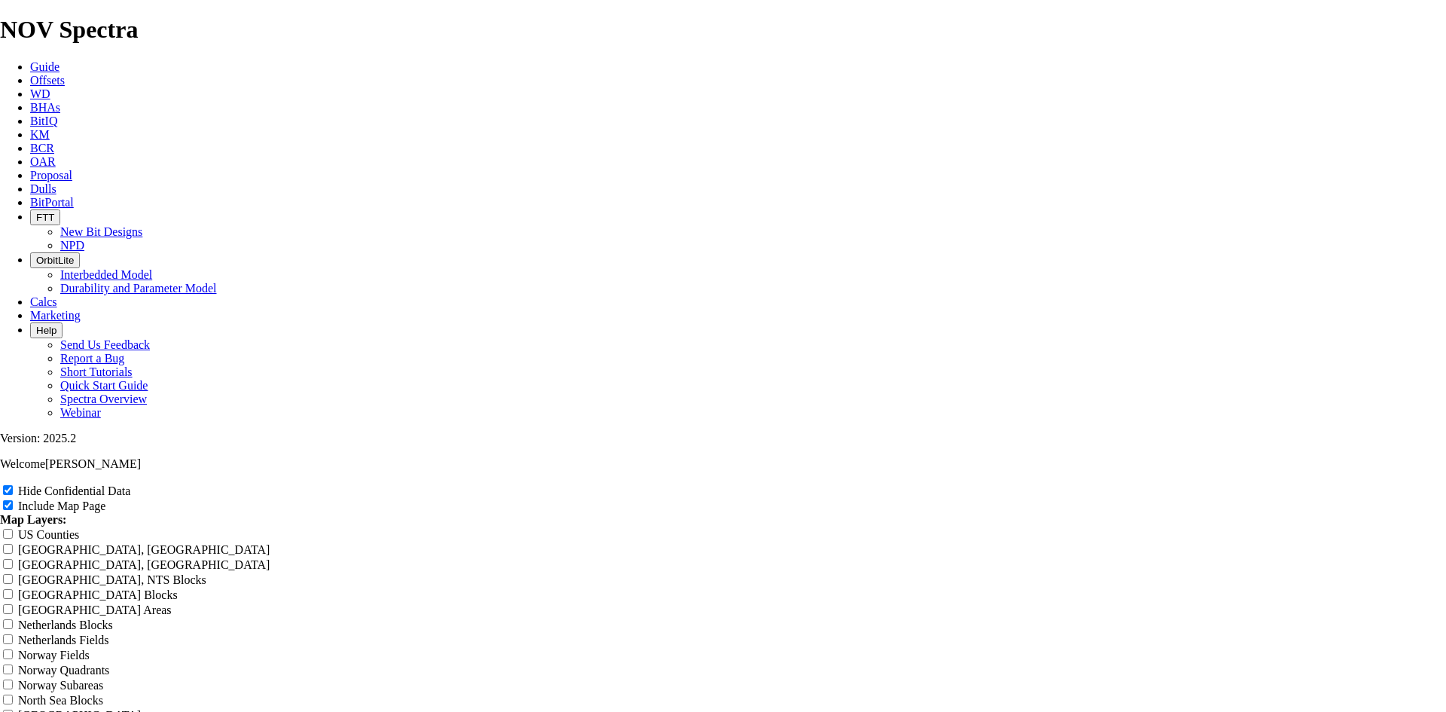
type input "8. TKF66 AD5 O"
type input "8. TKF66 AD5 Of"
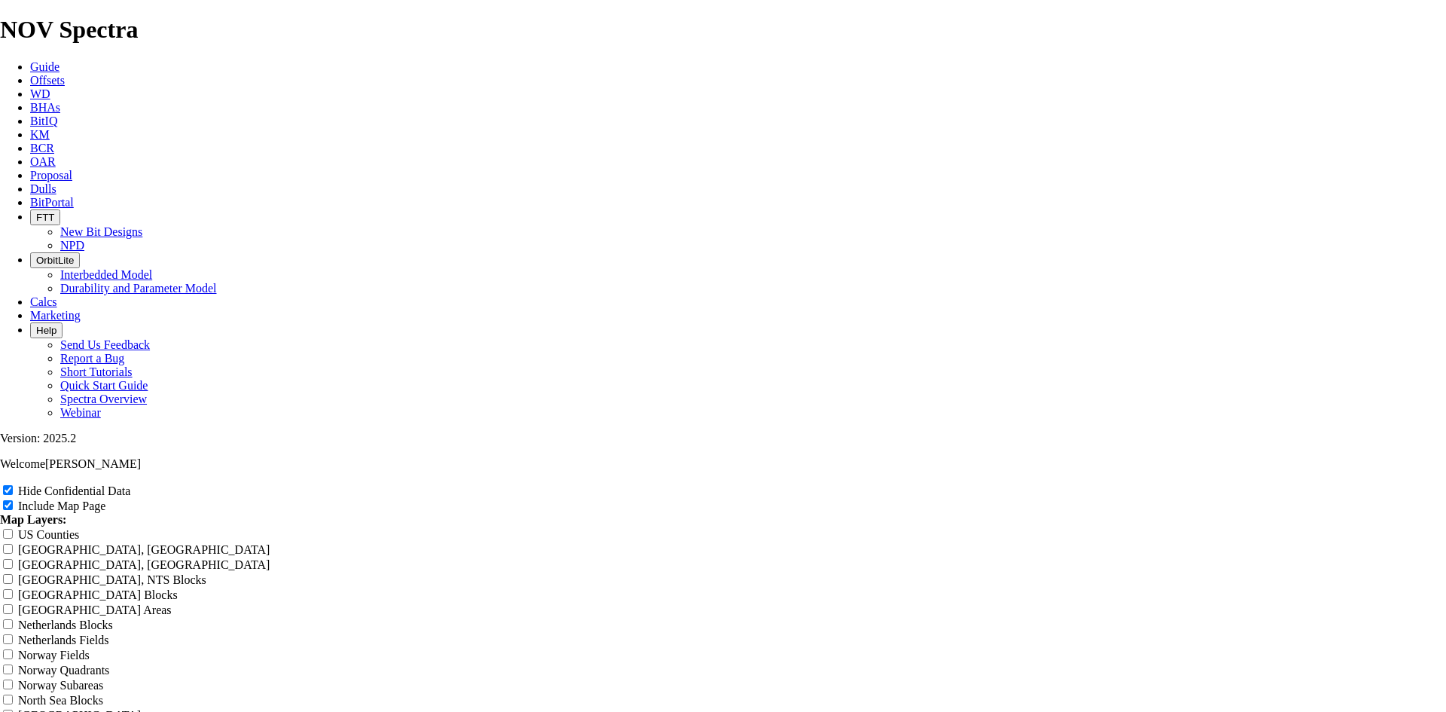
type input "8. TKF66 AD5 Of"
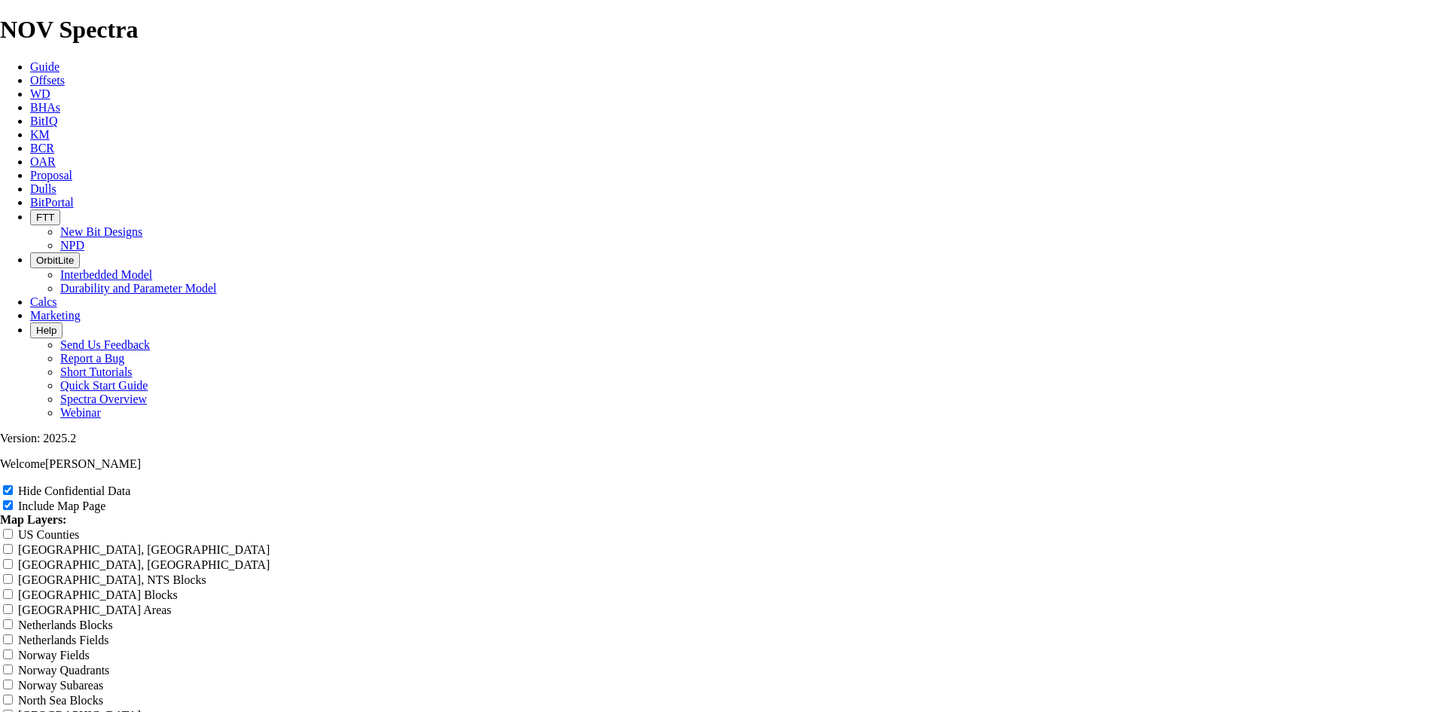
type input "8. TKF66 AD5 Of"
type input "8. TKF66 AD5 Off"
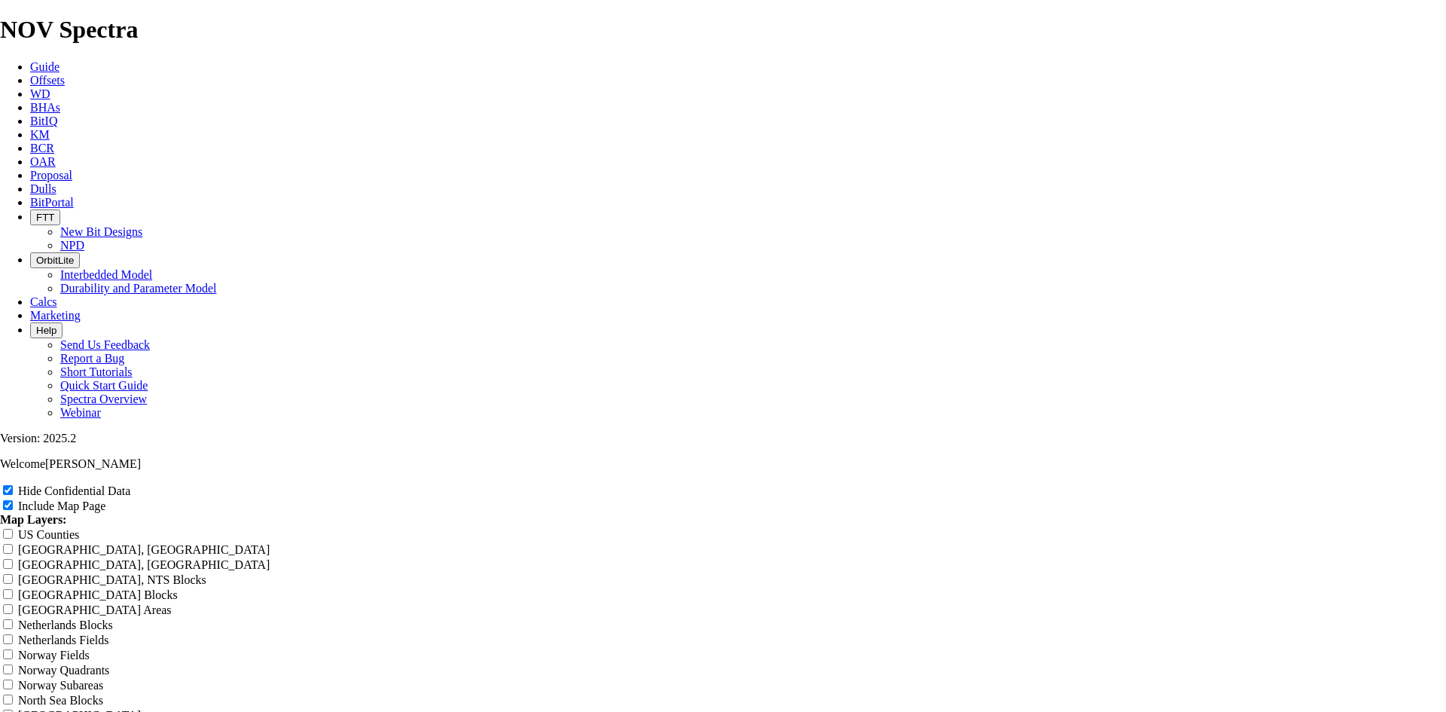
type input "8. TKF66 AD5 Off"
type input "8. TKF66 AD5 Offs"
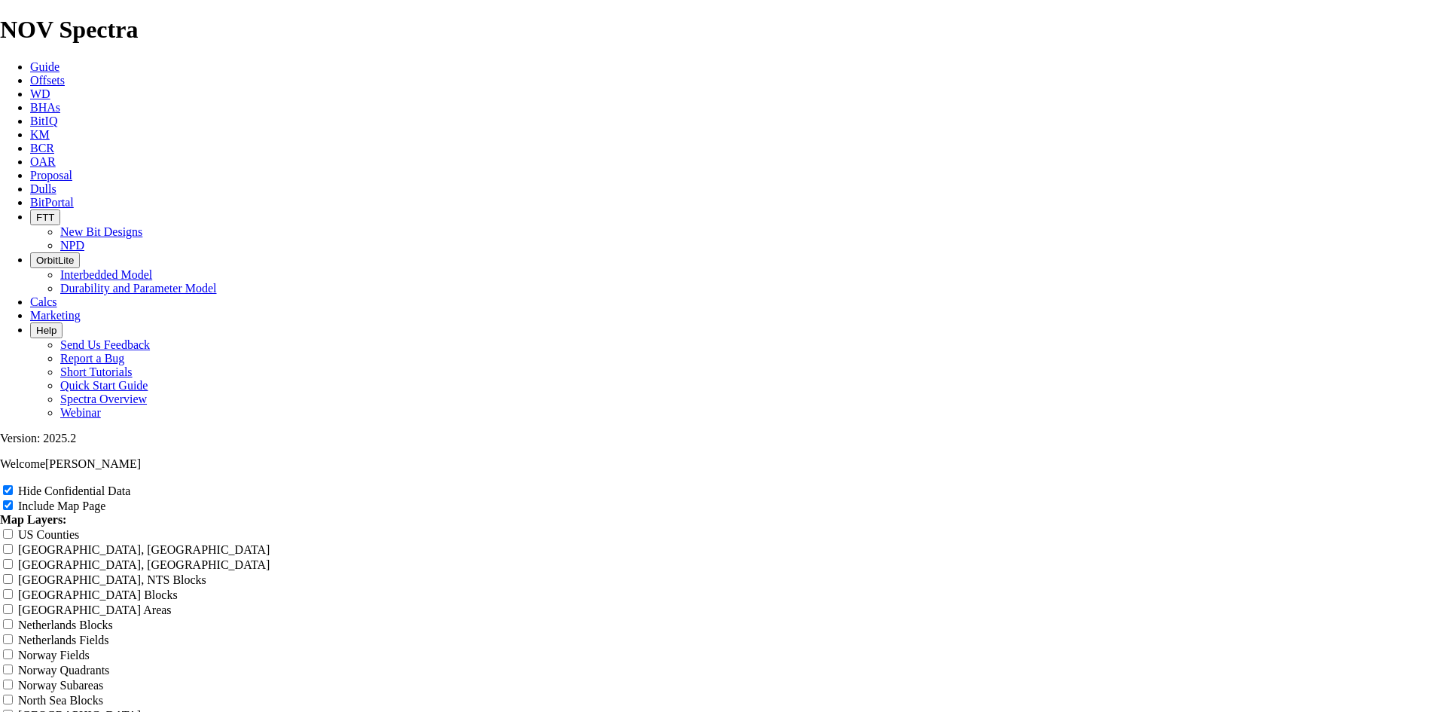
type input "8. TKF66 AD5 Offs"
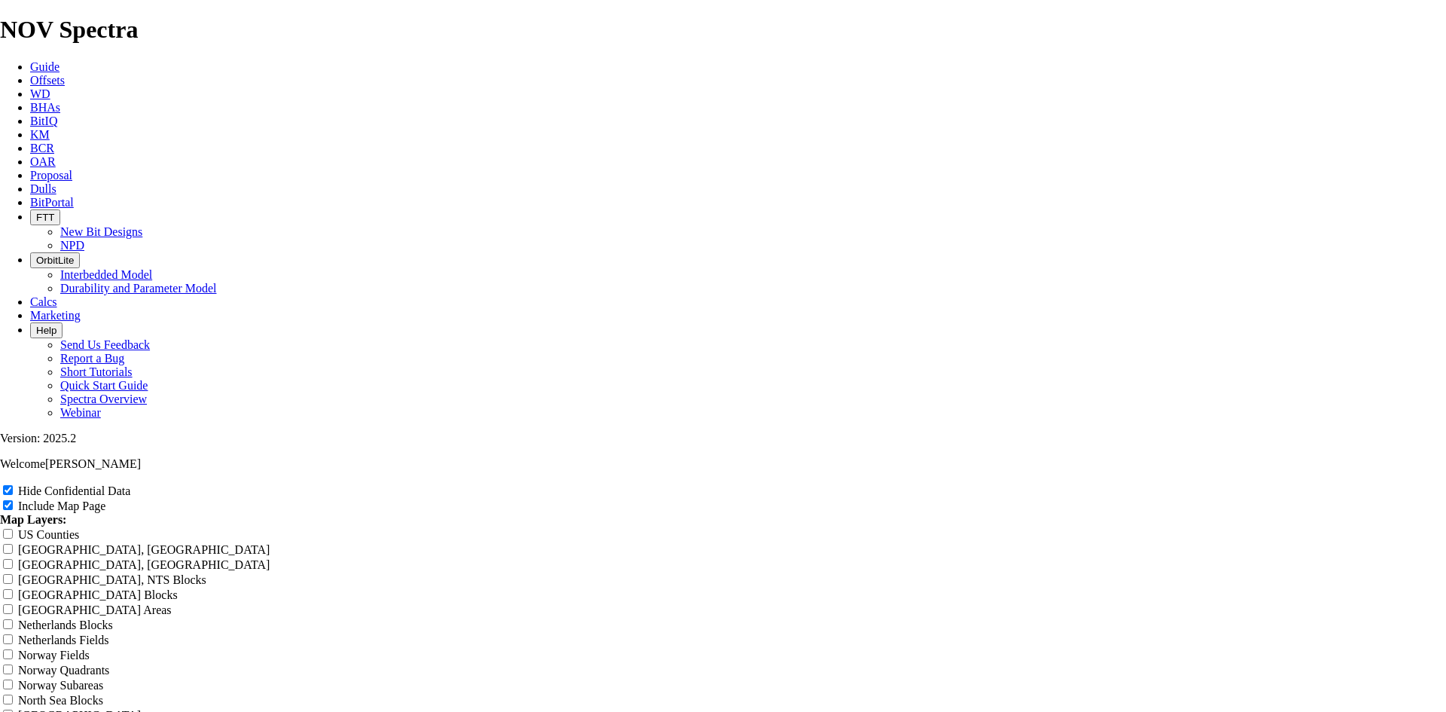
type input "8. TKF66 AD5 Offse"
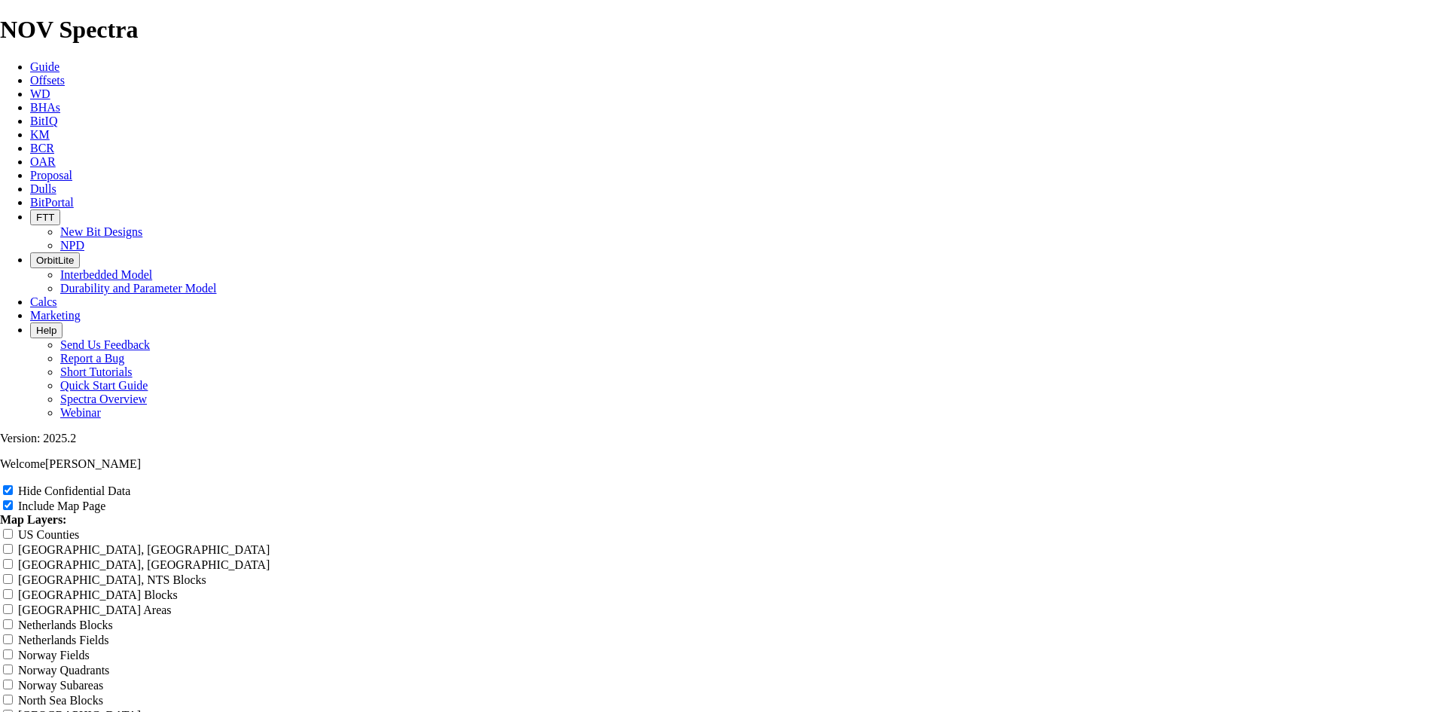
type input "8. TKF66 AD5 Offse"
type input "8. TKF66 AD5 Offset"
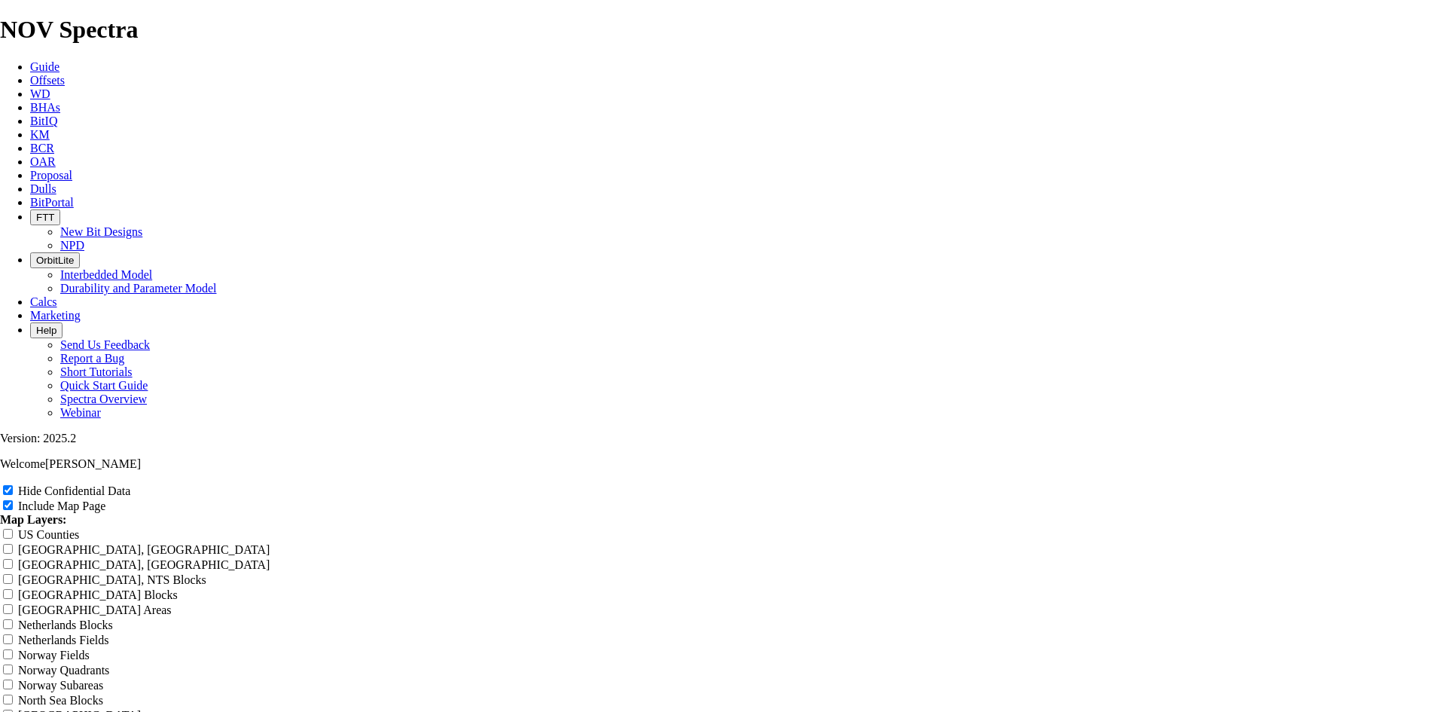
type input "8. TKF66 AD5 Offset"
type input "8. TKF66 AD5 Offsets"
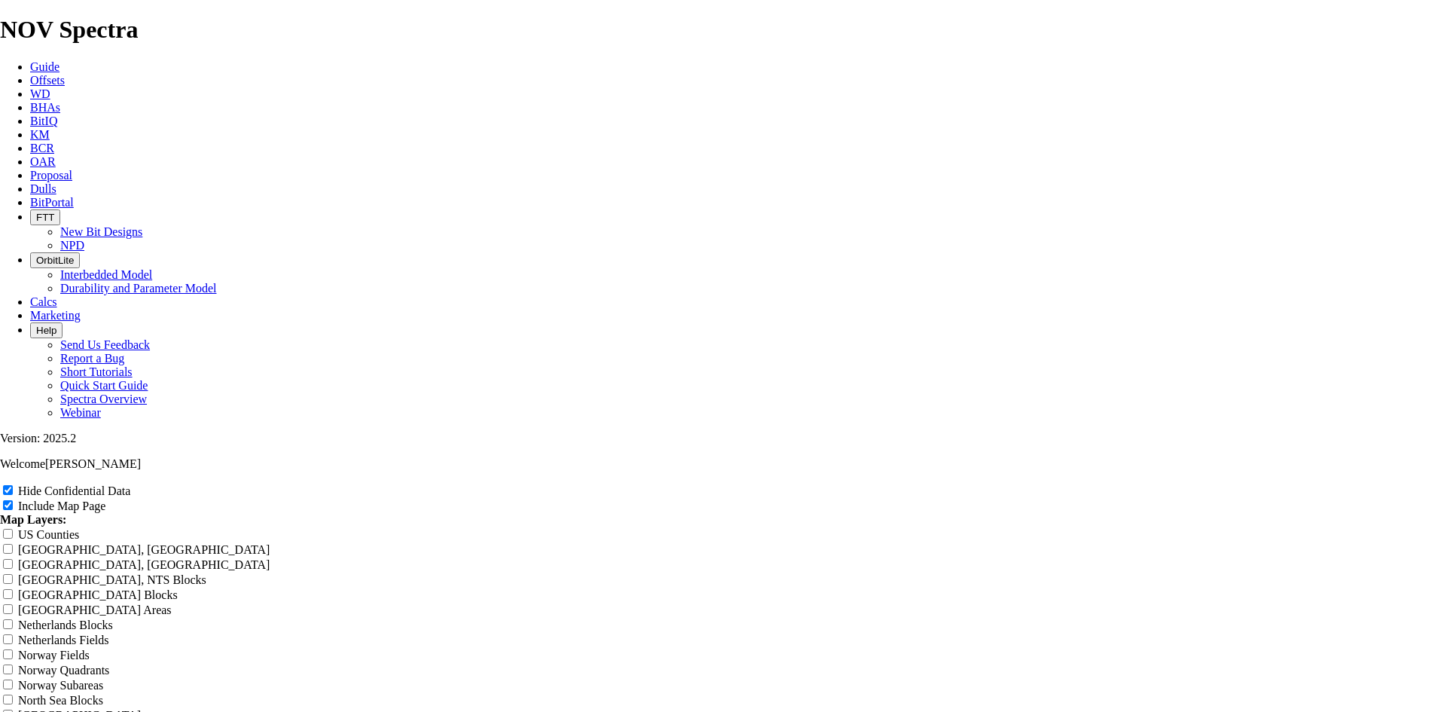
type input "8. TKF66 AD5 Offsets"
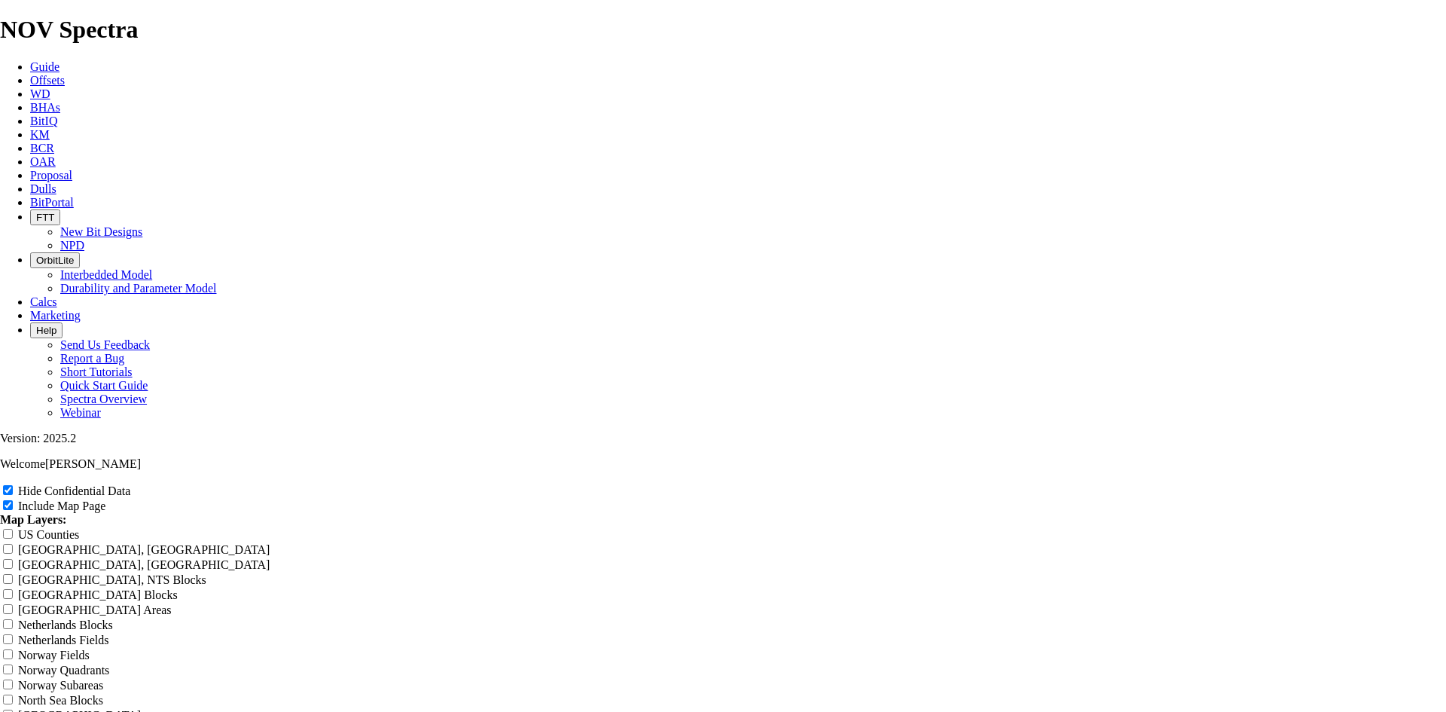
type input "8. TKF66 AD5 Offsets"
drag, startPoint x: 820, startPoint y: 105, endPoint x: 548, endPoint y: 115, distance: 272.9
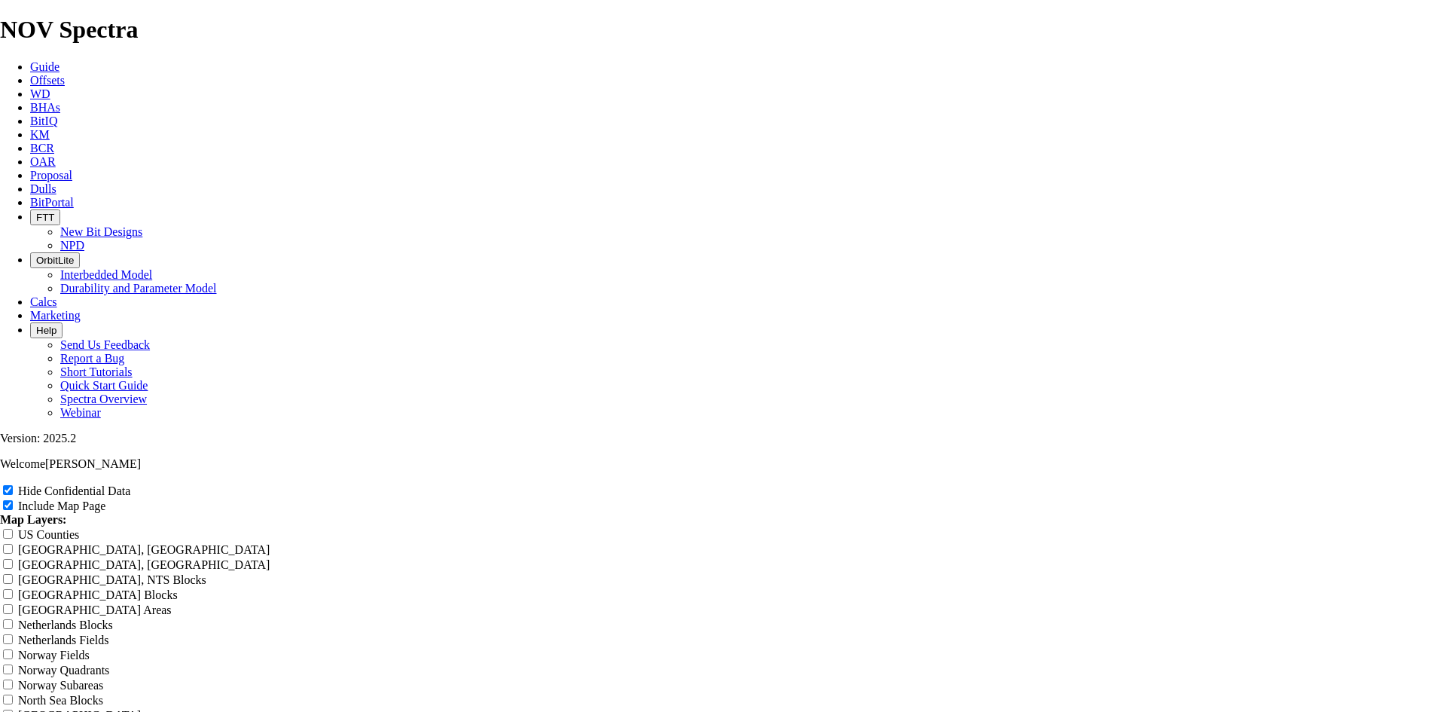
type input "8.5 TKF66 AD5 Offsets"
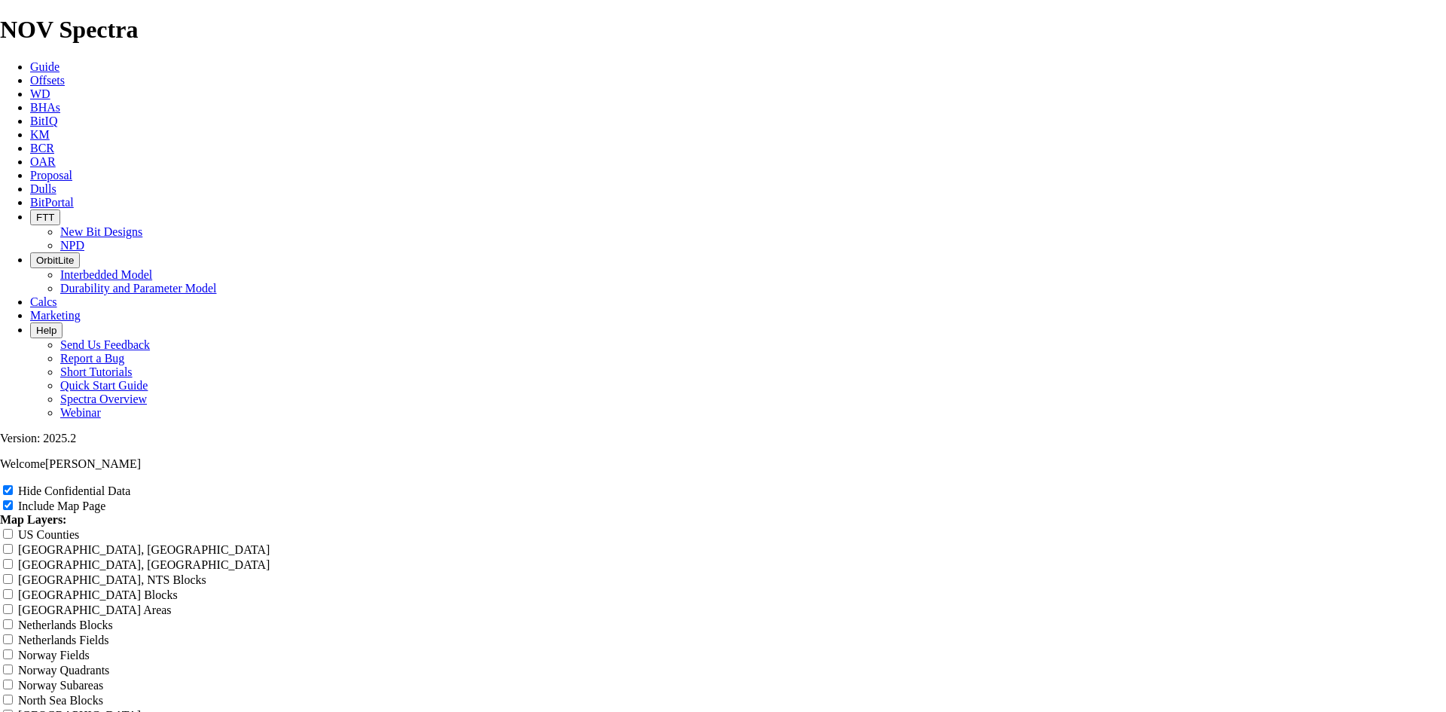
type input "8.5 TKF66 AD5 Offsets"
type input "8.5 TKF66AD5 Offsets"
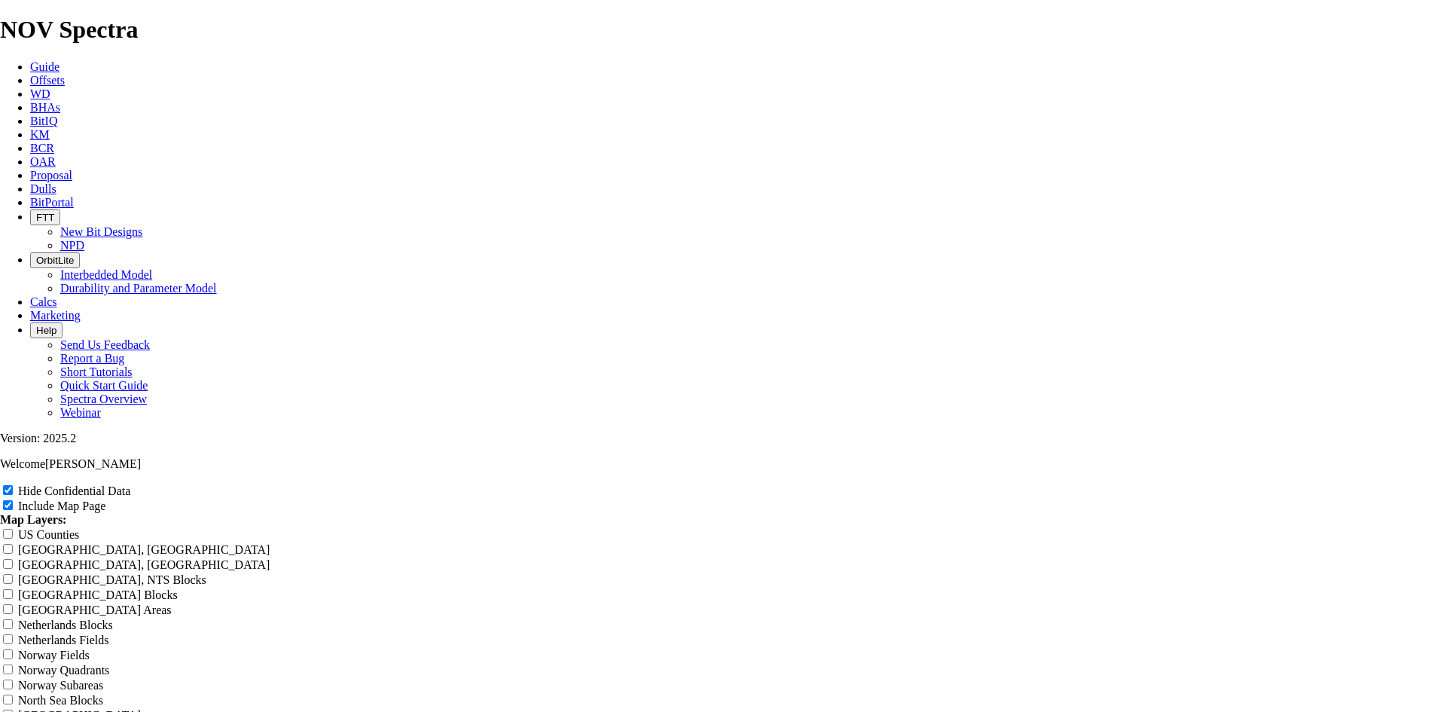
type input "8.5 TKF66AD5 Offsets"
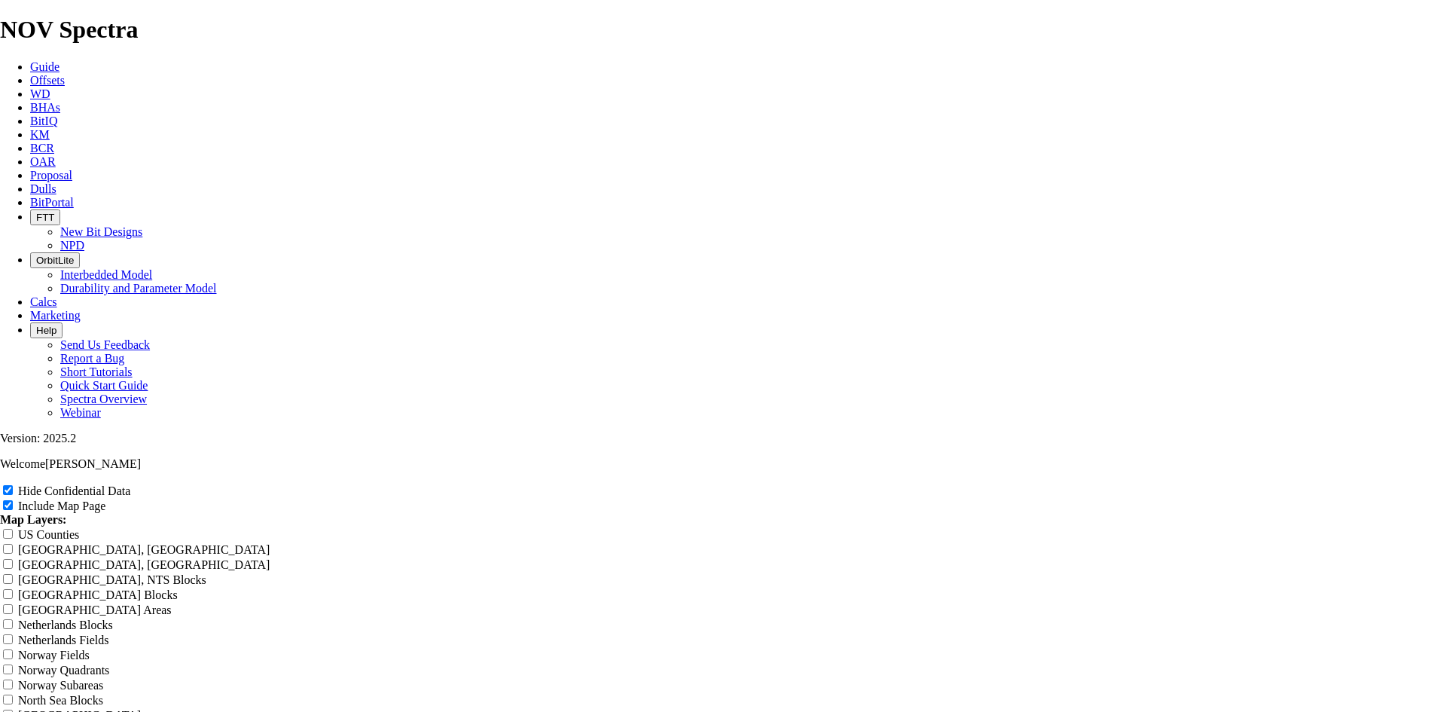
type input "8.5 TKF66AD5 Offsets"
type input "8.5 TKF66-AD5 Offsets"
drag, startPoint x: 820, startPoint y: 107, endPoint x: 551, endPoint y: 102, distance: 269.7
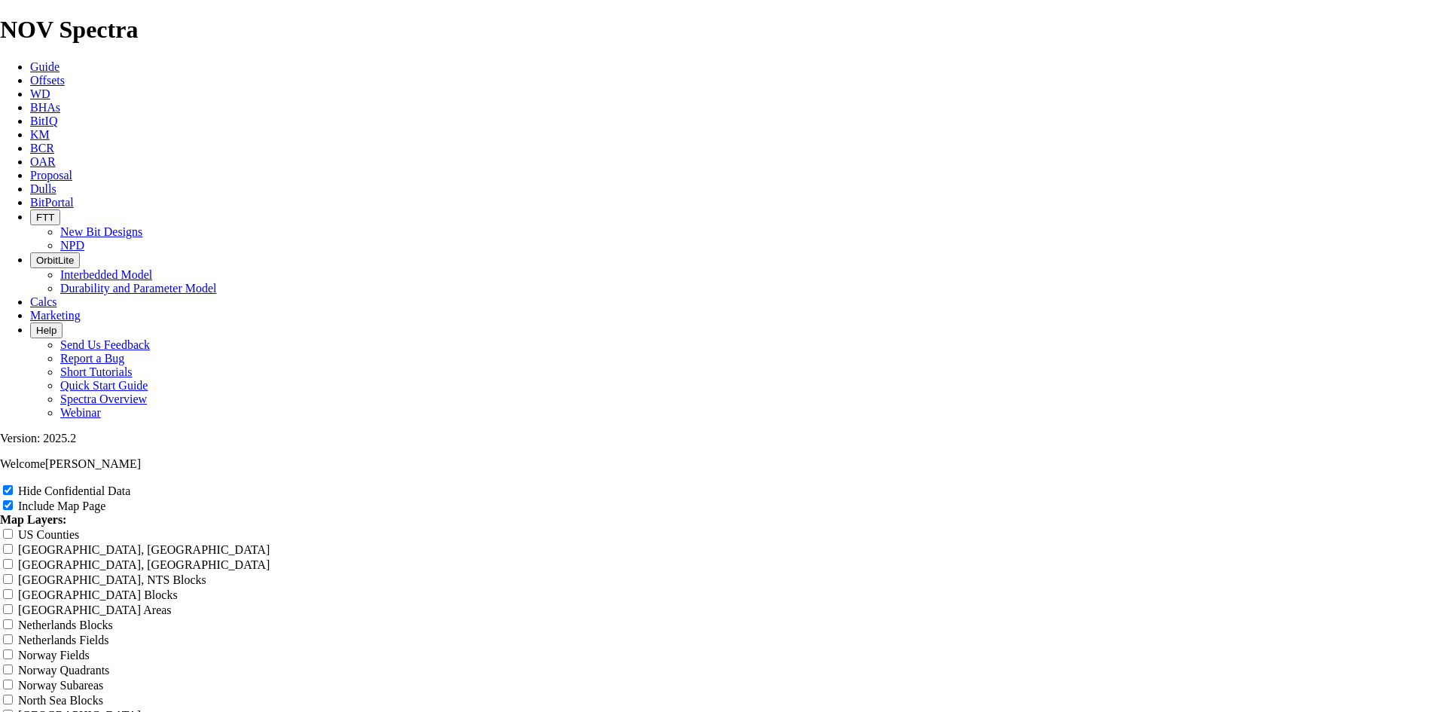
click at [65, 74] on span "Offsets" at bounding box center [47, 80] width 35 height 13
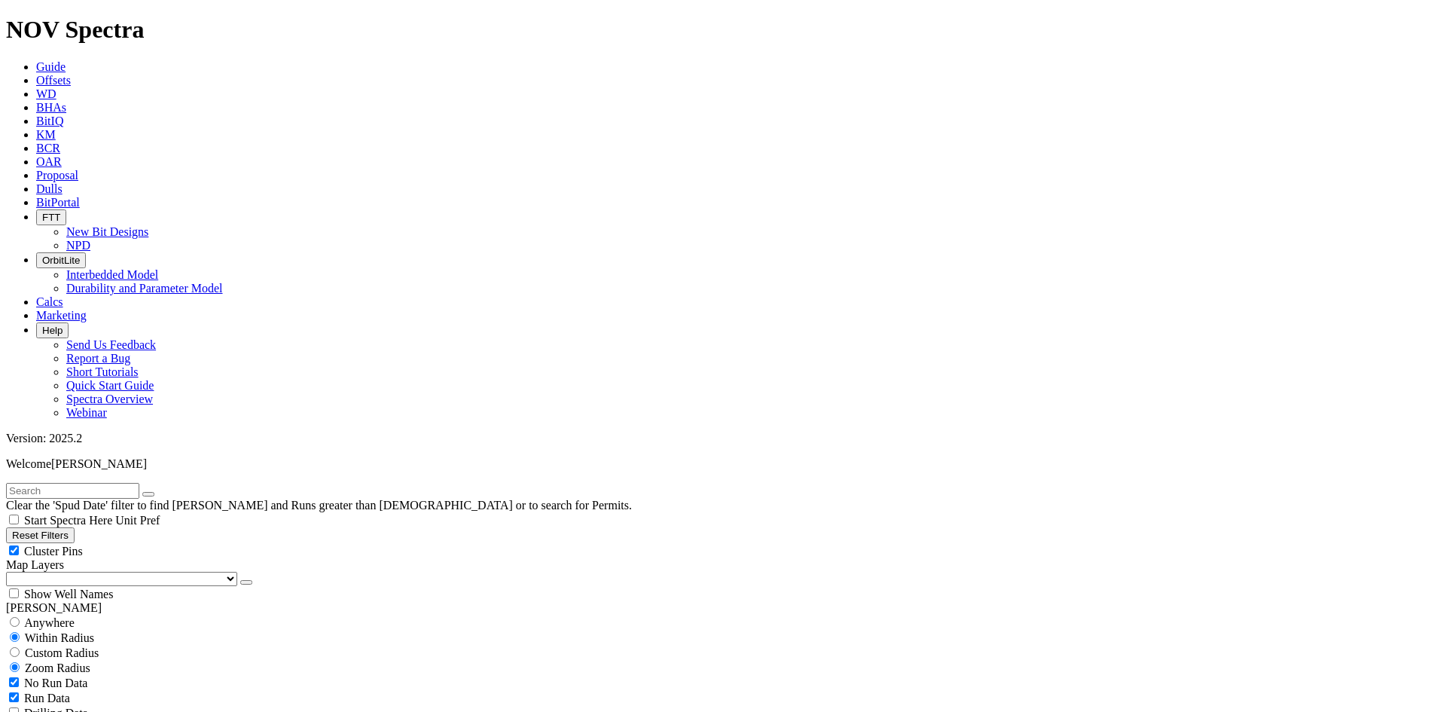
click at [240, 580] on button "button" at bounding box center [246, 582] width 12 height 5
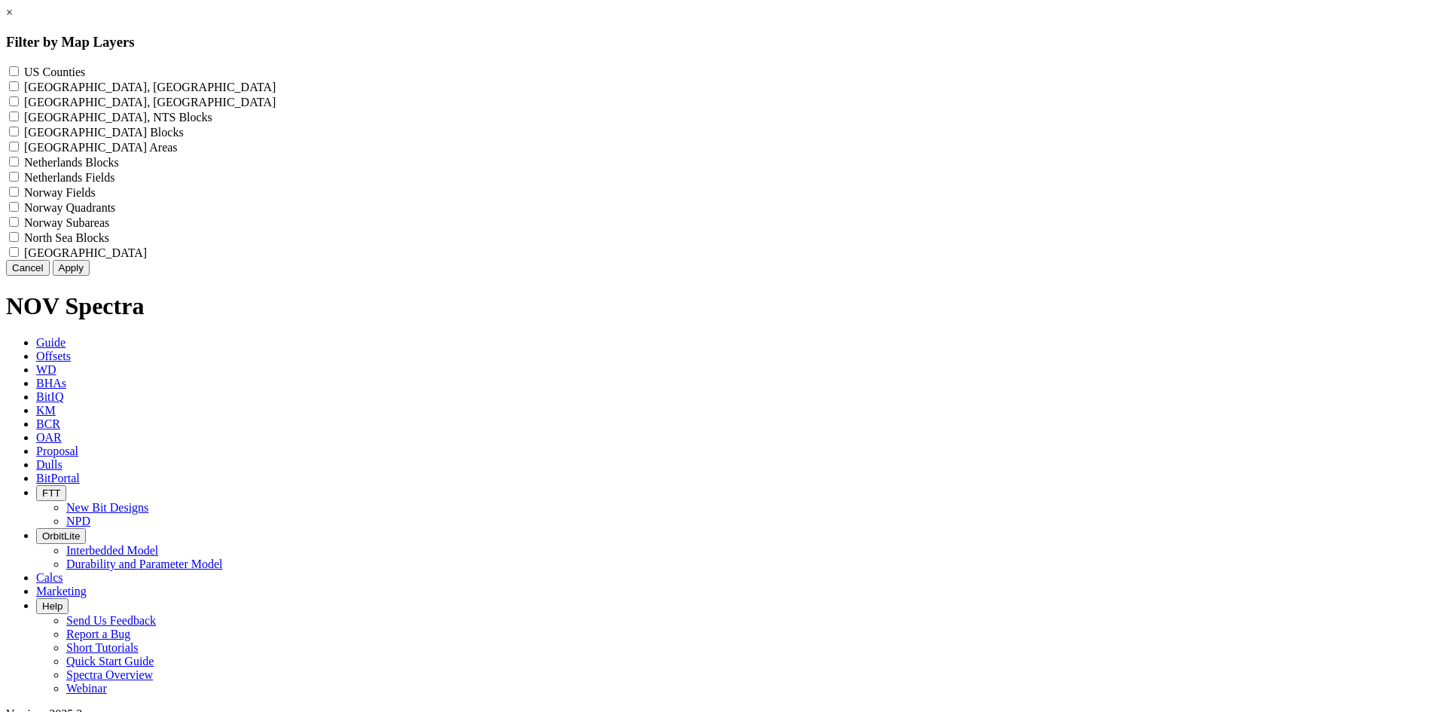
click at [85, 73] on label "US Counties - ()" at bounding box center [54, 72] width 61 height 13
click at [19, 73] on Counties "US Counties - ()" at bounding box center [14, 71] width 10 height 10
click at [90, 276] on button "Apply" at bounding box center [71, 268] width 37 height 16
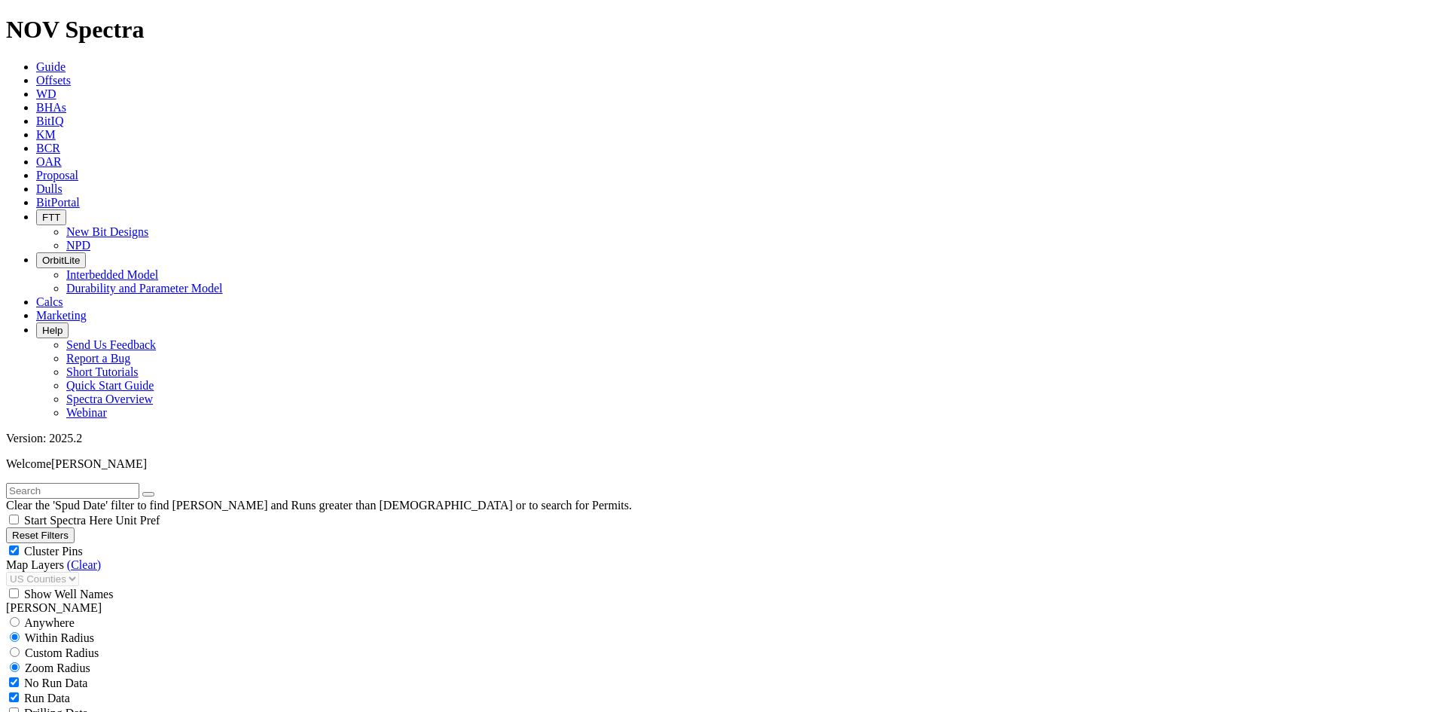
scroll to position [452, 0]
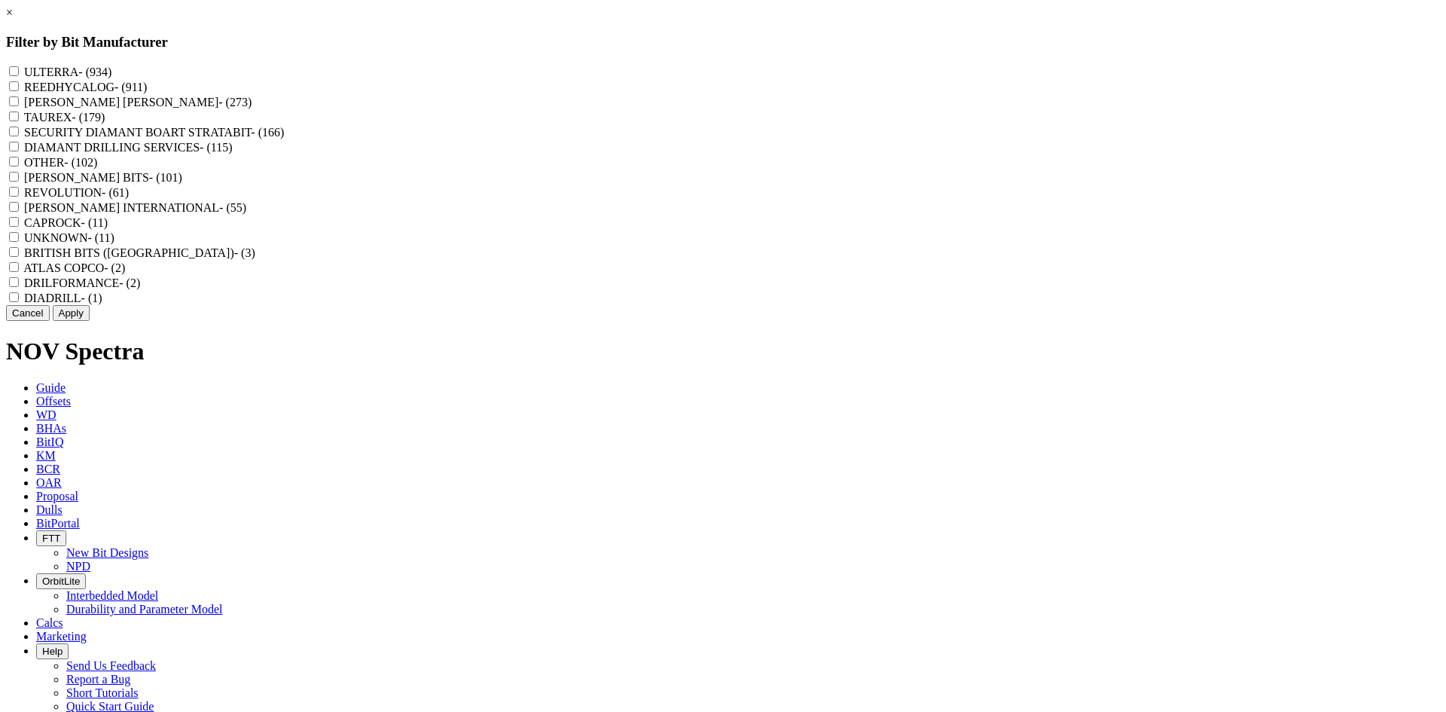
click at [147, 93] on label "REEDHYCALOG - (911)" at bounding box center [85, 87] width 123 height 13
click at [19, 91] on input "REEDHYCALOG - (911)" at bounding box center [14, 86] width 10 height 10
click at [90, 321] on button "Apply" at bounding box center [71, 313] width 37 height 16
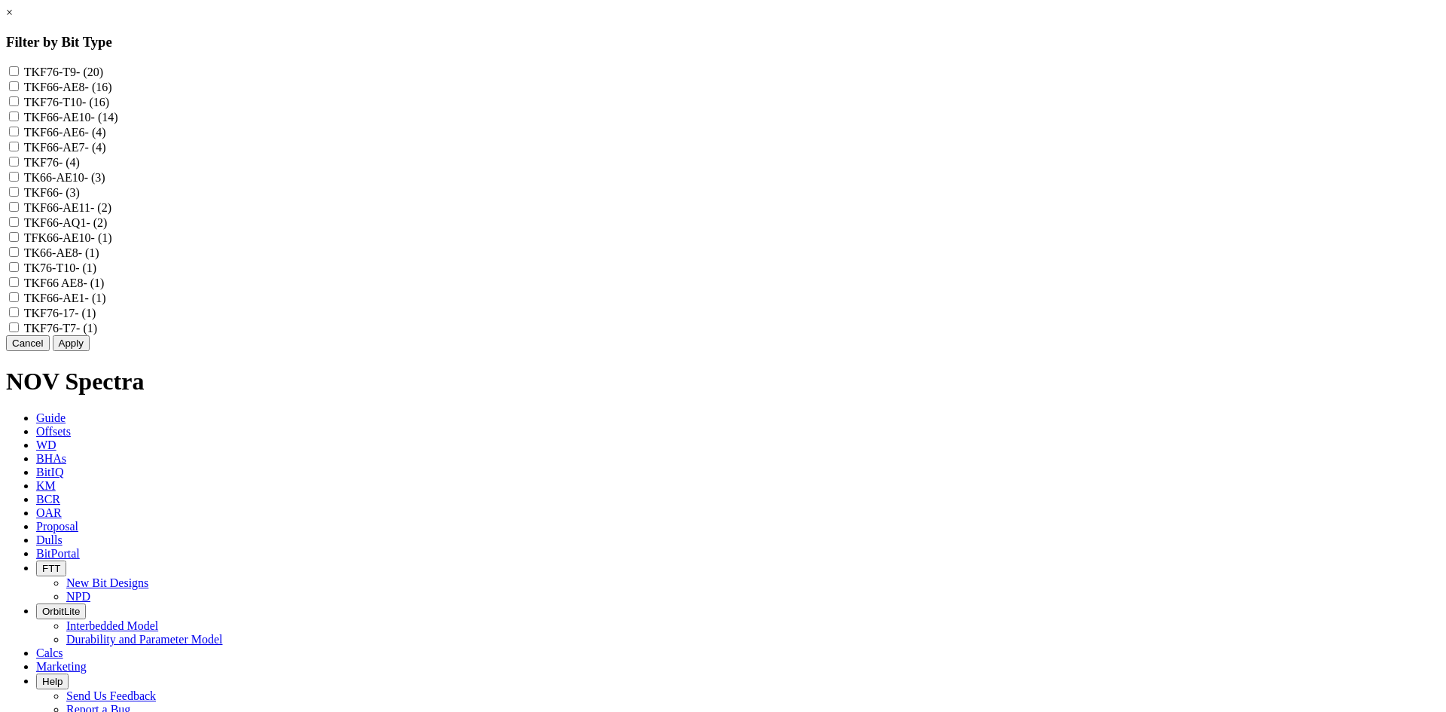
click at [112, 90] on label "TKF66-AE8 - (16)" at bounding box center [68, 87] width 88 height 13
click at [19, 90] on input "TKF66-AE8 - (16)" at bounding box center [14, 86] width 10 height 10
click at [118, 124] on label "TKF66-AE10 - (14)" at bounding box center [71, 117] width 94 height 13
click at [19, 121] on input "TKF66-AE10 - (14)" at bounding box center [14, 116] width 10 height 10
click at [106, 139] on label "TKF66-AE6 - (4)" at bounding box center [65, 132] width 82 height 13
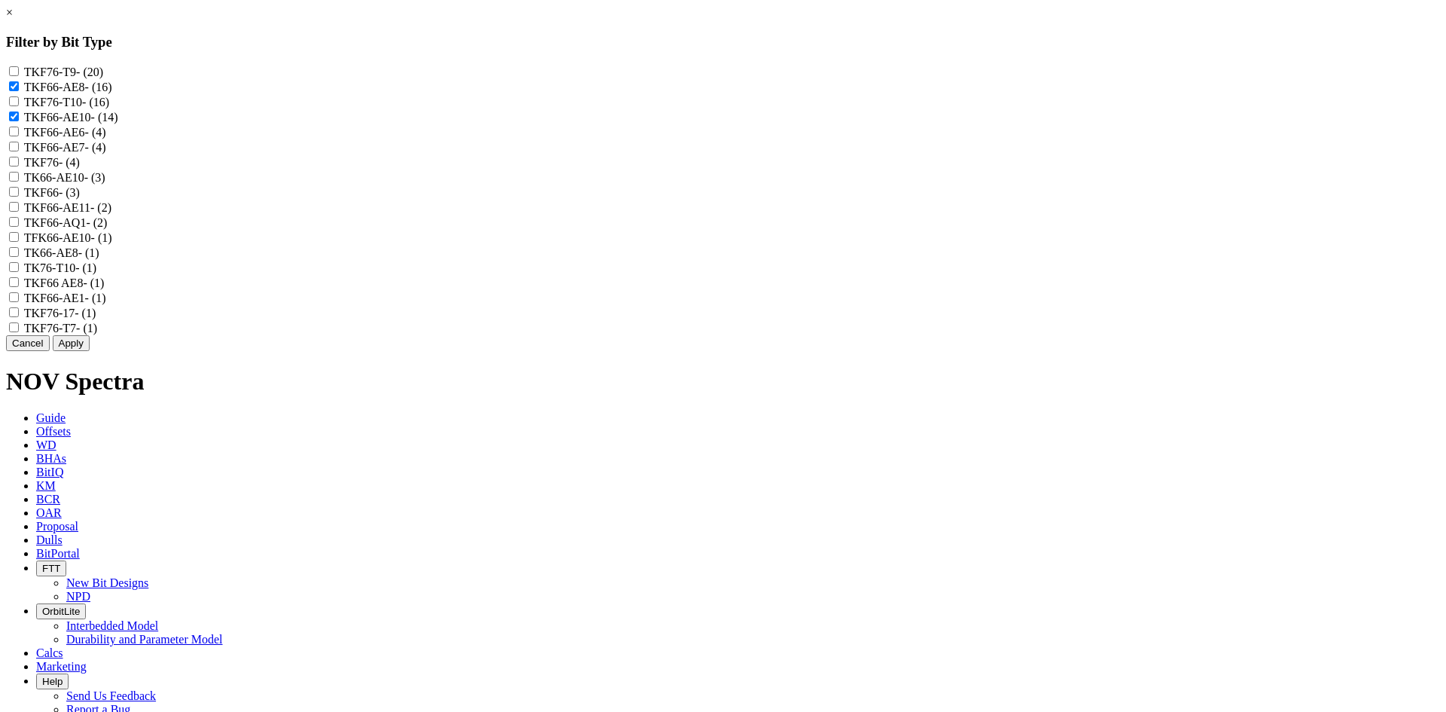
click at [19, 136] on input "TKF66-AE6 - (4)" at bounding box center [14, 132] width 10 height 10
click at [106, 154] on label "TKF66-AE7 - (4)" at bounding box center [65, 147] width 82 height 13
click at [19, 151] on input "TKF66-AE7 - (4)" at bounding box center [14, 147] width 10 height 10
click at [105, 184] on label "TK66-AE10 - (3)" at bounding box center [64, 177] width 81 height 13
click at [19, 182] on input "TK66-AE10 - (3)" at bounding box center [14, 177] width 10 height 10
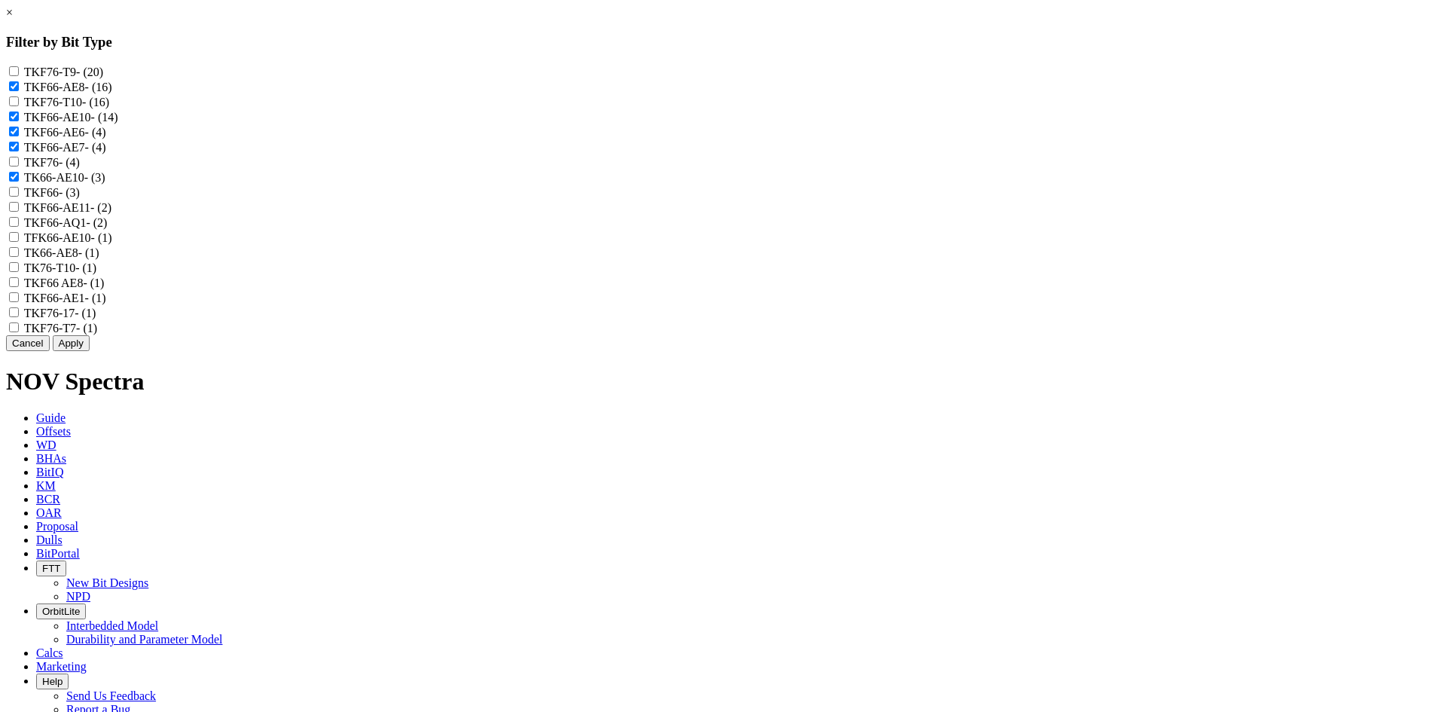
click at [111, 214] on label "TKF66-AE11 - (2)" at bounding box center [67, 207] width 87 height 13
click at [19, 212] on input "TKF66-AE11 - (2)" at bounding box center [14, 207] width 10 height 10
click at [112, 244] on label "TFK66-AE10 - (1)" at bounding box center [68, 237] width 88 height 13
click at [19, 242] on input "TFK66-AE10 - (1)" at bounding box center [14, 237] width 10 height 10
click at [99, 259] on label "TK66-AE8 - (1)" at bounding box center [61, 252] width 75 height 13
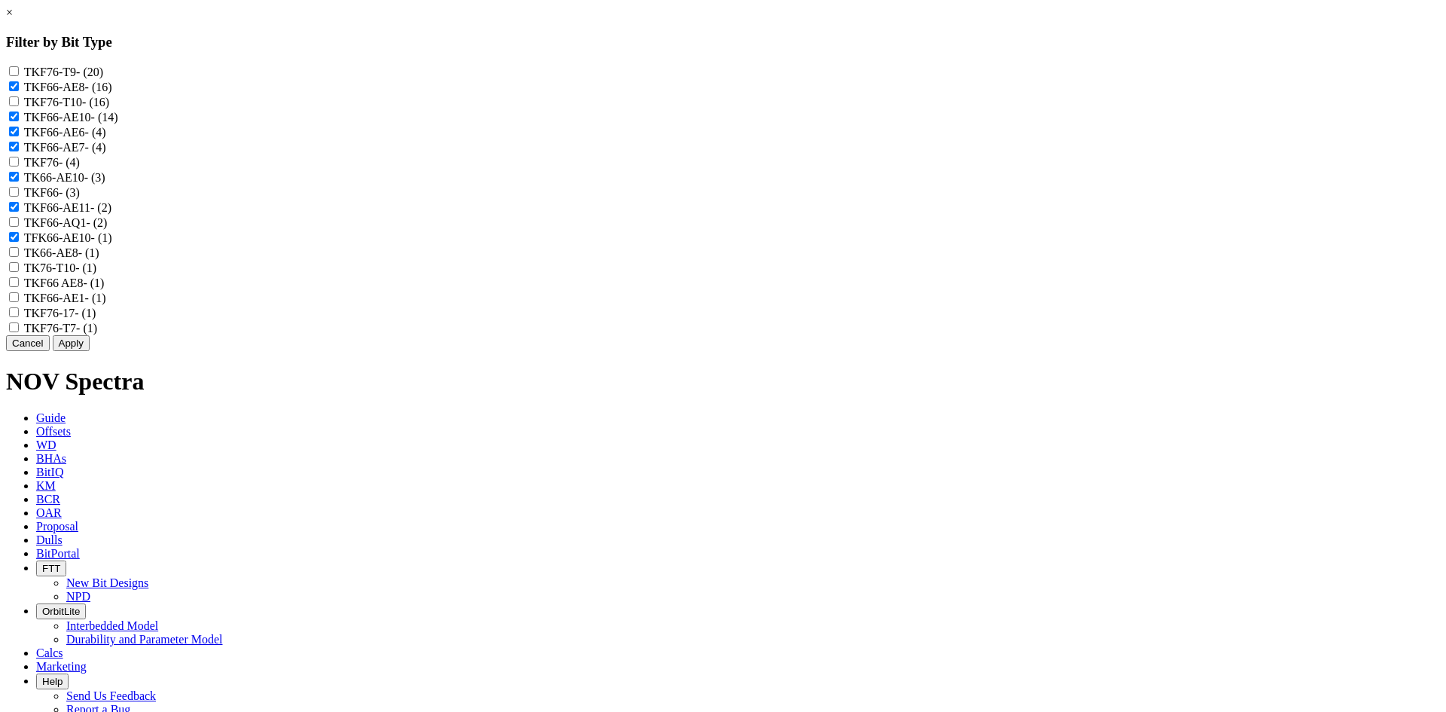
click at [19, 257] on input "TK66-AE8 - (1)" at bounding box center [14, 252] width 10 height 10
click at [105, 289] on label "TKF66 AE8 - (1)" at bounding box center [64, 282] width 81 height 13
click at [19, 287] on AE8 "TKF66 AE8 - (1)" at bounding box center [14, 282] width 10 height 10
click at [106, 304] on label "TKF66-AE1 - (1)" at bounding box center [65, 298] width 82 height 13
click at [19, 302] on input "TKF66-AE1 - (1)" at bounding box center [14, 297] width 10 height 10
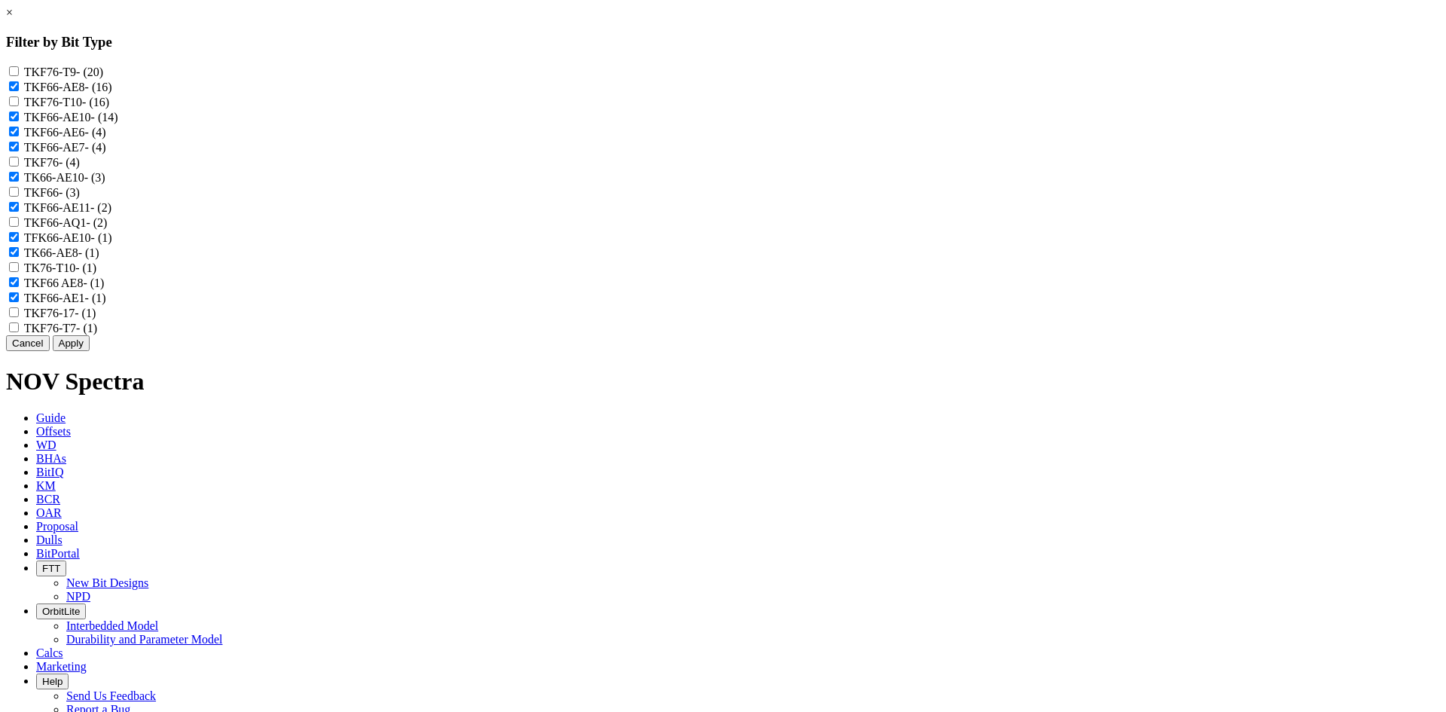
click at [90, 351] on button "Apply" at bounding box center [71, 343] width 37 height 16
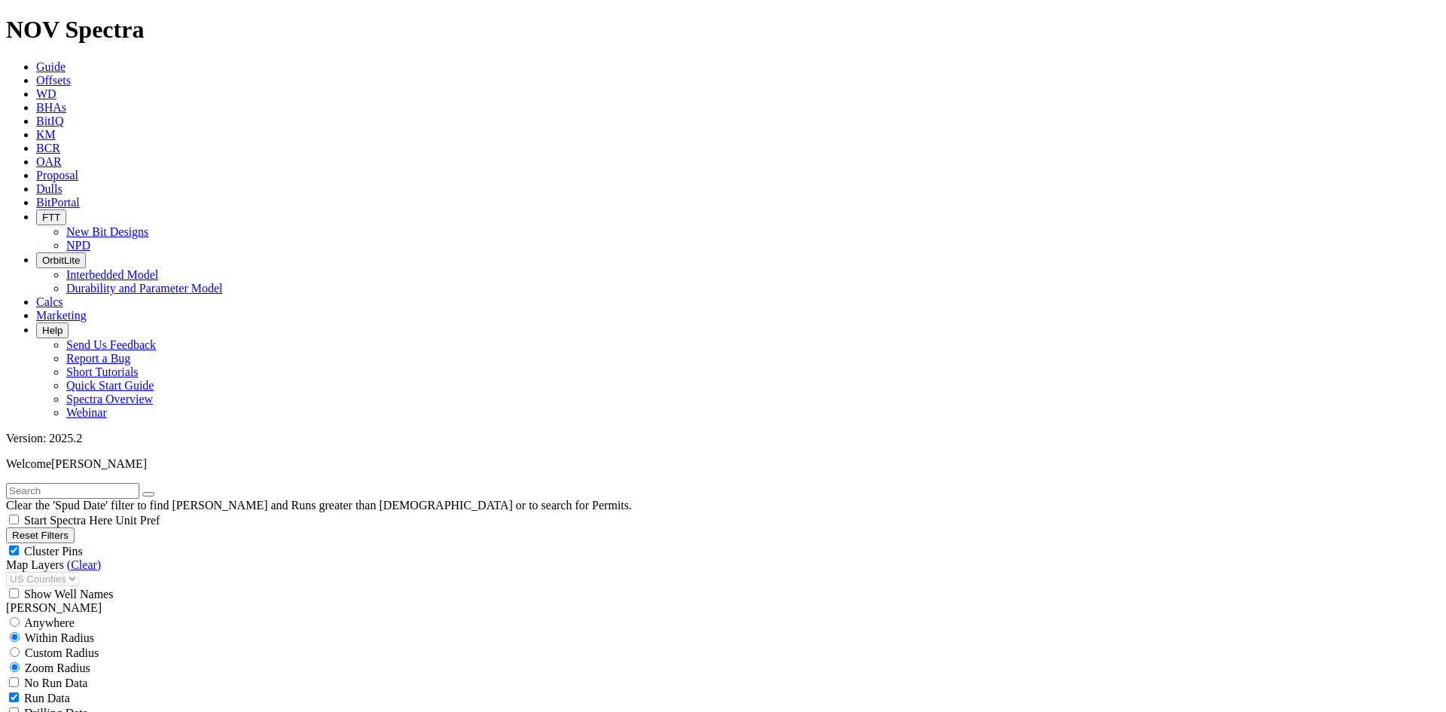
click at [83, 545] on span "Cluster Pins" at bounding box center [53, 551] width 59 height 13
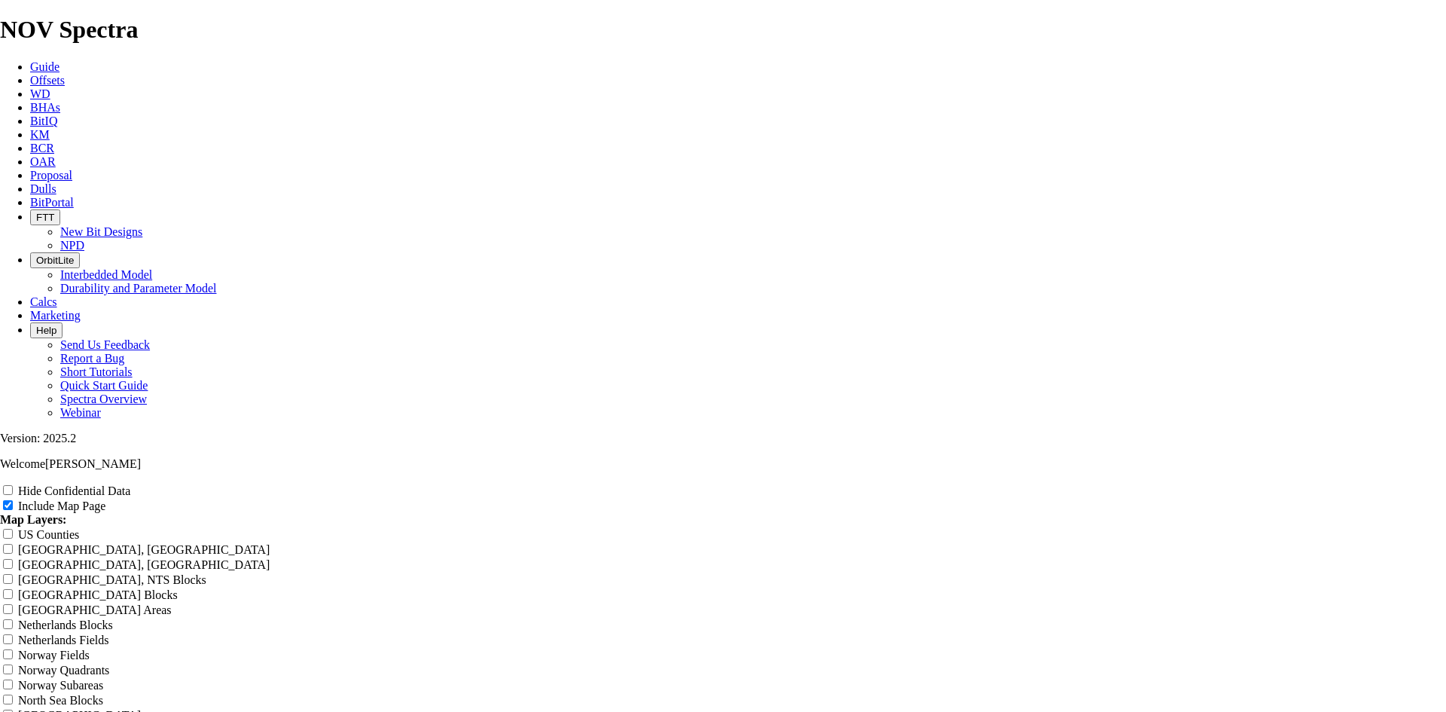
click at [130, 484] on label "Hide Confidential Data" at bounding box center [74, 490] width 112 height 13
click at [13, 485] on input "Hide Confidential Data" at bounding box center [8, 490] width 10 height 10
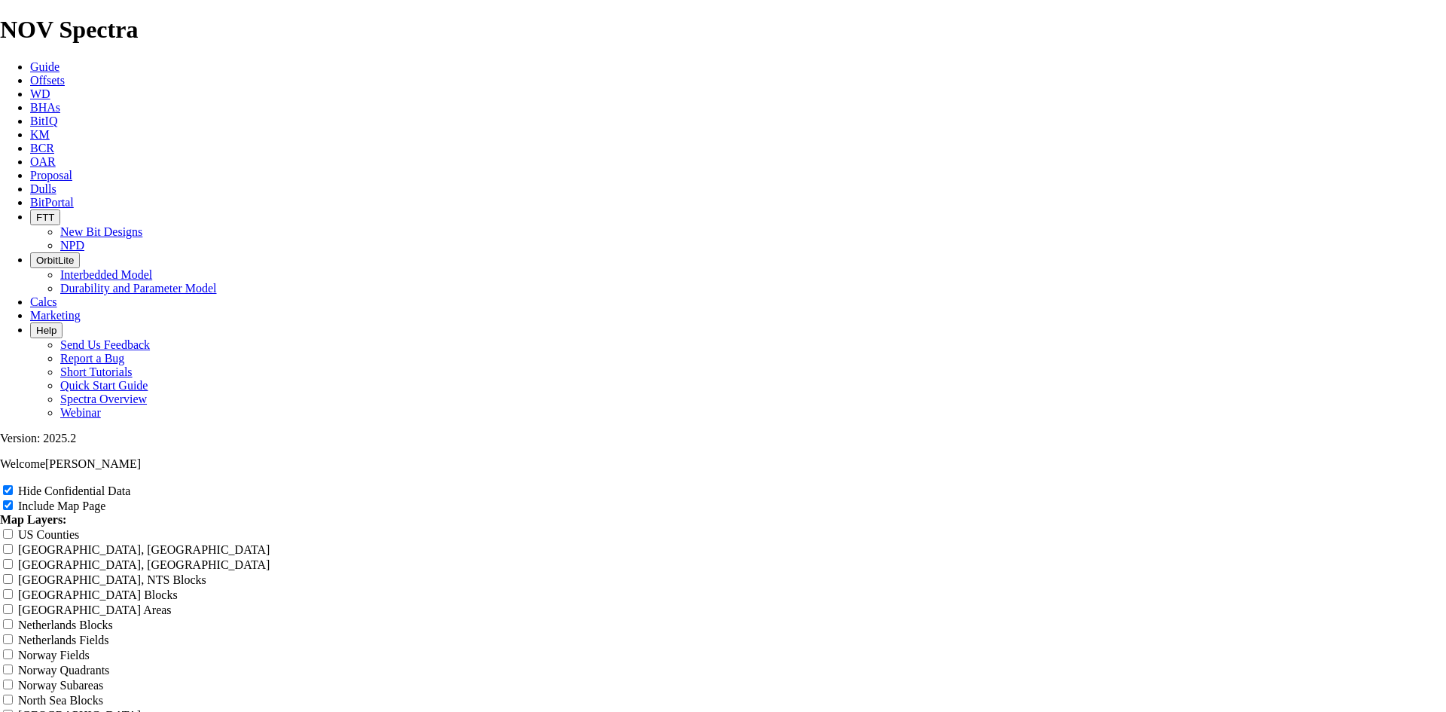
drag, startPoint x: 859, startPoint y: 108, endPoint x: 440, endPoint y: 89, distance: 420.0
drag, startPoint x: 829, startPoint y: 108, endPoint x: 468, endPoint y: 91, distance: 361.9
